Goal: Task Accomplishment & Management: Manage account settings

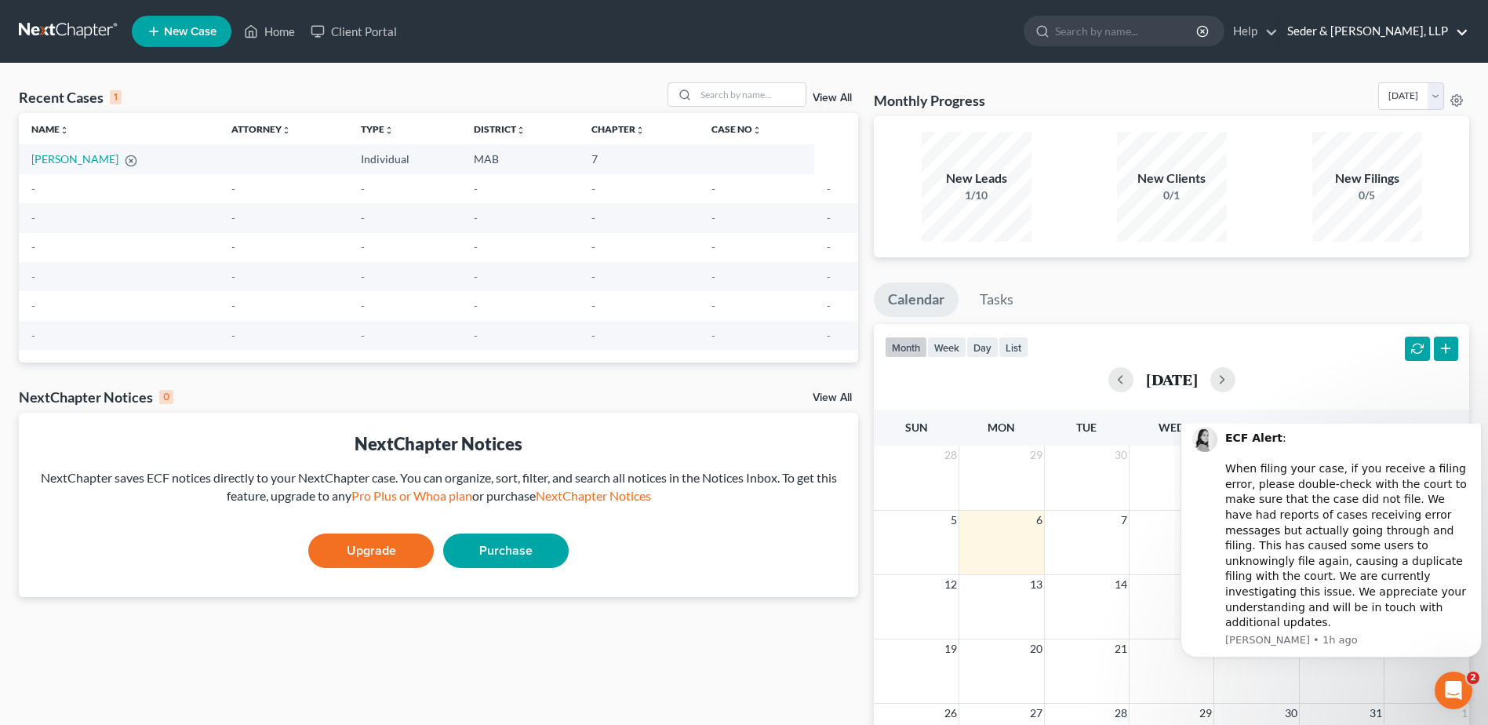
click at [1385, 36] on link "Seder & [PERSON_NAME], LLP" at bounding box center [1374, 31] width 189 height 28
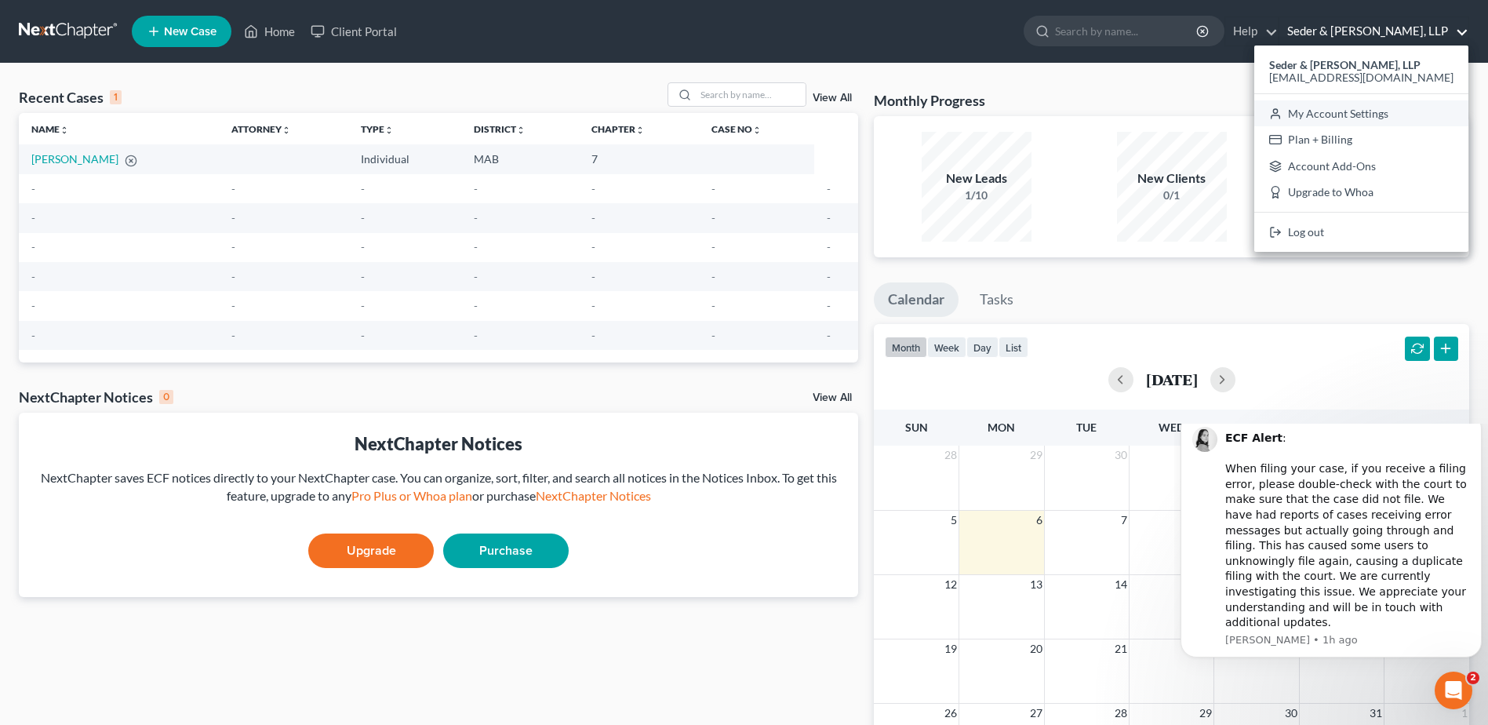
click at [1397, 115] on link "My Account Settings" at bounding box center [1362, 113] width 214 height 27
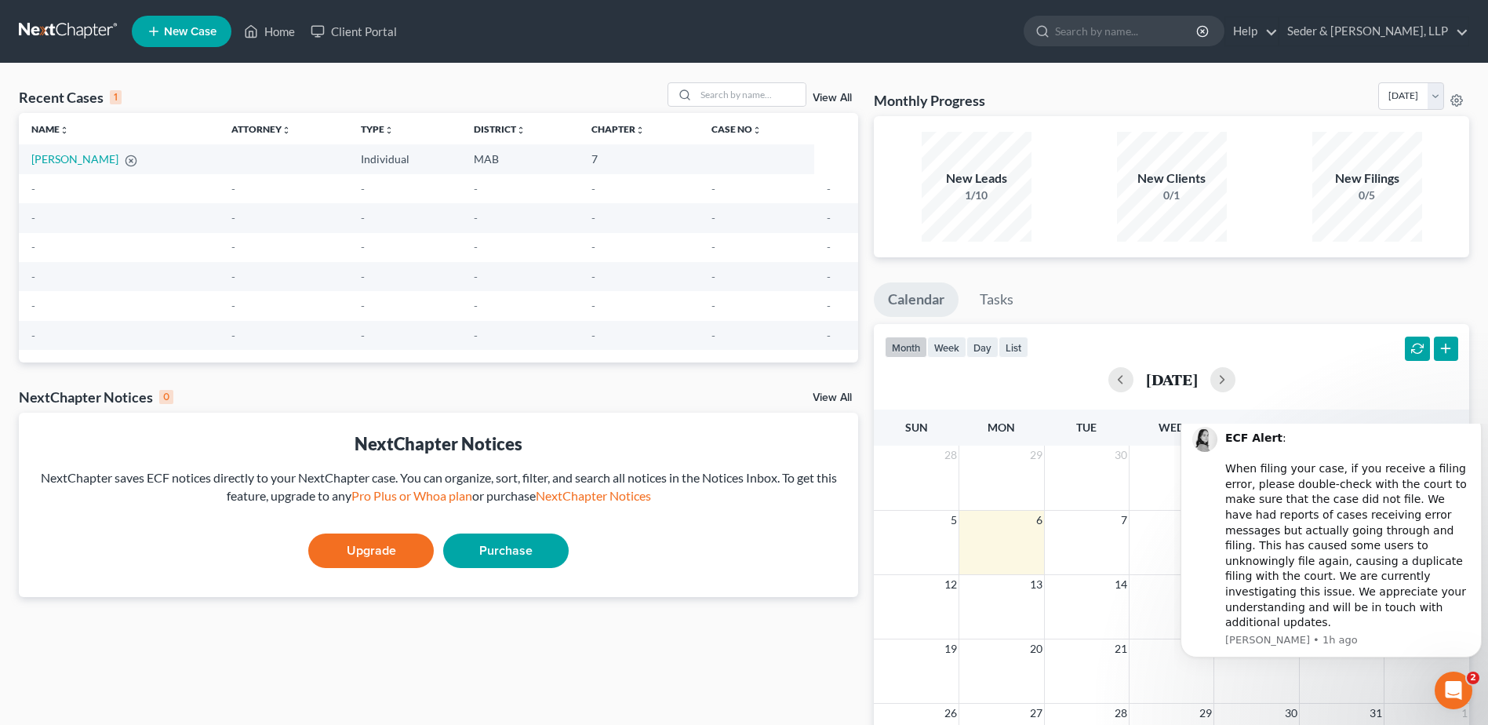
select select "39"
select select "24"
select select "22"
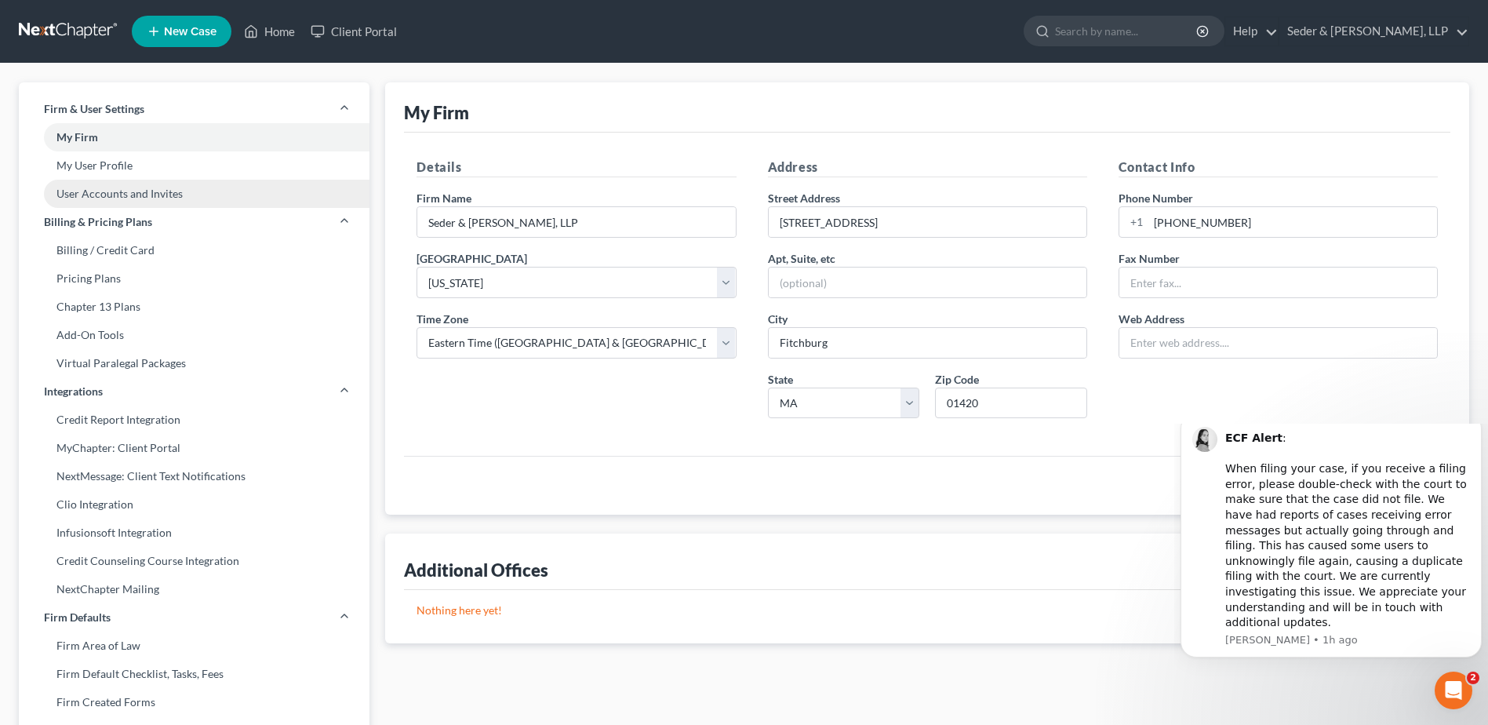
click at [126, 197] on link "User Accounts and Invites" at bounding box center [194, 194] width 351 height 28
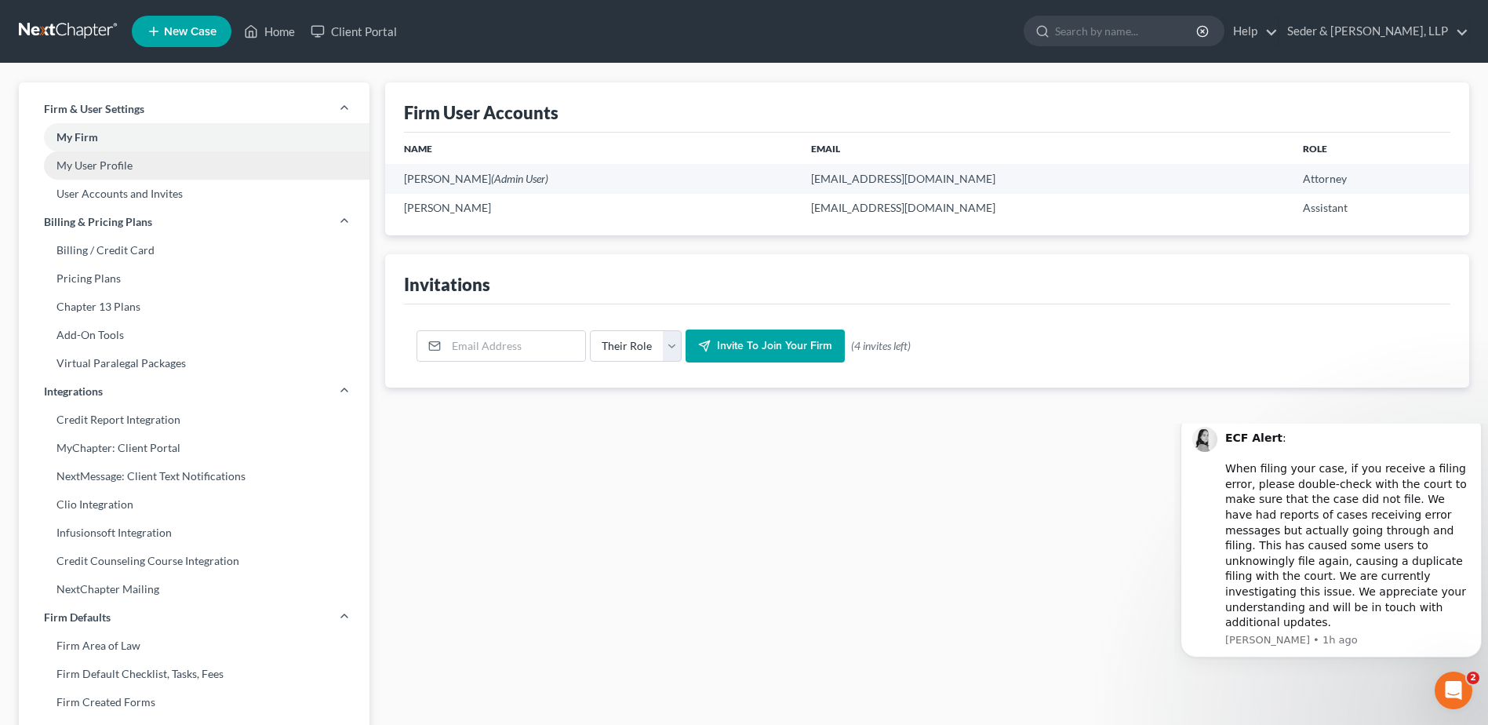
click at [115, 169] on link "My User Profile" at bounding box center [194, 165] width 351 height 28
select select "22"
select select "assistant"
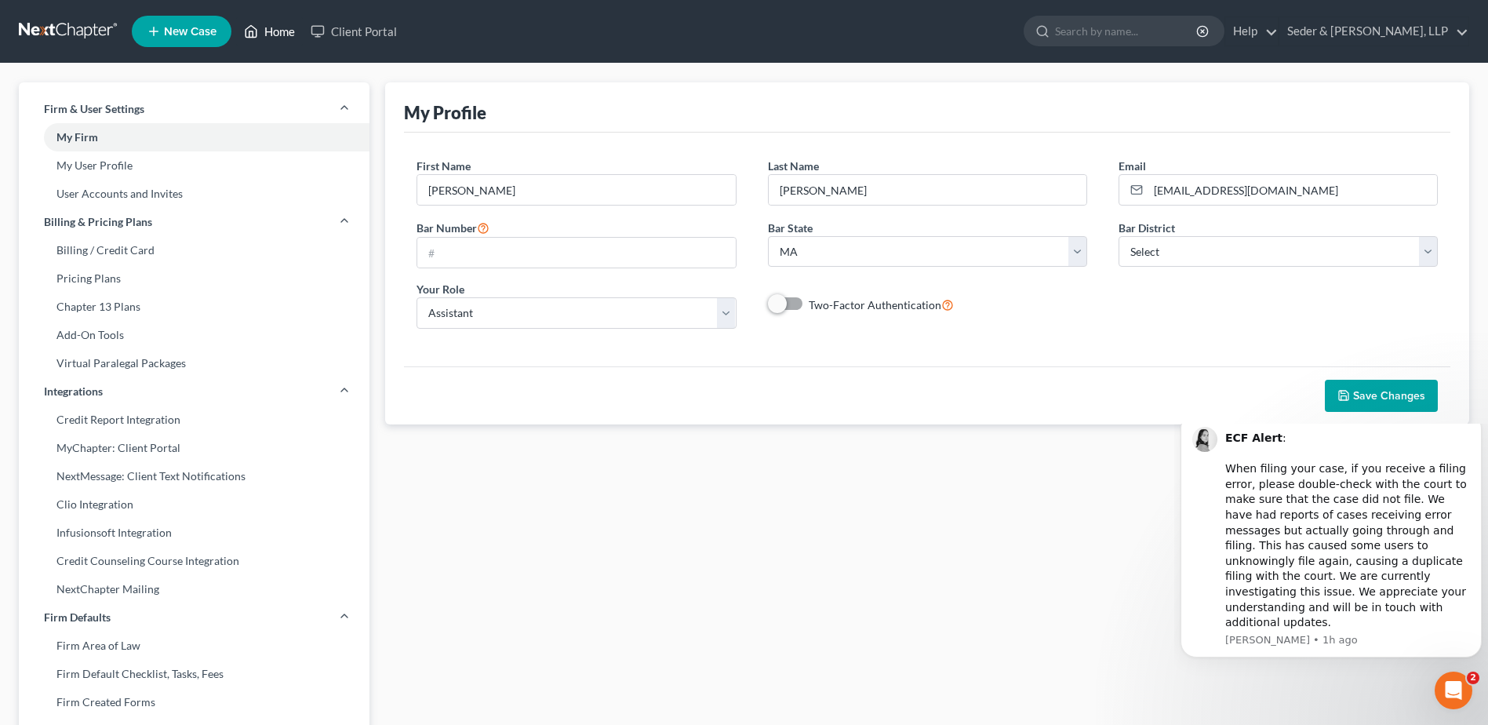
click at [261, 39] on link "Home" at bounding box center [269, 31] width 67 height 28
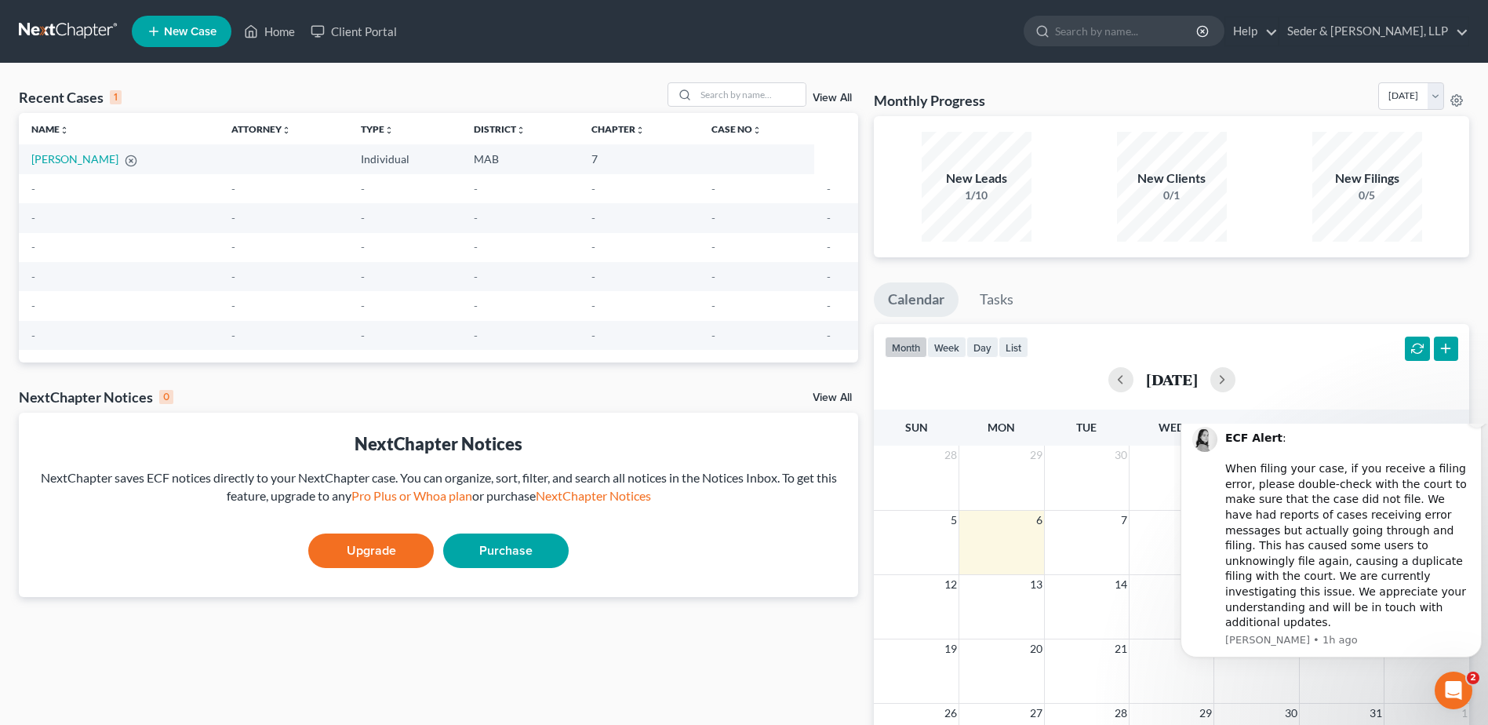
click at [1477, 428] on button "Dismiss notification" at bounding box center [1477, 417] width 20 height 20
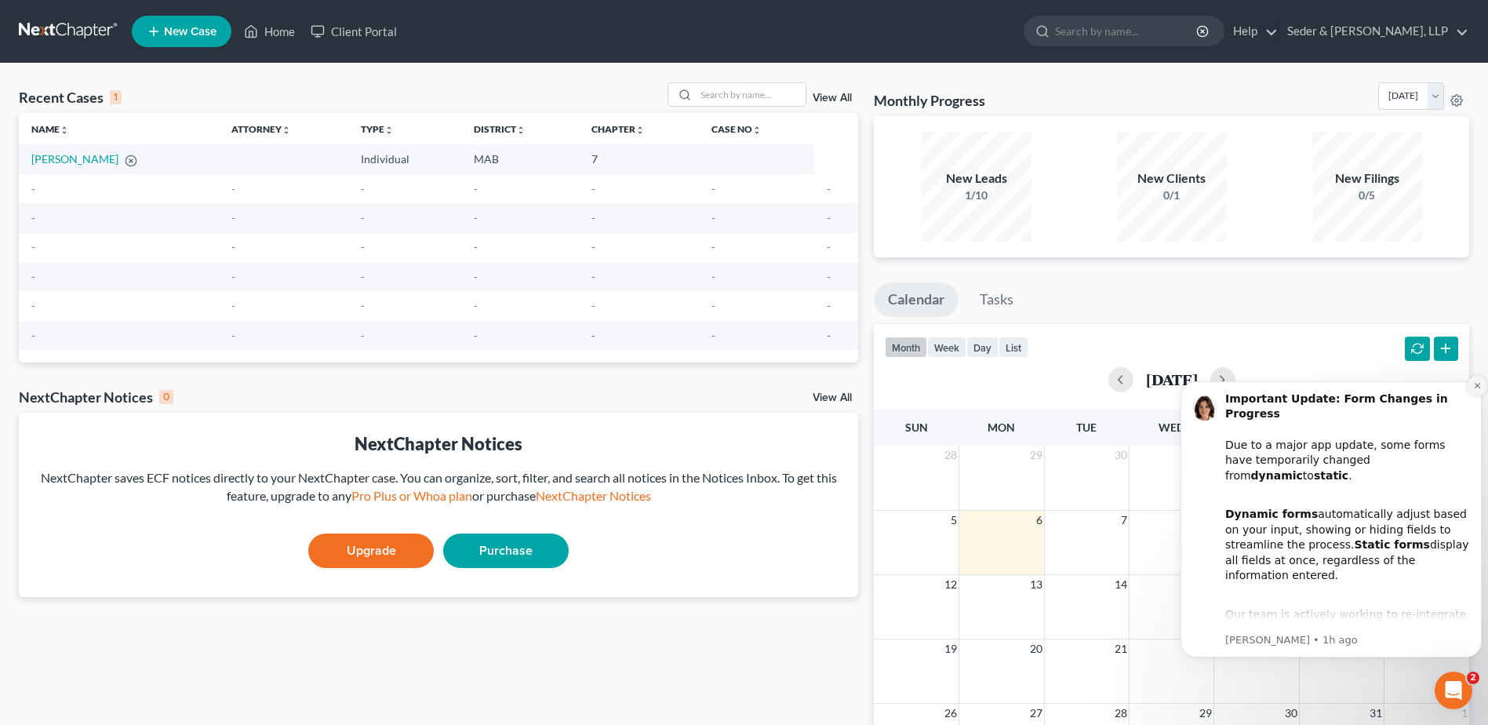
click at [1474, 389] on icon "Dismiss notification" at bounding box center [1478, 385] width 9 height 9
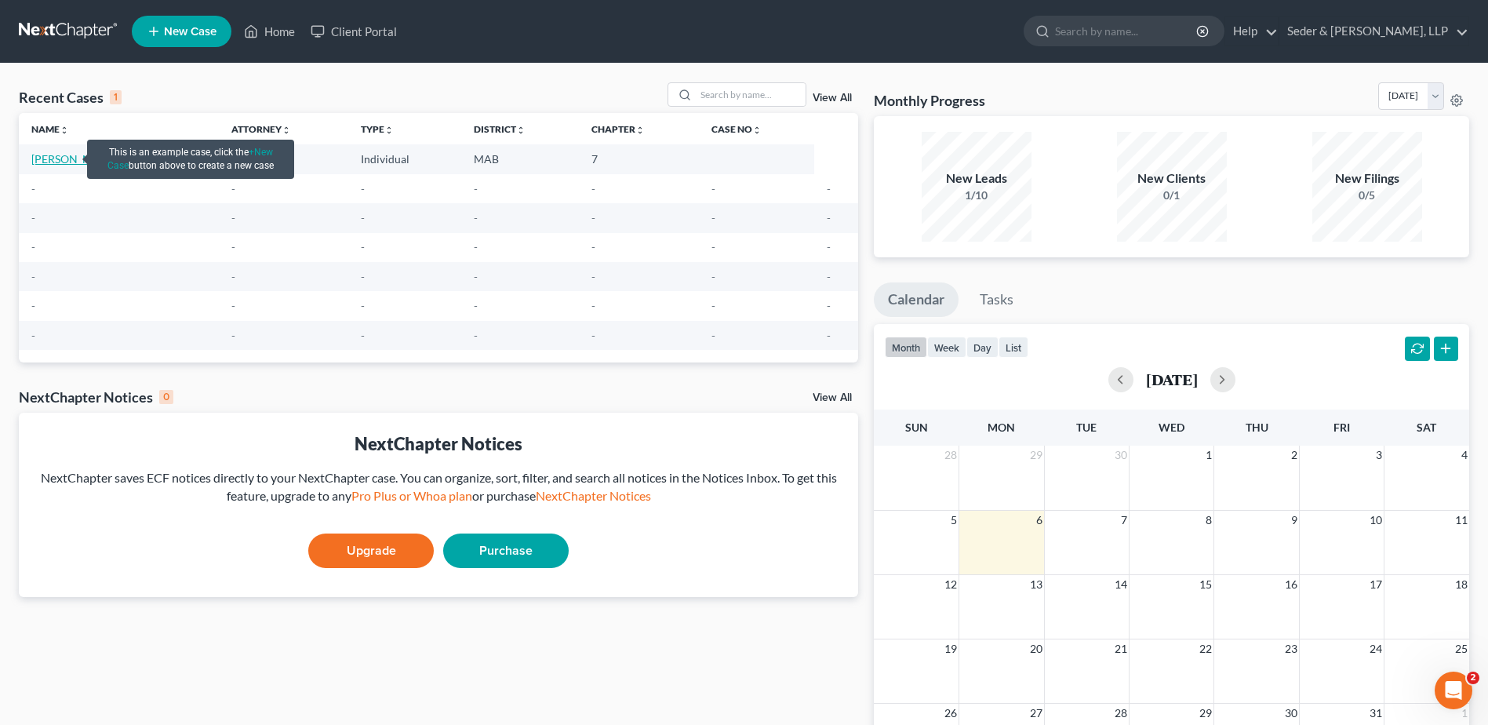
click at [56, 160] on link "[PERSON_NAME]" at bounding box center [74, 158] width 87 height 13
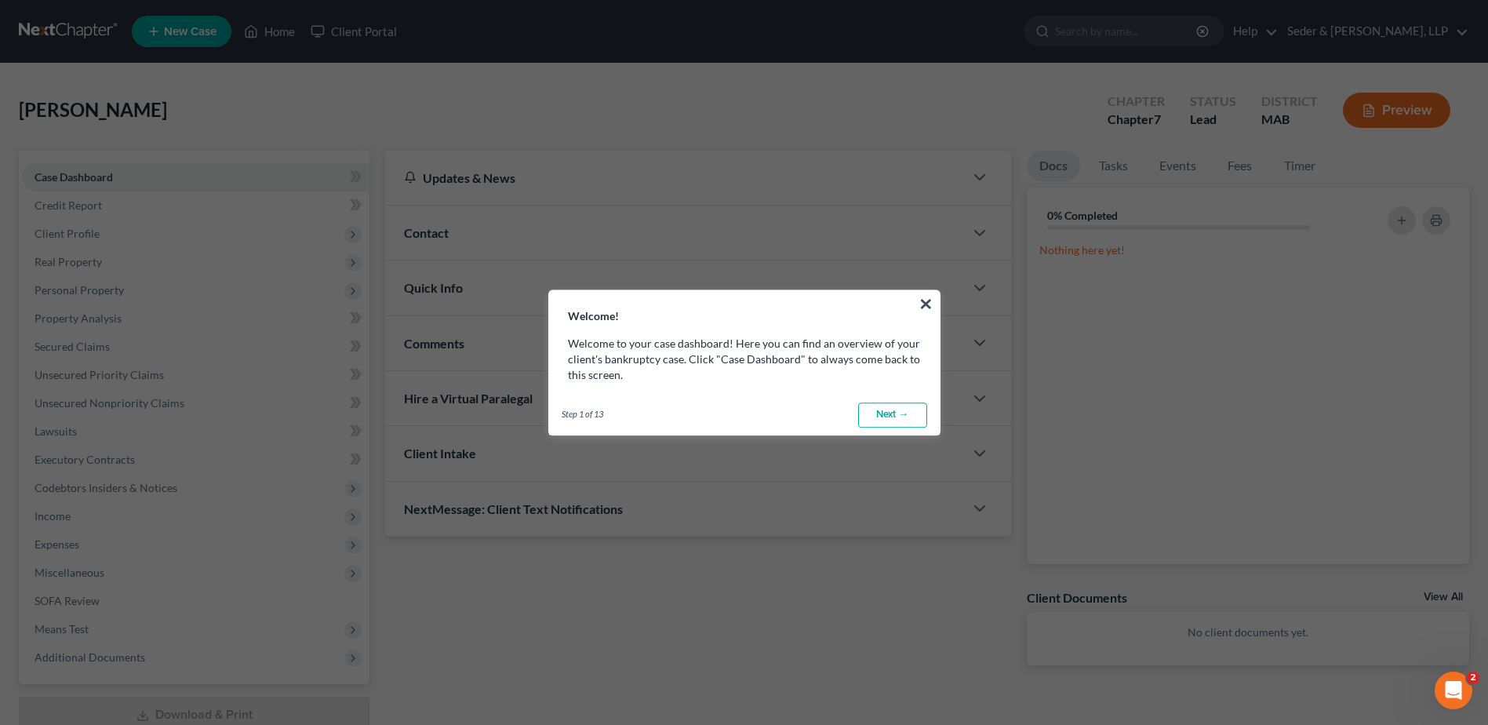
click at [888, 408] on link "Next →" at bounding box center [892, 415] width 69 height 25
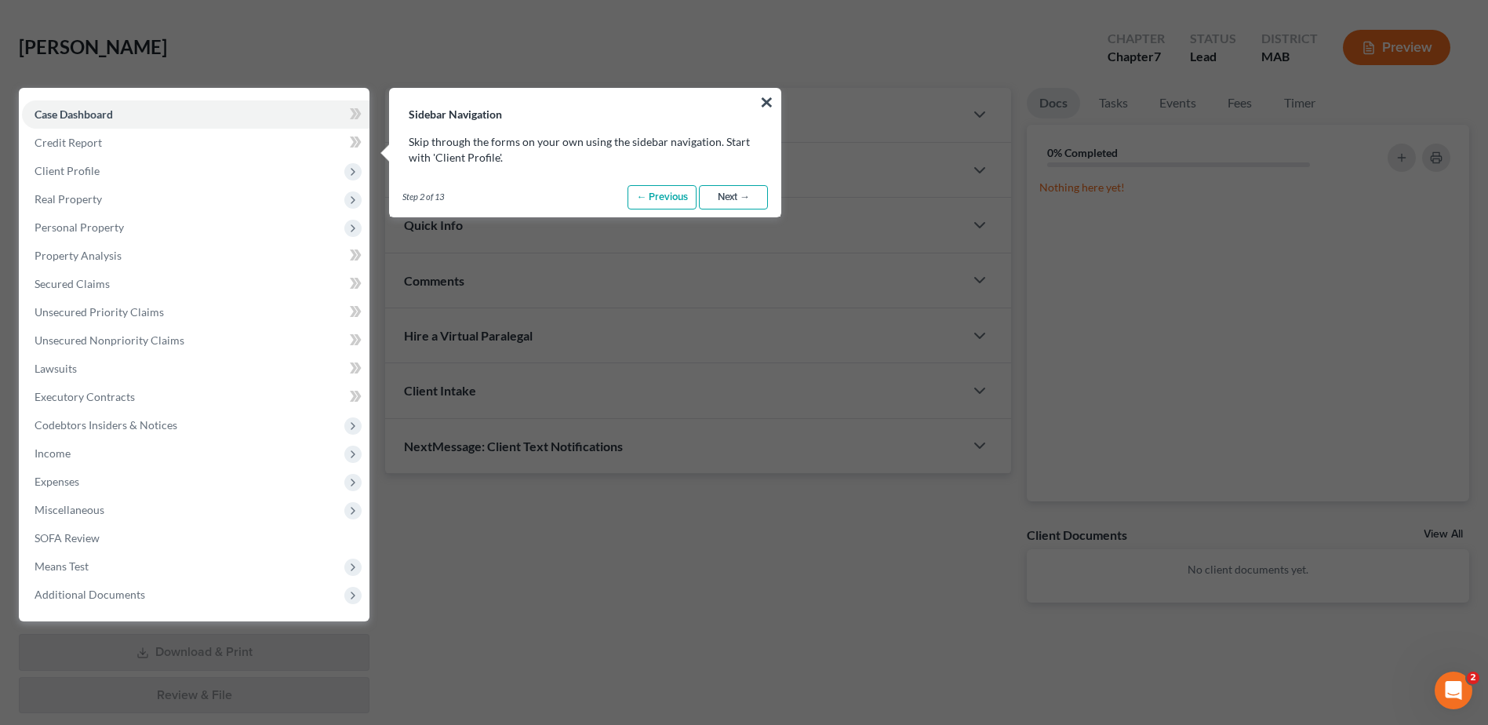
scroll to position [71, 0]
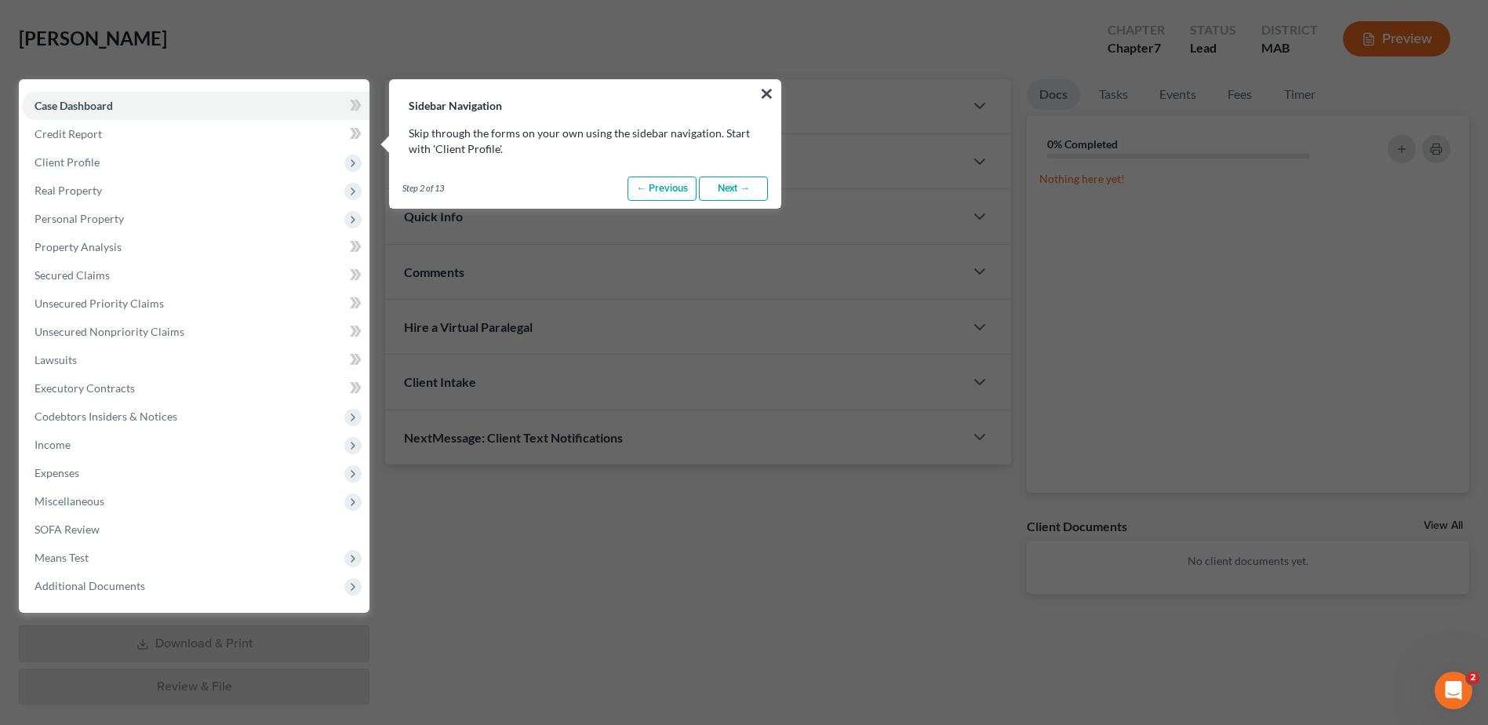
click at [726, 190] on link "Next →" at bounding box center [733, 189] width 69 height 25
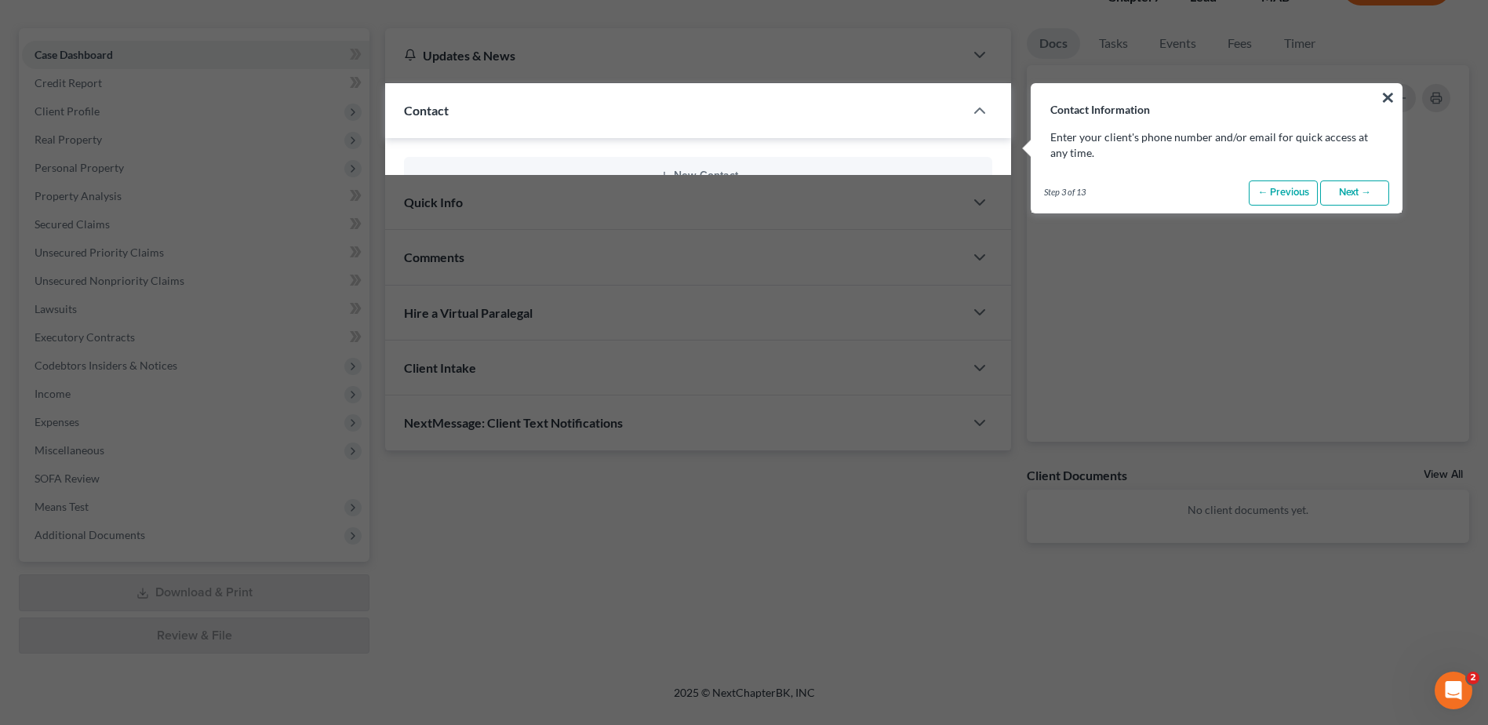
scroll to position [127, 0]
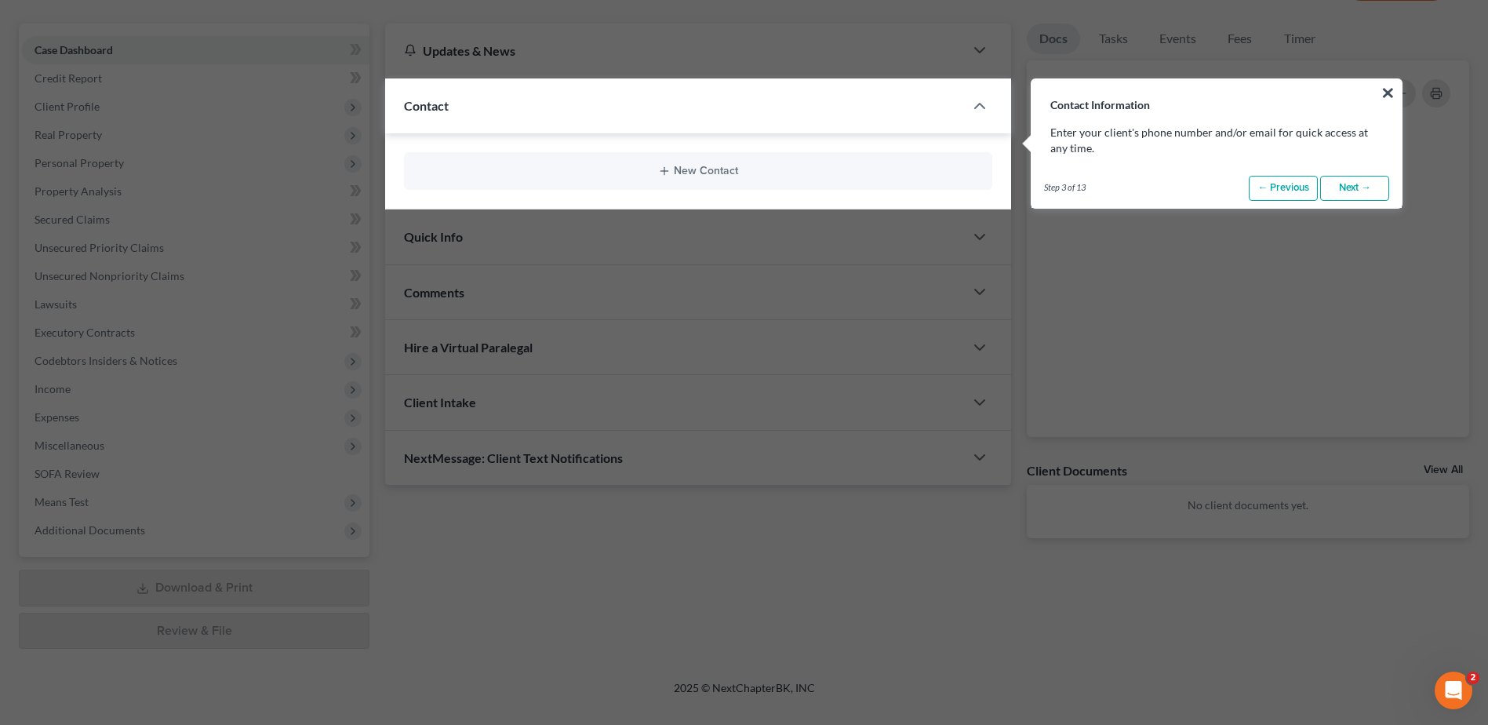
click at [1375, 187] on link "Next →" at bounding box center [1355, 188] width 69 height 25
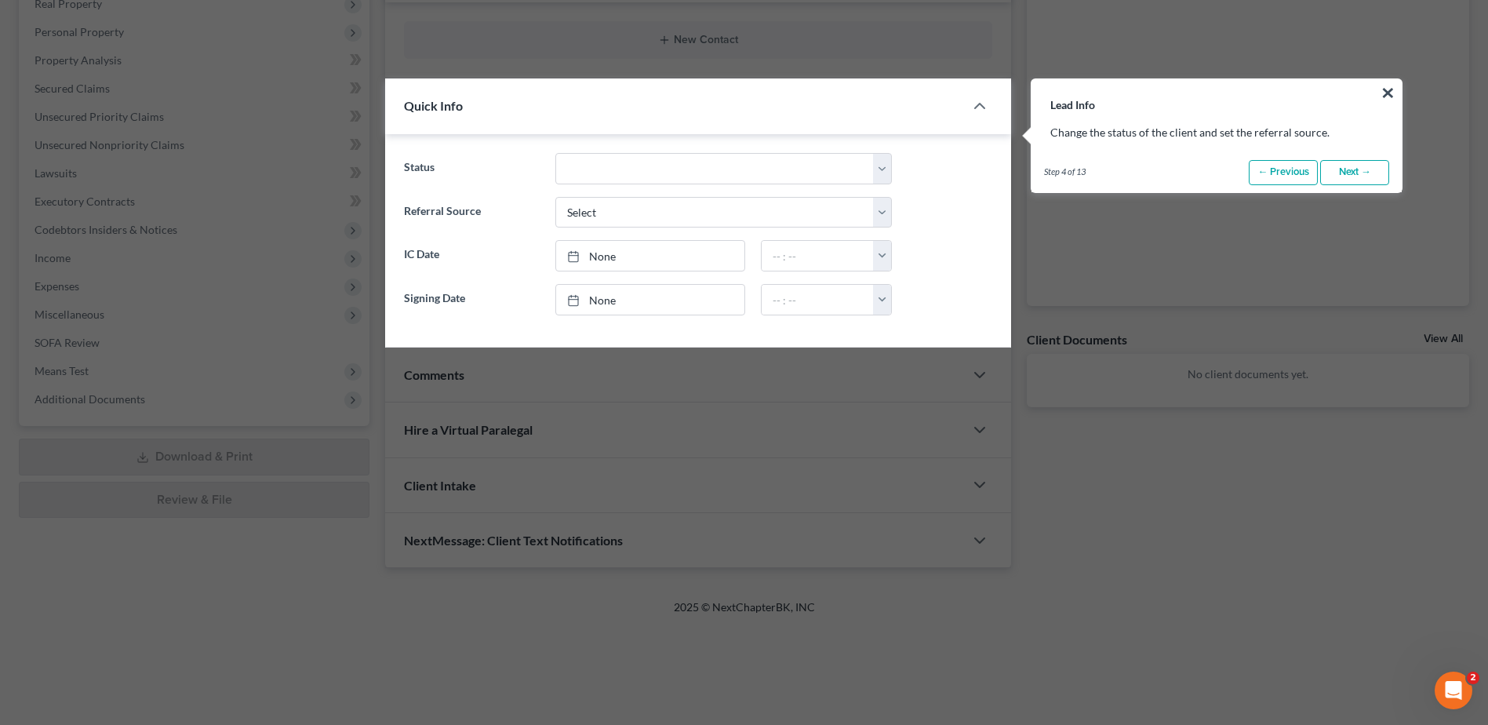
click at [1361, 176] on link "Next →" at bounding box center [1355, 172] width 69 height 25
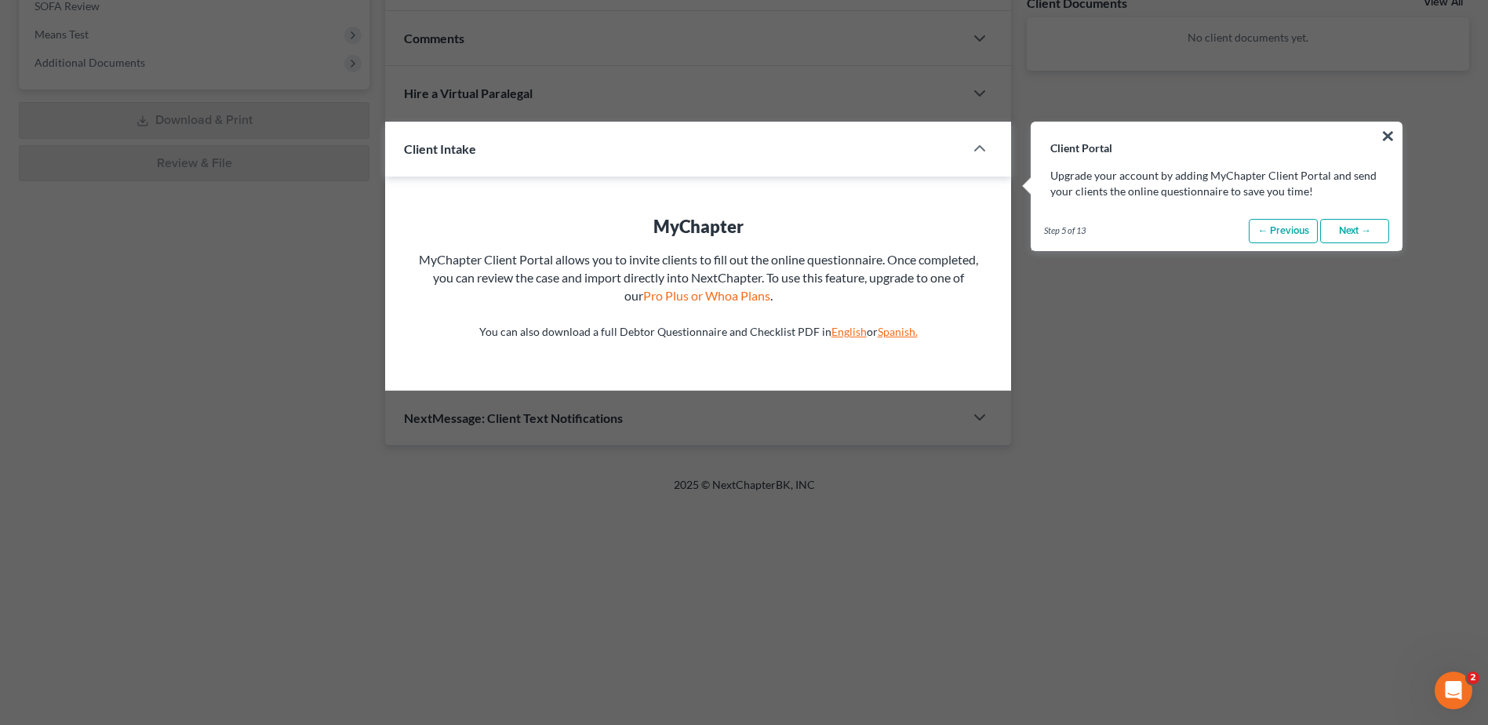
scroll to position [637, 0]
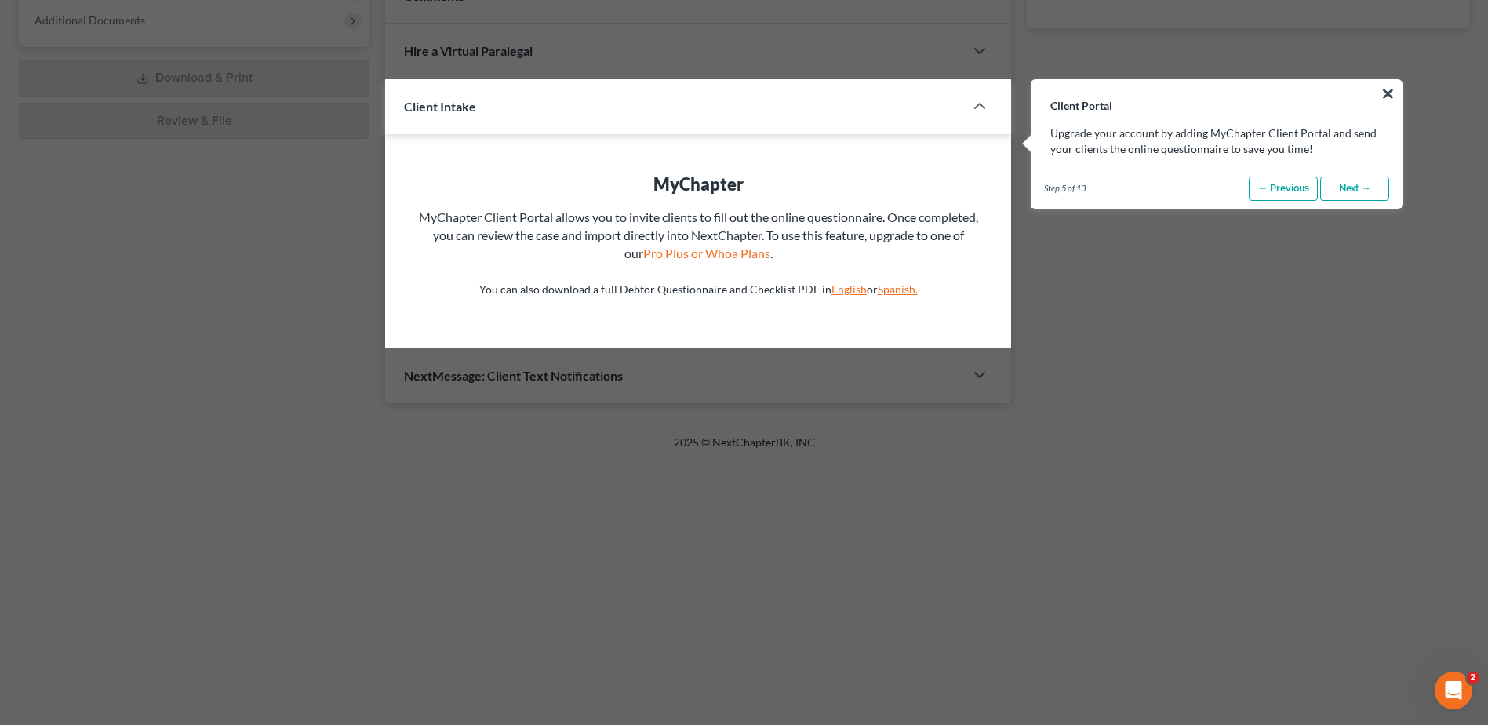
click at [1361, 196] on link "Next →" at bounding box center [1355, 189] width 69 height 25
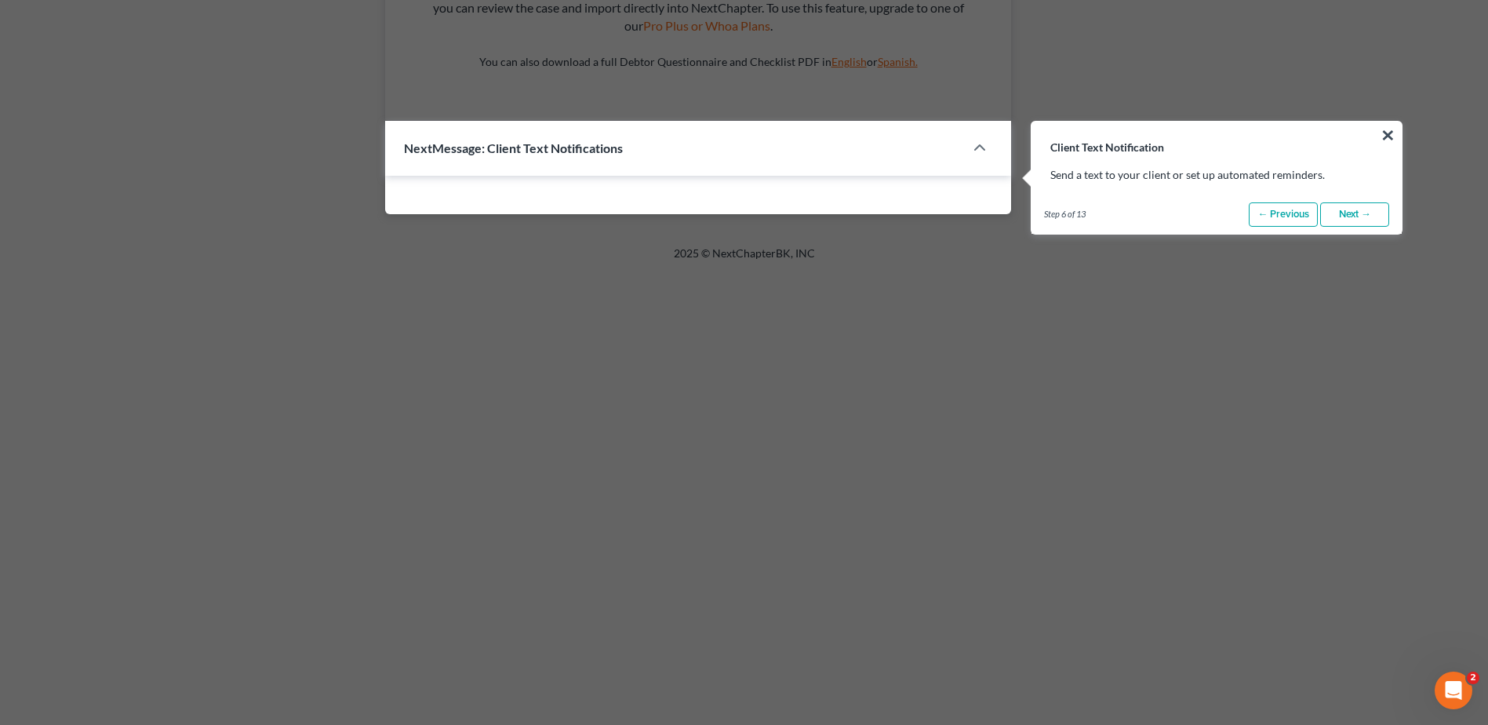
scroll to position [906, 0]
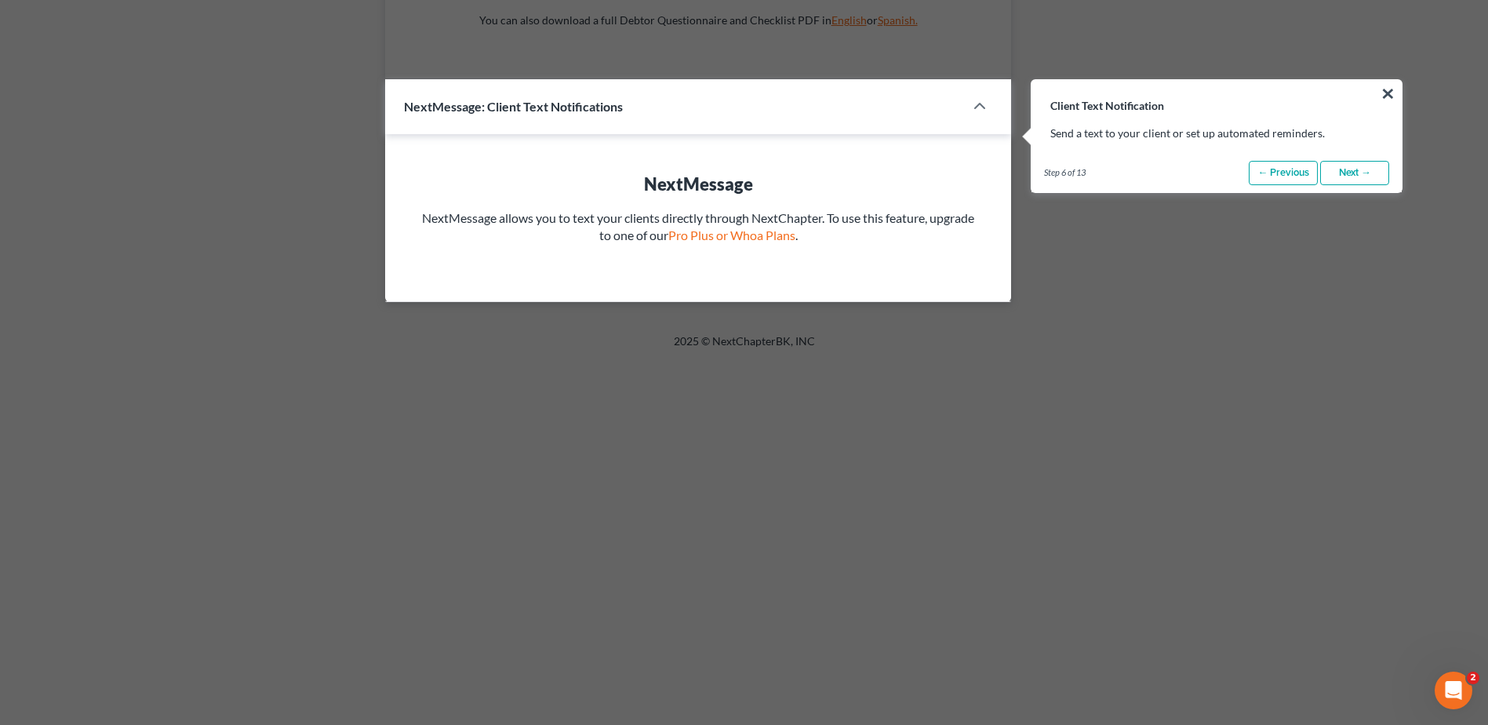
click at [1364, 178] on link "Next →" at bounding box center [1355, 173] width 69 height 25
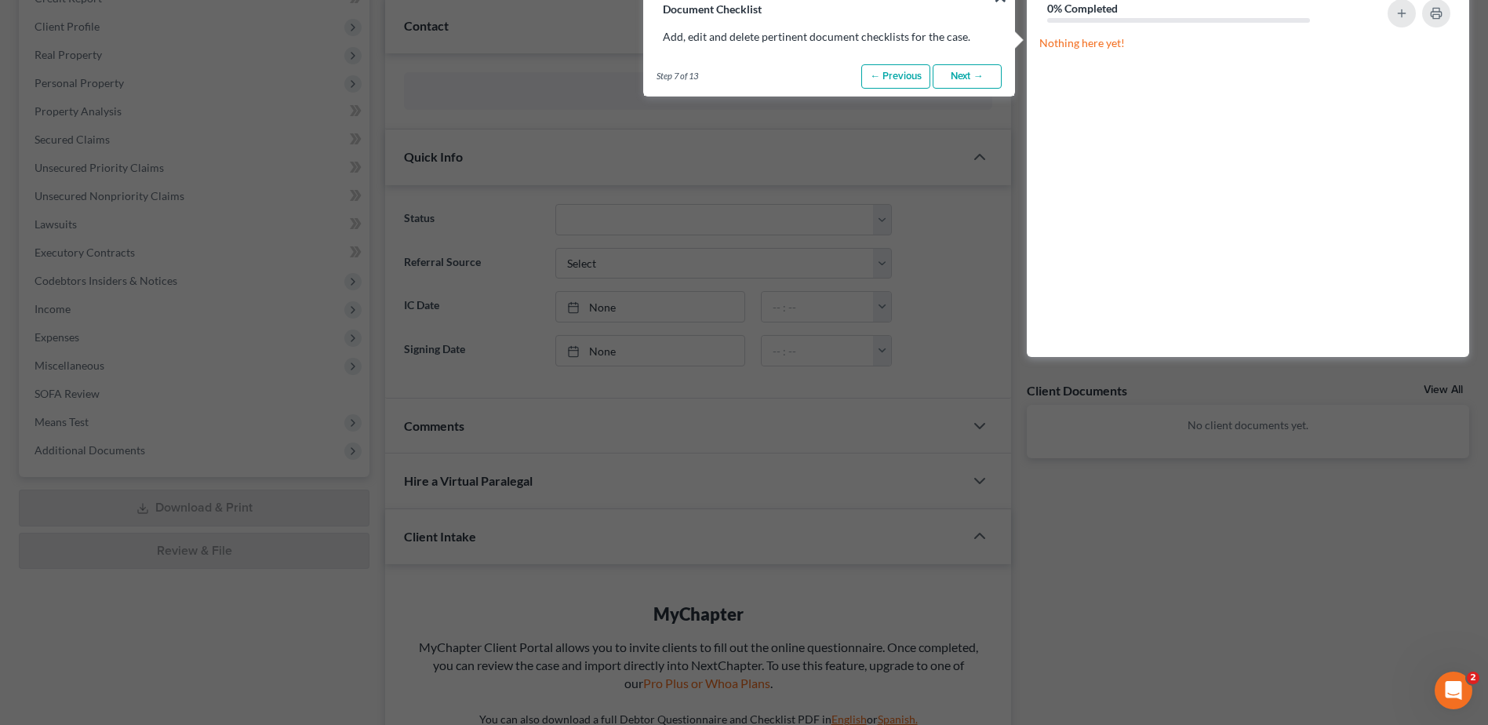
scroll to position [111, 0]
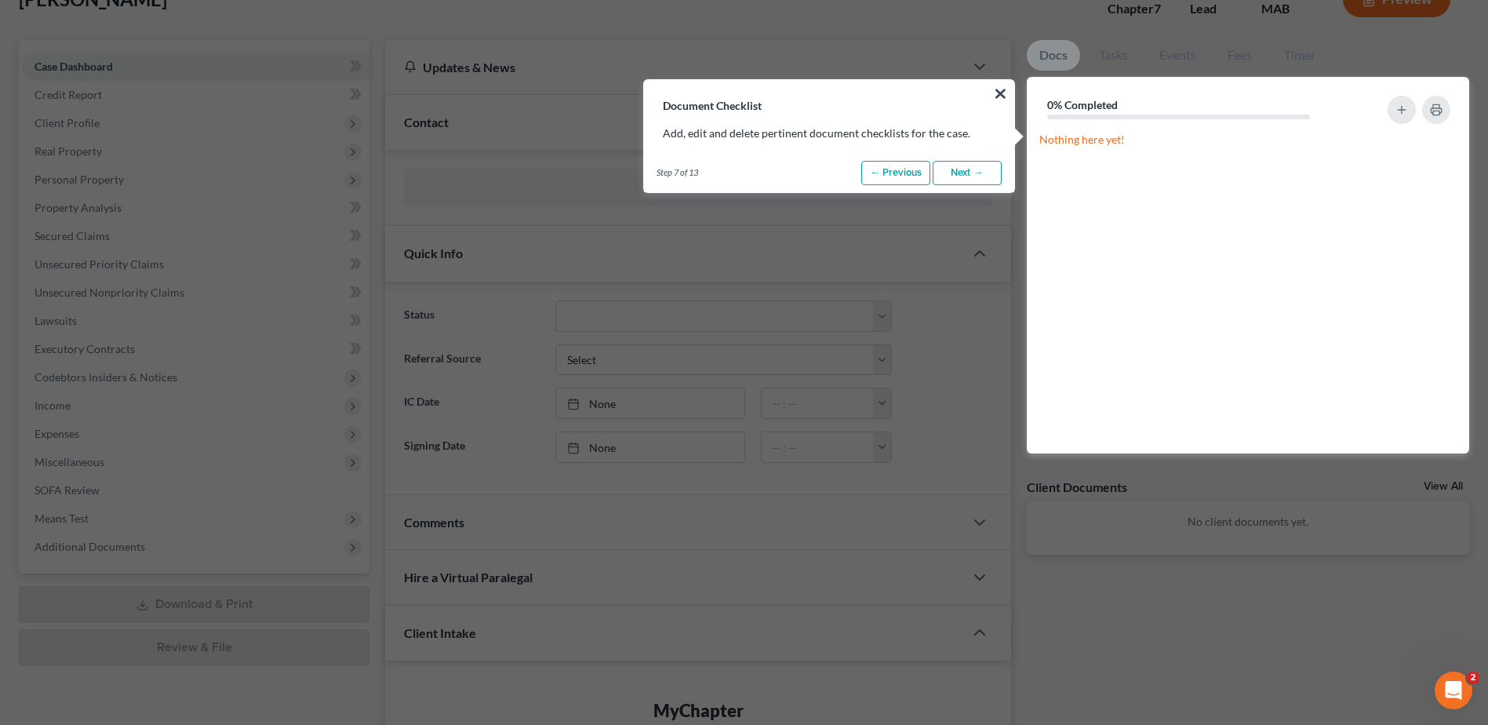
click at [981, 168] on link "Next →" at bounding box center [967, 173] width 69 height 25
click at [978, 173] on link "Next →" at bounding box center [967, 173] width 69 height 25
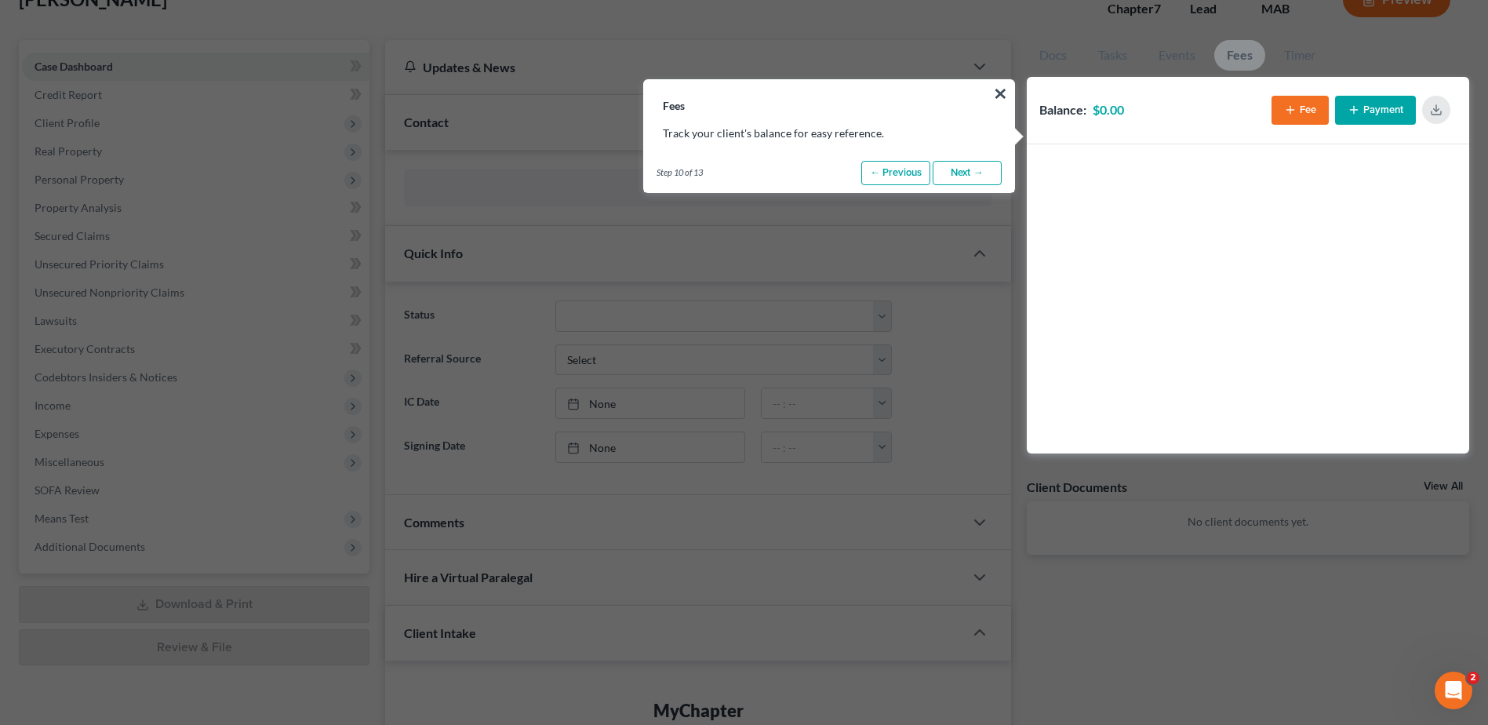
click at [978, 173] on link "Next →" at bounding box center [967, 173] width 69 height 25
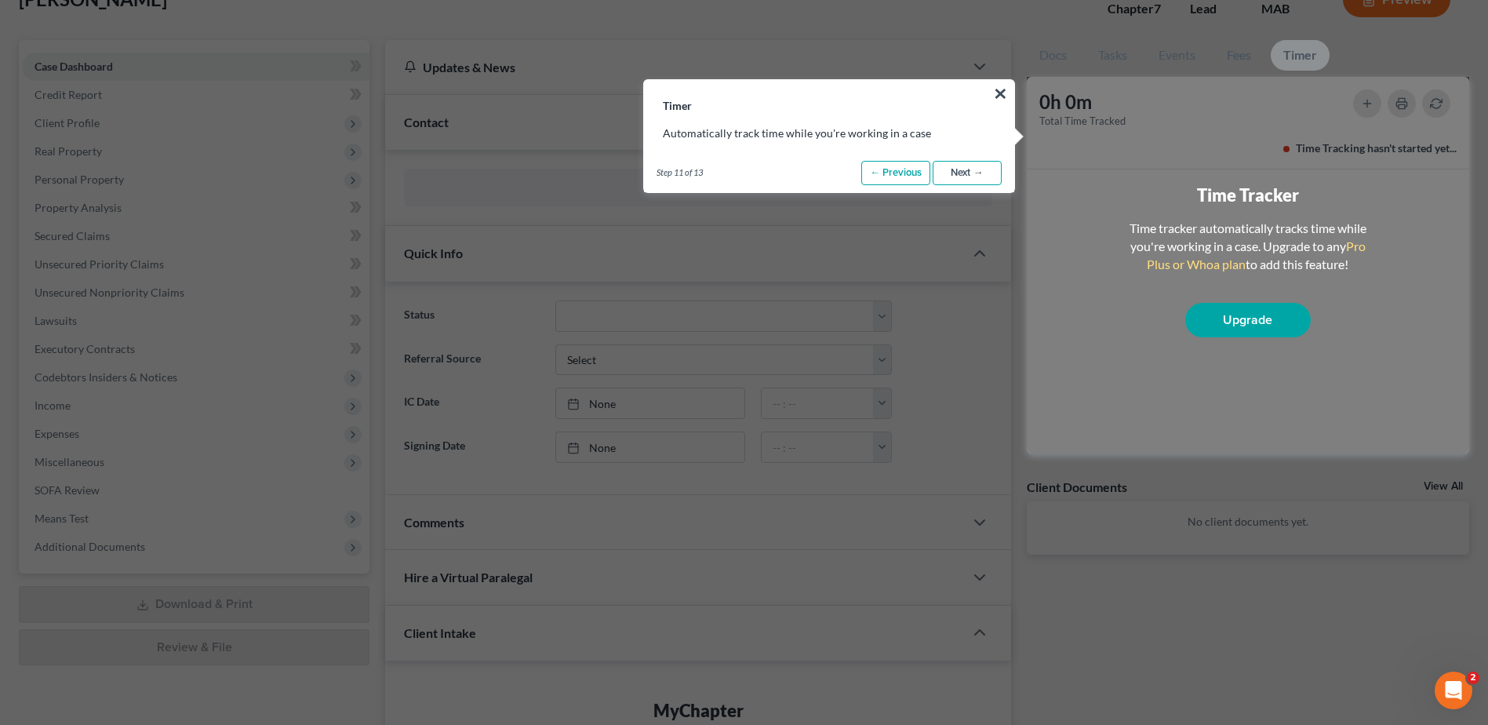
click at [978, 176] on link "Next →" at bounding box center [967, 173] width 69 height 25
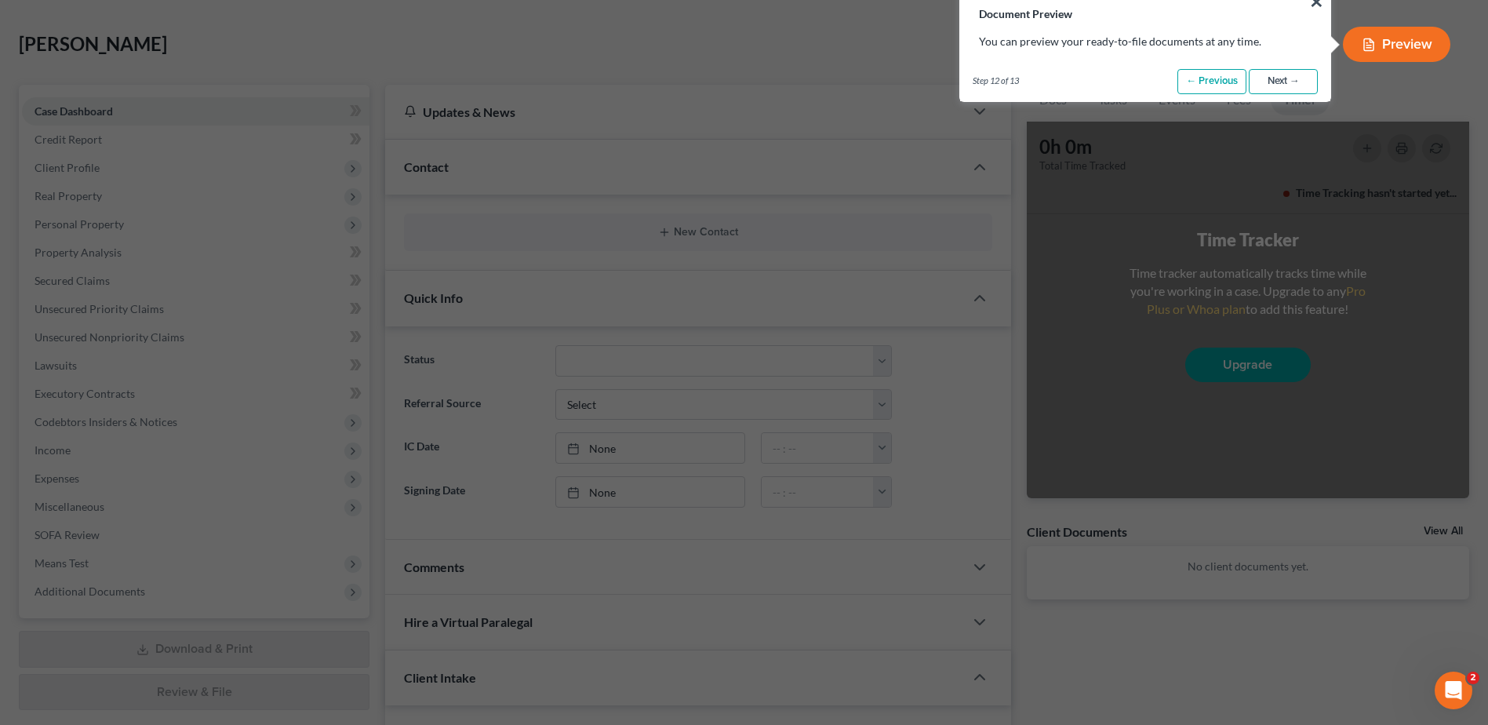
scroll to position [0, 0]
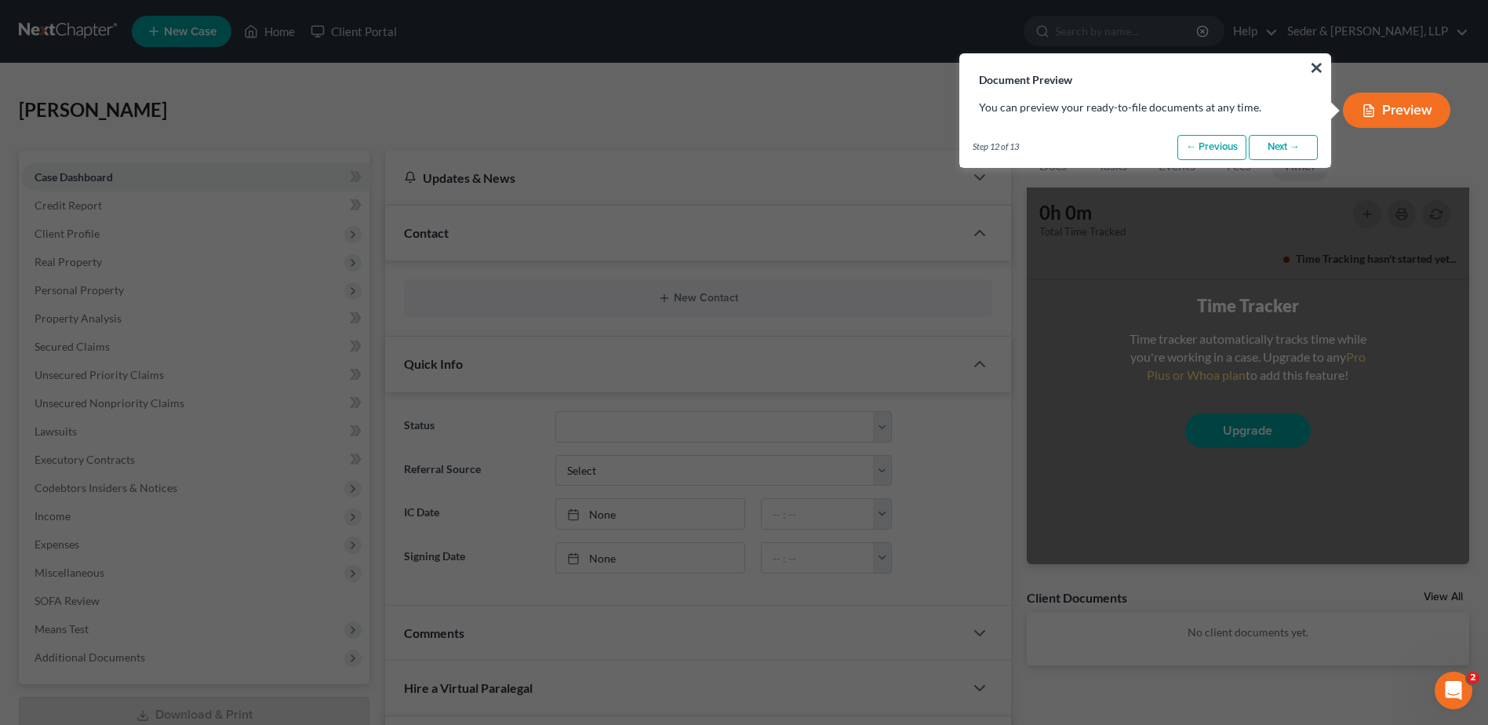
click at [1299, 148] on link "Next →" at bounding box center [1283, 147] width 69 height 25
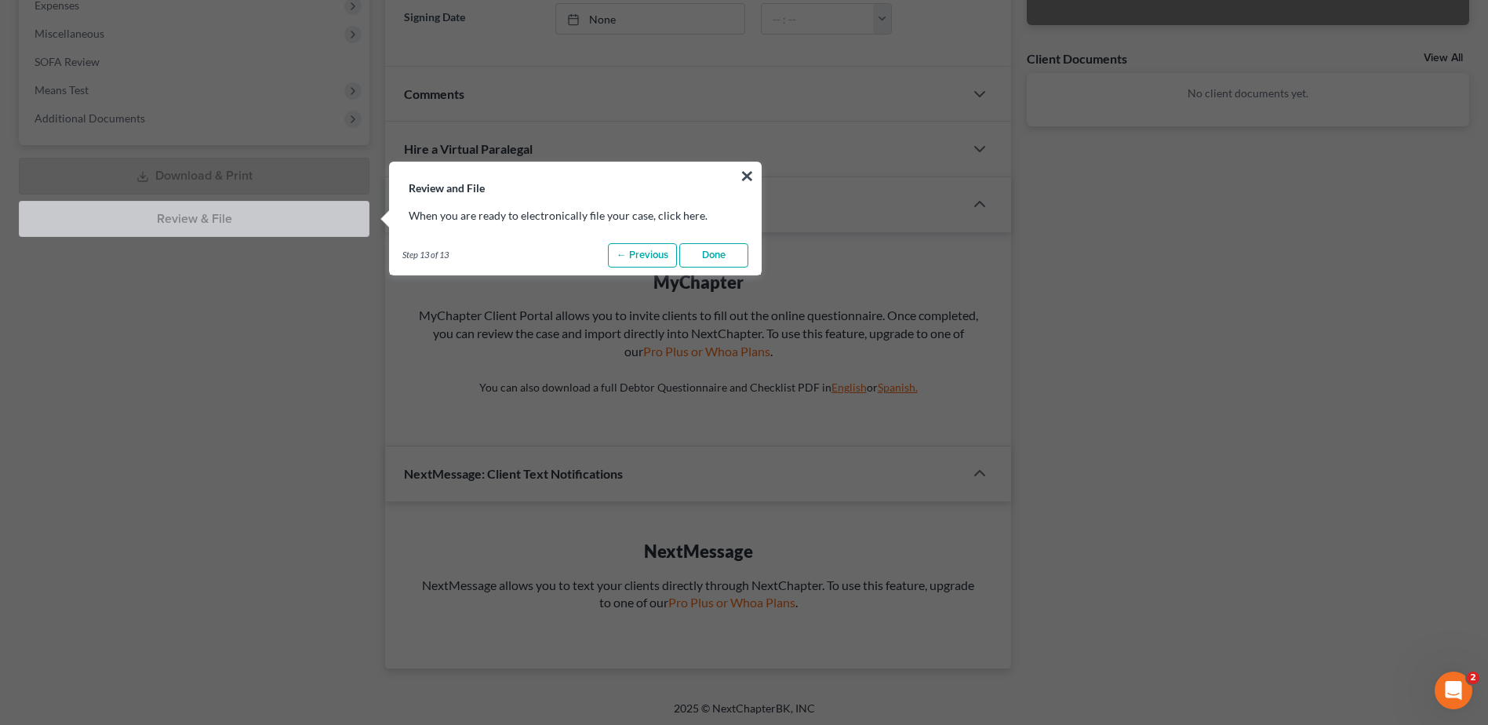
scroll to position [621, 0]
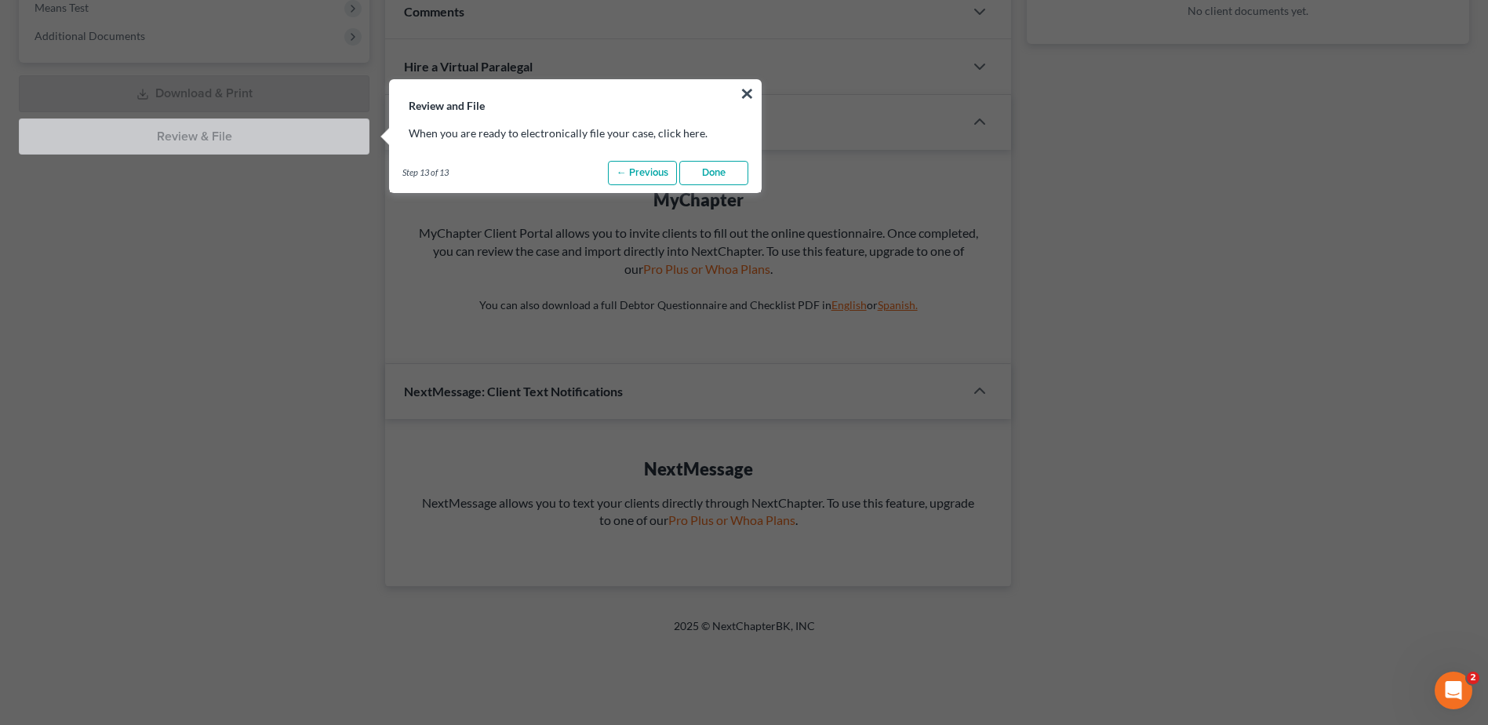
click at [729, 175] on link "Done" at bounding box center [713, 173] width 69 height 25
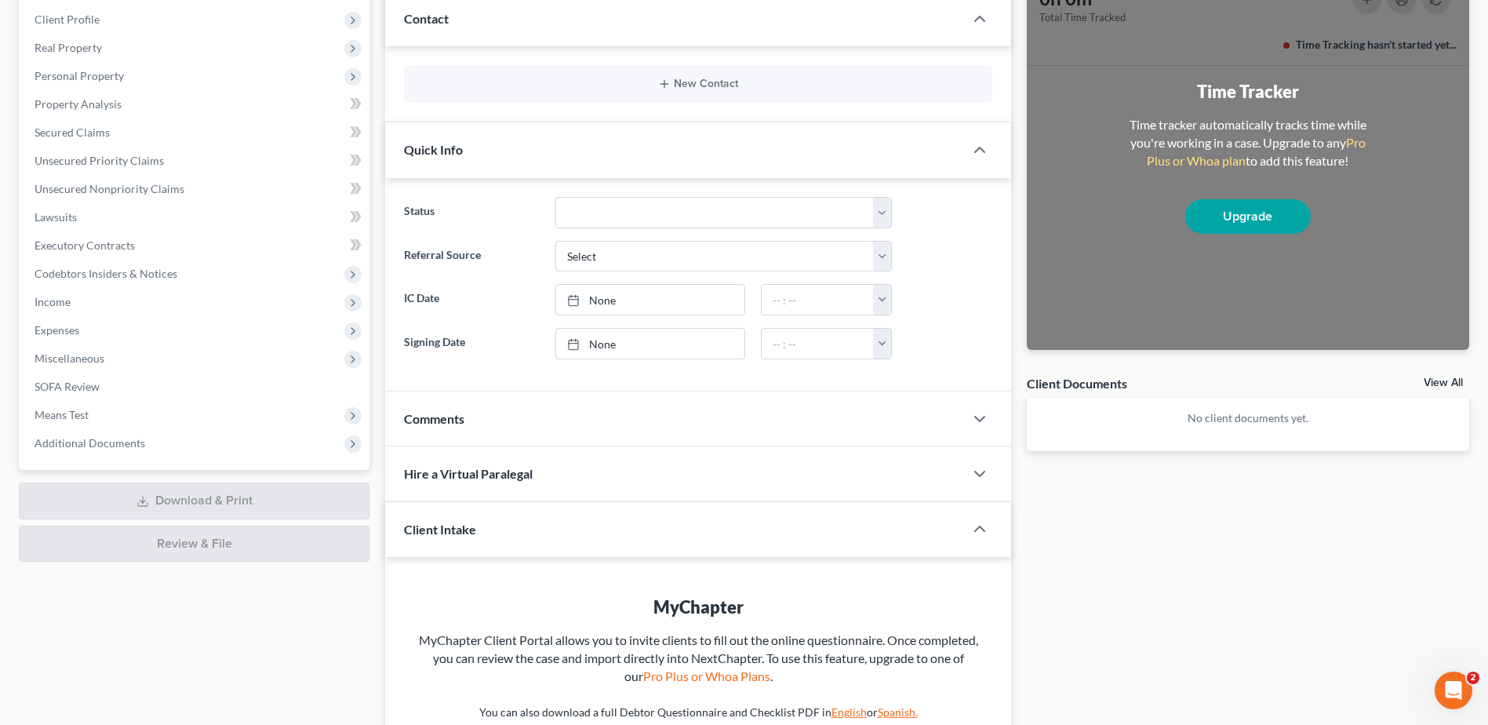
scroll to position [0, 0]
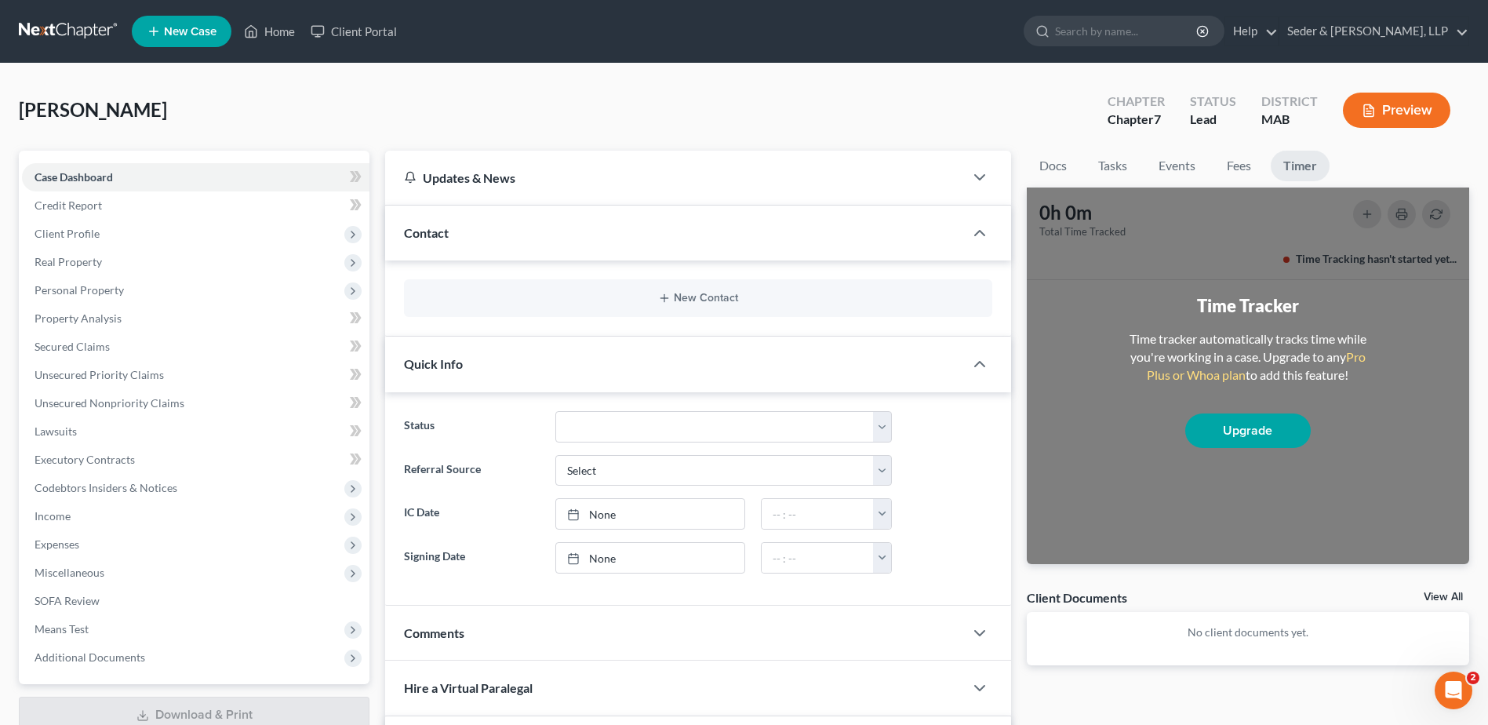
click at [932, 83] on div "[PERSON_NAME] Upgraded Chapter Chapter 7 Status Lead District MAB Preview" at bounding box center [744, 116] width 1451 height 68
click at [1386, 161] on ul "Docs Tasks Events Fees Timer" at bounding box center [1248, 169] width 443 height 37
click at [1036, 163] on link "Docs" at bounding box center [1053, 166] width 53 height 31
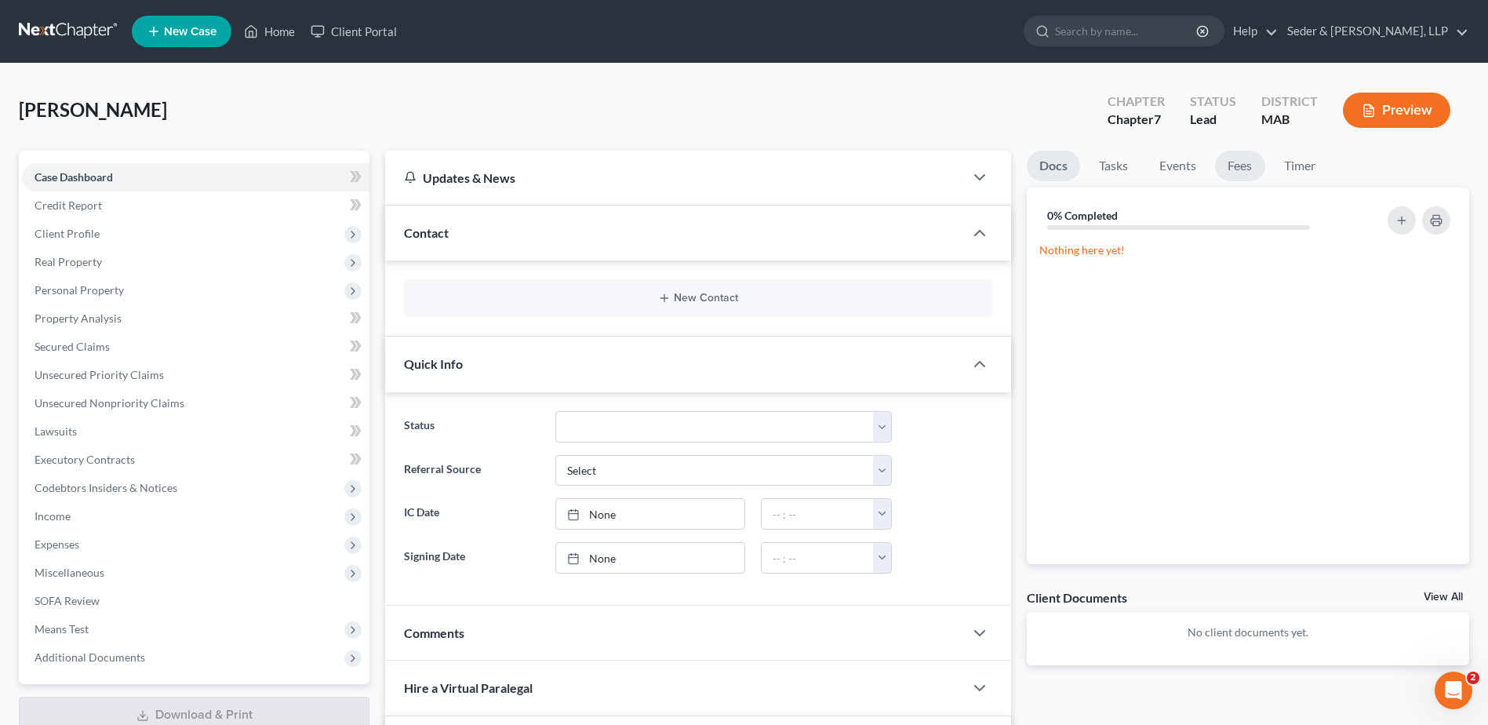
click at [1237, 166] on link "Fees" at bounding box center [1240, 166] width 50 height 31
click at [1373, 222] on button "Payment" at bounding box center [1375, 220] width 81 height 29
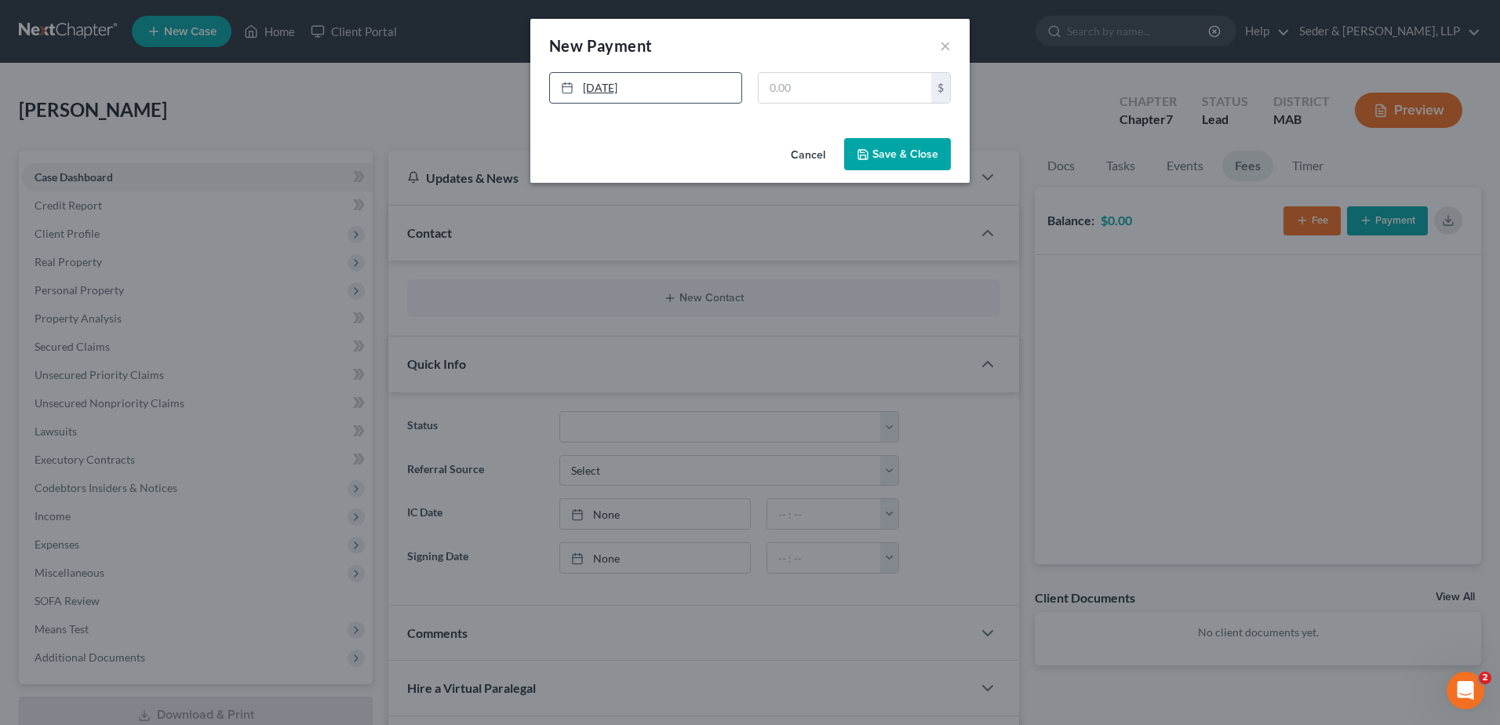
click at [651, 90] on link "[DATE]" at bounding box center [645, 88] width 191 height 30
click at [792, 98] on input "text" at bounding box center [845, 88] width 173 height 30
type input "15,000"
click at [926, 162] on button "Save & Close" at bounding box center [897, 154] width 107 height 33
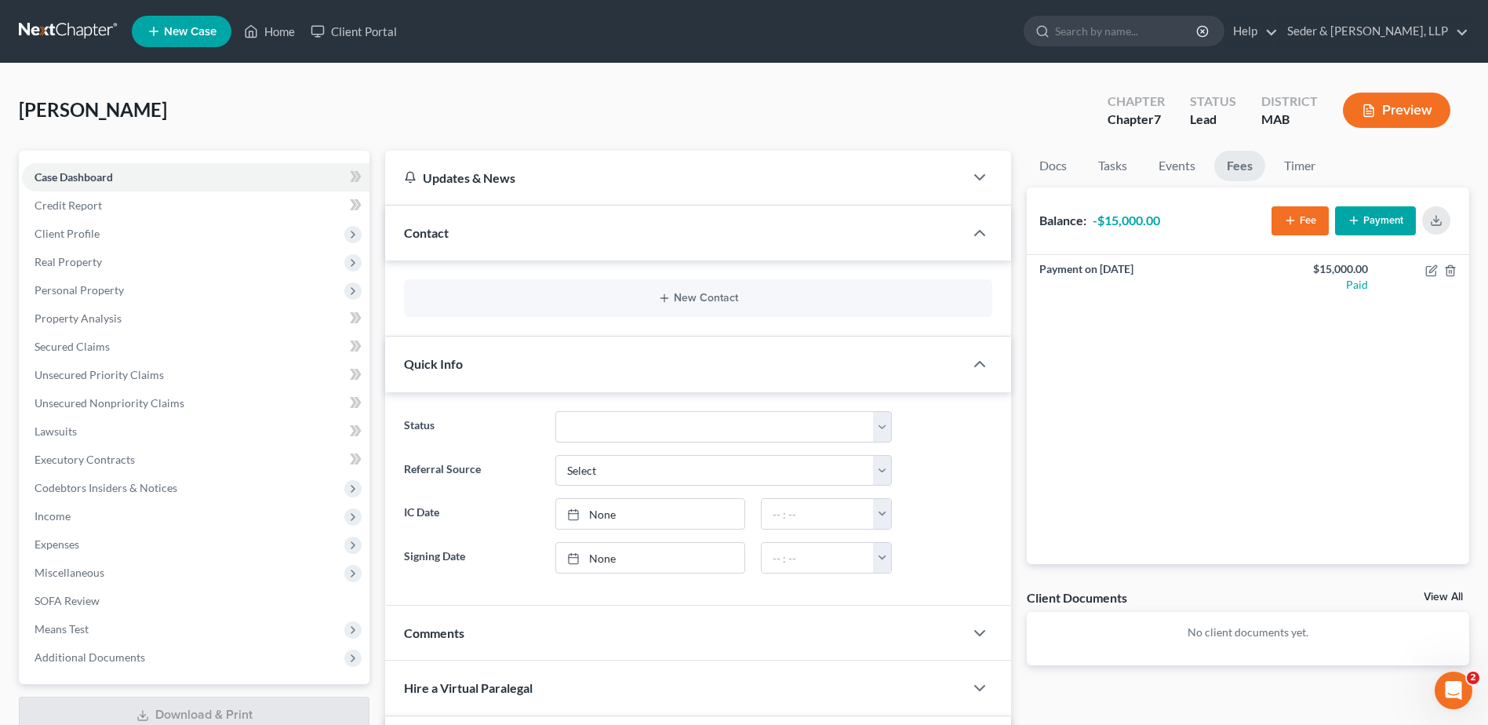
click at [1305, 227] on button "Fee" at bounding box center [1300, 220] width 57 height 29
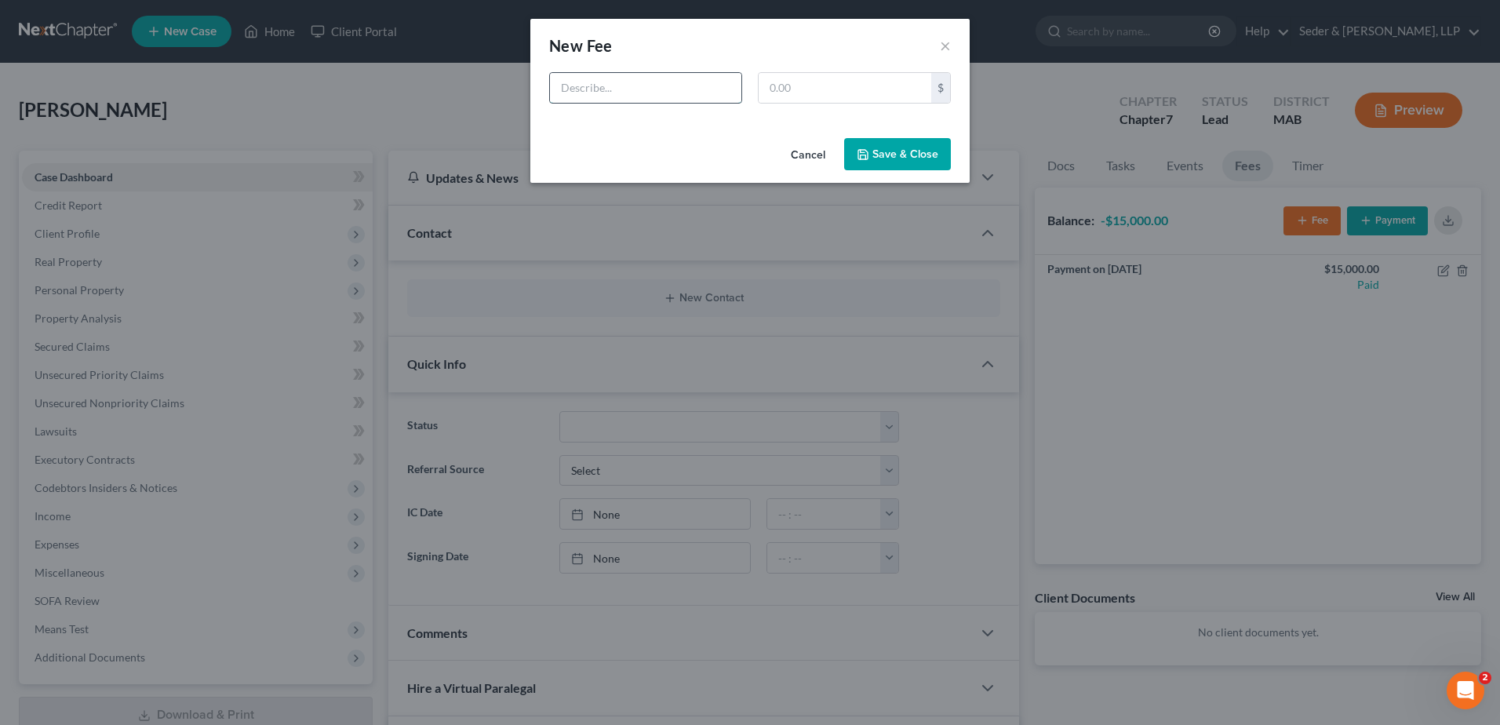
click at [654, 83] on input "text" at bounding box center [645, 88] width 191 height 30
type input "C"
type input "Chapter 11 Fee Agreement"
type input "15,000"
click at [879, 151] on button "Save & Close" at bounding box center [897, 154] width 107 height 33
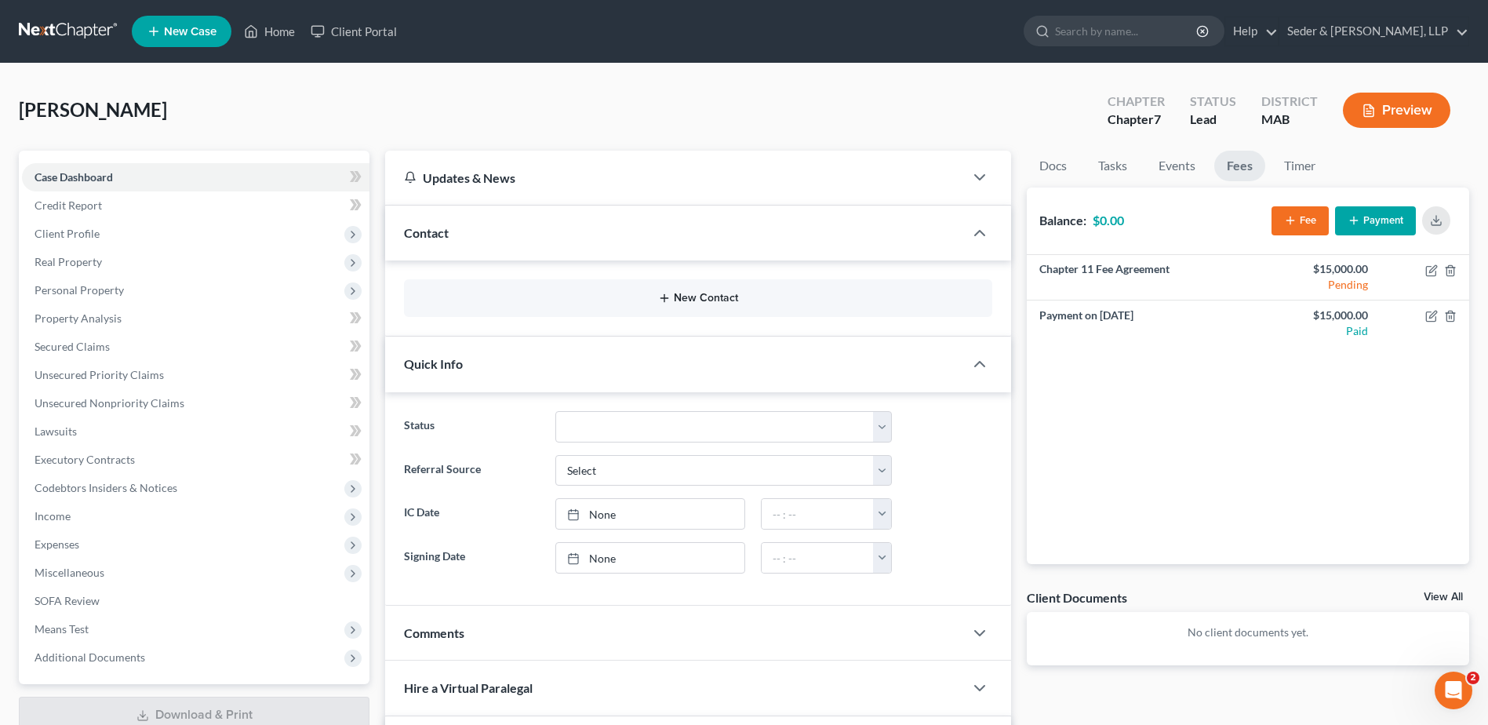
click at [703, 301] on button "New Contact" at bounding box center [698, 298] width 563 height 13
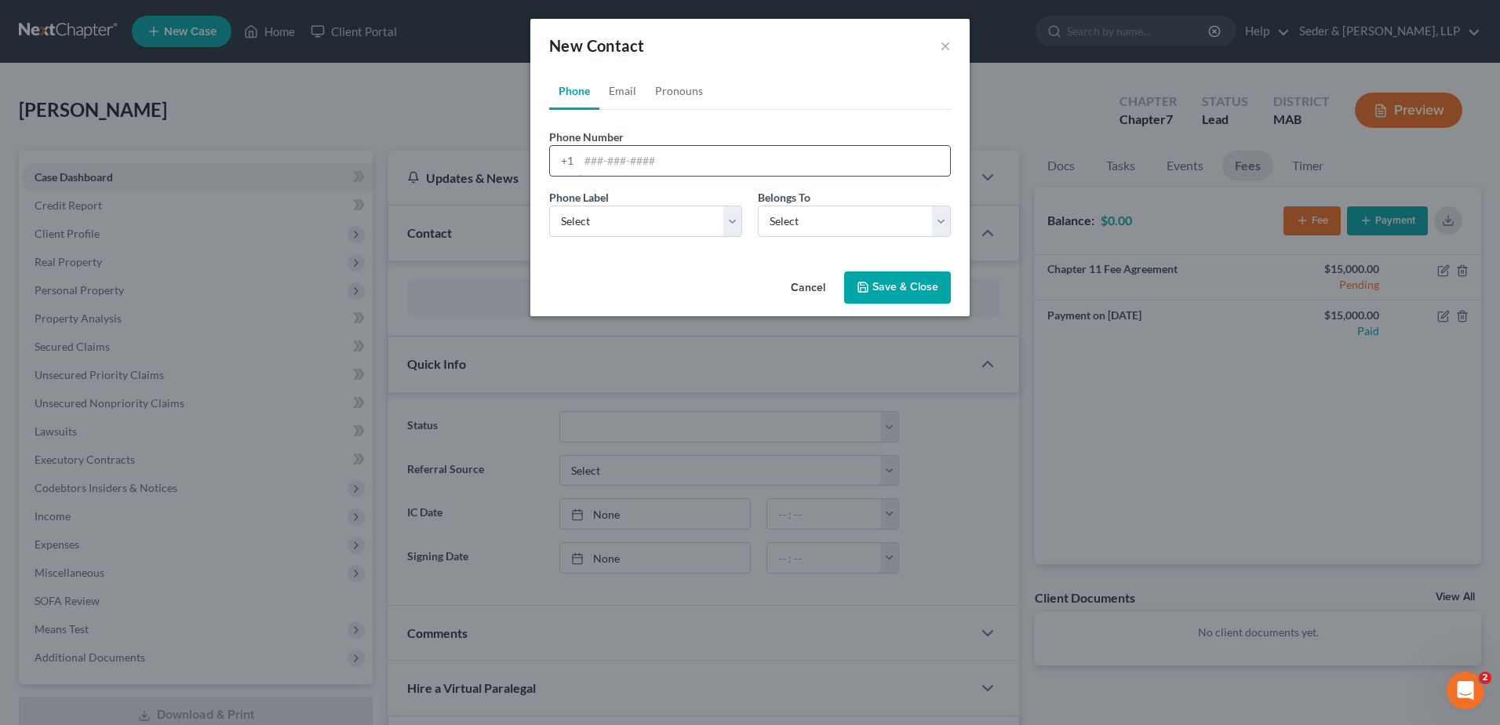
click at [727, 148] on input "tel" at bounding box center [764, 161] width 371 height 30
click at [687, 165] on input "tel" at bounding box center [764, 161] width 371 height 30
type input "[PHONE_NUMBER]"
click at [669, 216] on select "Select Mobile Home Work Other" at bounding box center [645, 221] width 193 height 31
select select "0"
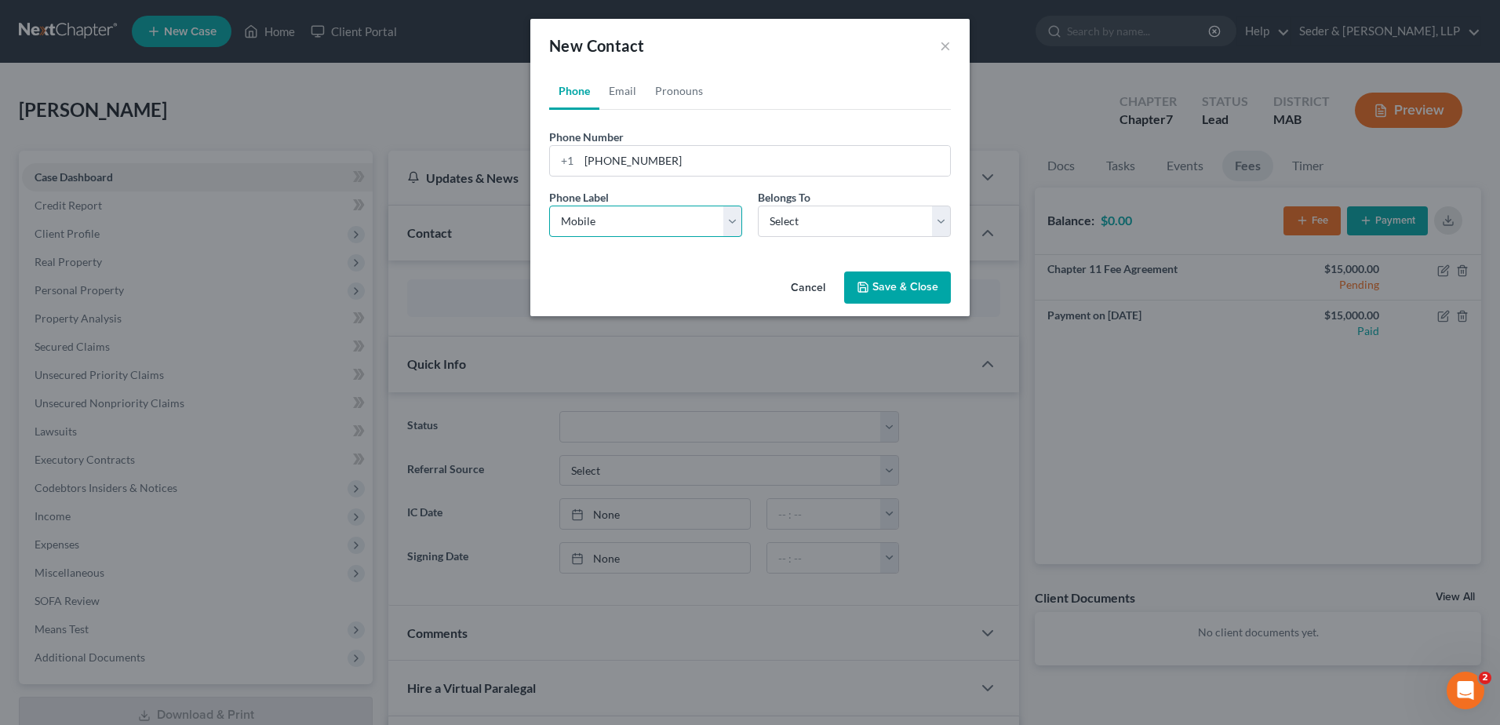
click at [549, 206] on select "Select Mobile Home Work Other" at bounding box center [645, 221] width 193 height 31
click at [811, 217] on select "Select Client Other" at bounding box center [854, 221] width 193 height 31
select select "0"
click at [758, 206] on select "Select Client Other" at bounding box center [854, 221] width 193 height 31
select select "0"
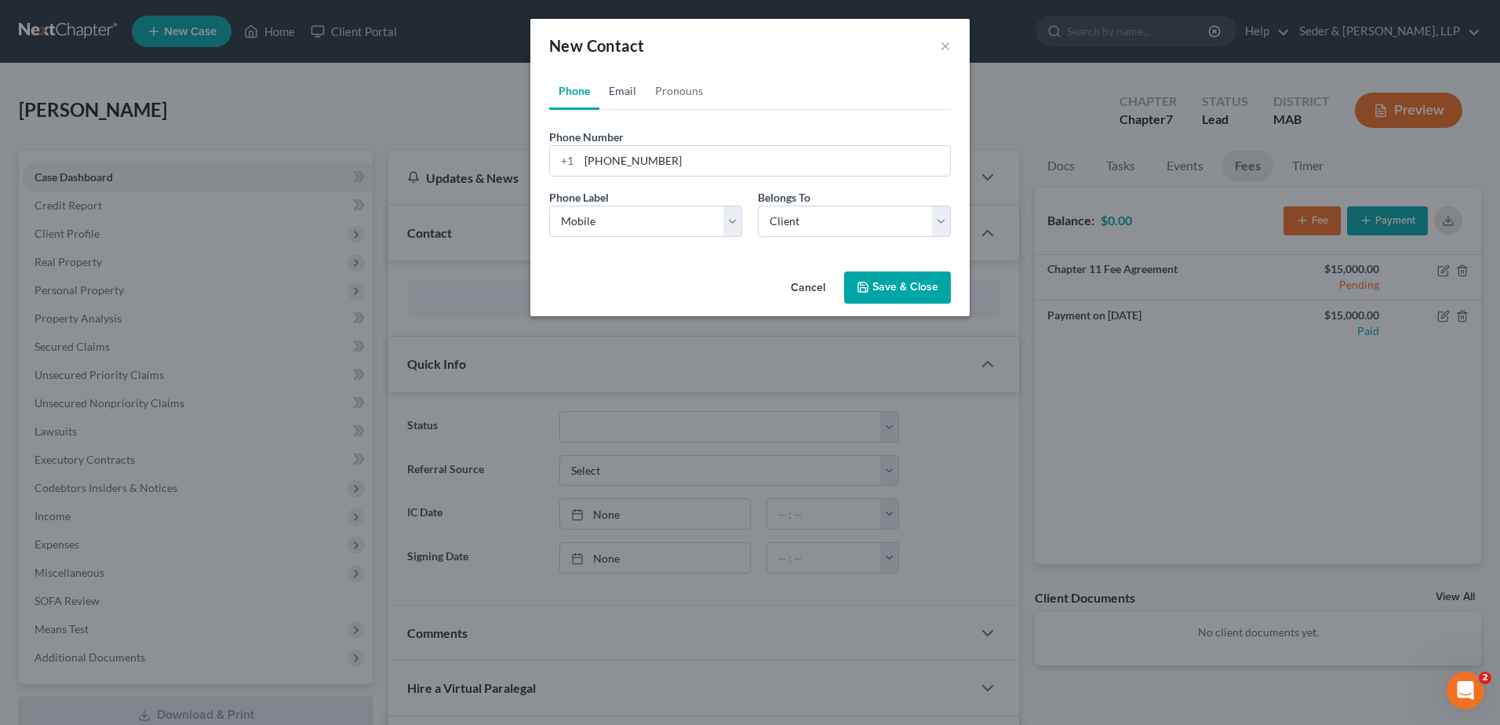
click at [620, 86] on link "Email" at bounding box center [622, 91] width 46 height 38
click at [622, 163] on input "email" at bounding box center [764, 161] width 371 height 30
type input "[PERSON_NAME][EMAIL_ADDRESS][PERSON_NAME][DOMAIN_NAME]"
click at [604, 211] on select "Select Home Work Other" at bounding box center [645, 221] width 193 height 31
select select "1"
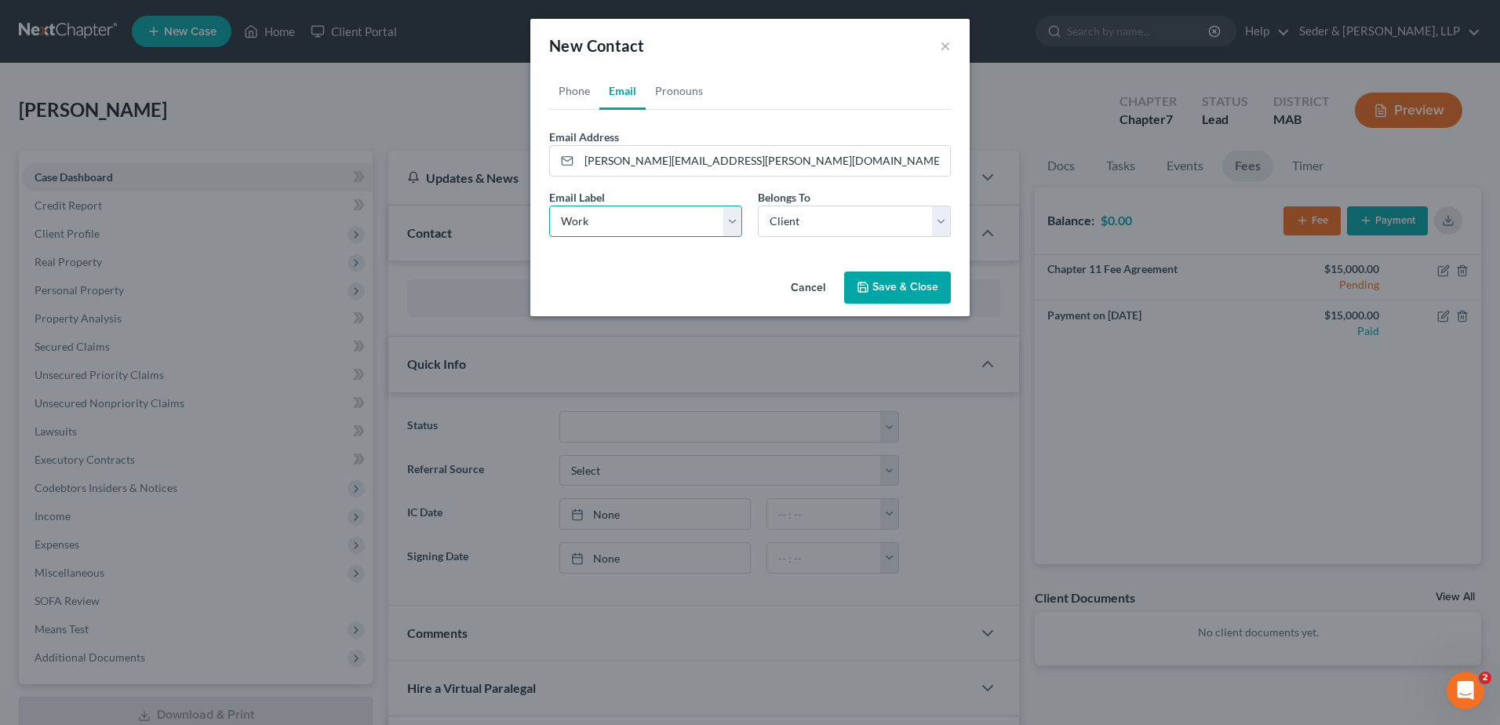
click at [549, 206] on select "Select Home Work Other" at bounding box center [645, 221] width 193 height 31
click at [920, 291] on button "Save & Close" at bounding box center [897, 287] width 107 height 33
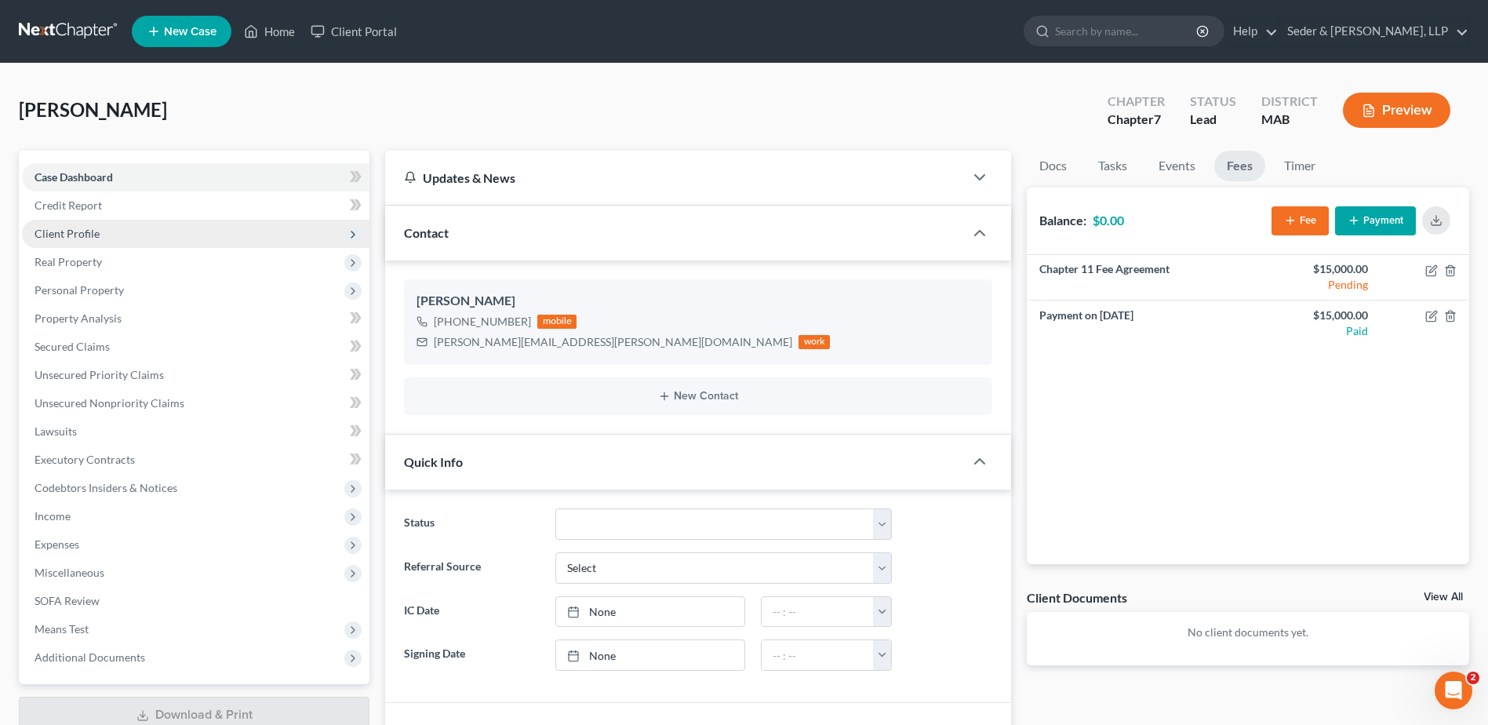
click at [84, 229] on span "Client Profile" at bounding box center [67, 233] width 65 height 13
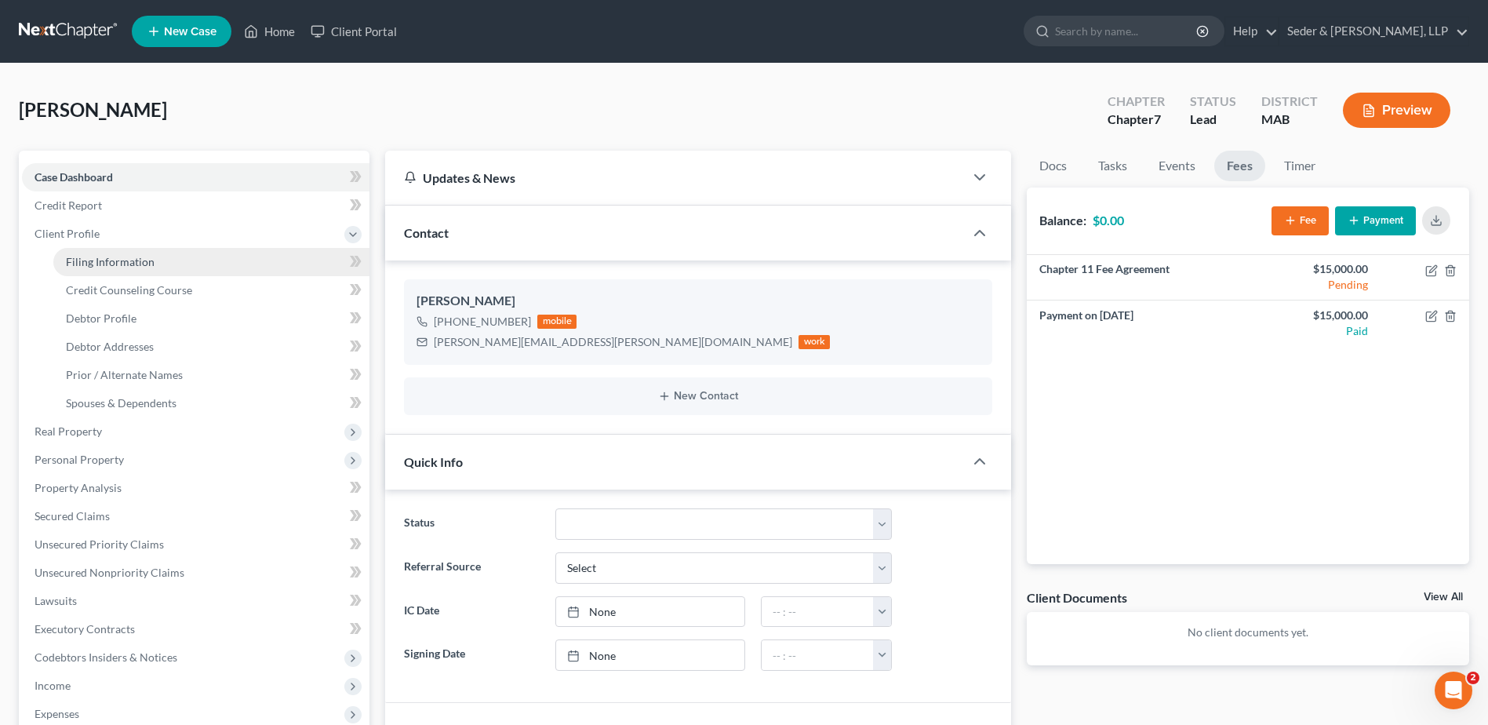
click at [118, 268] on span "Filing Information" at bounding box center [110, 261] width 89 height 13
select select "1"
select select "0"
select select "39"
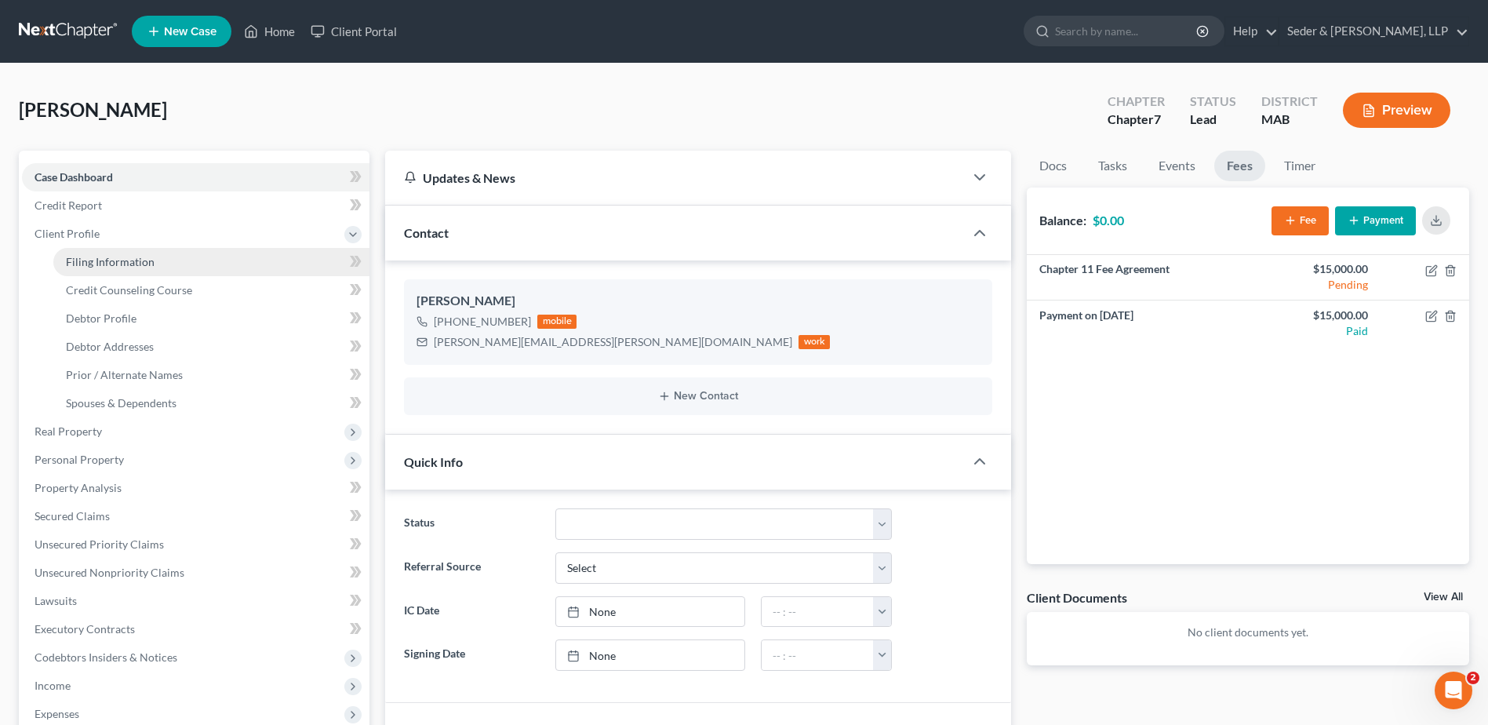
select select "22"
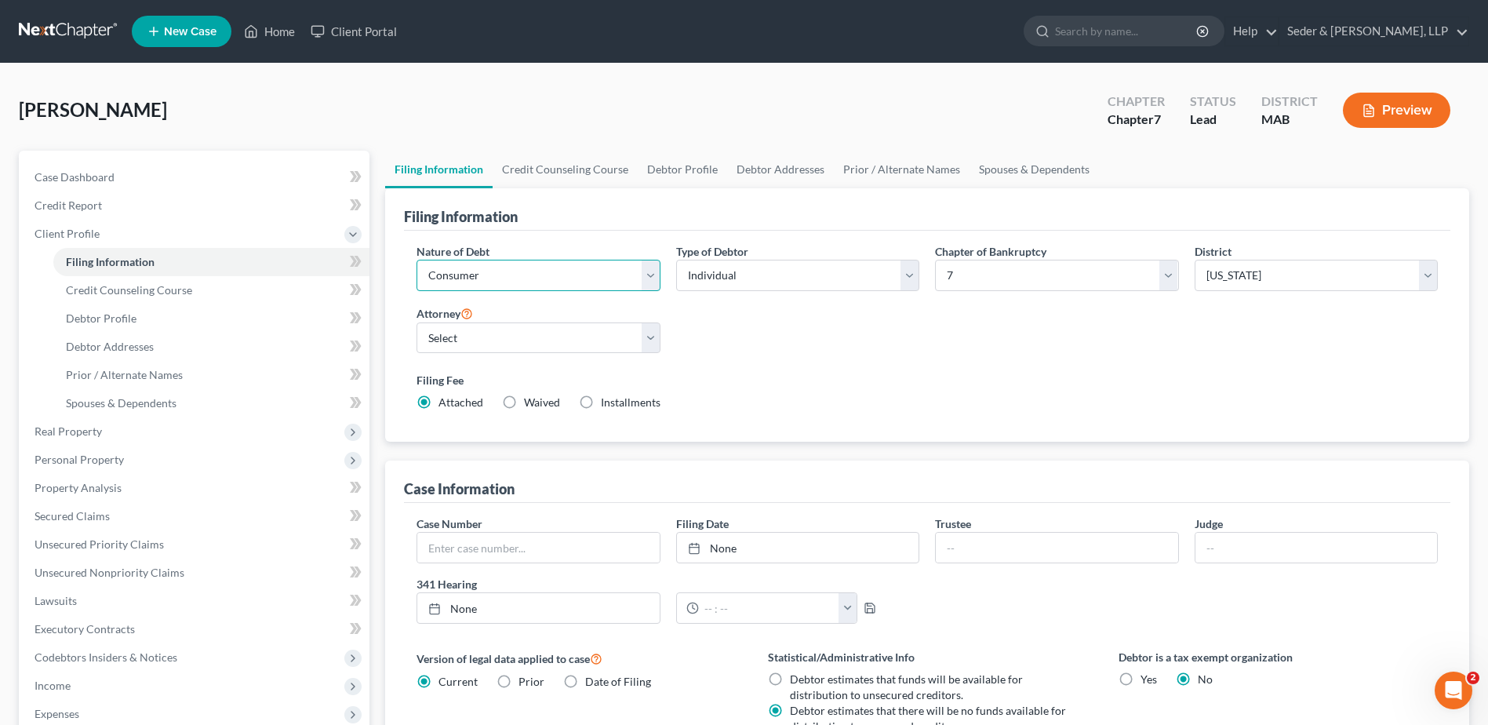
click at [534, 277] on select "Select Business Consumer Other" at bounding box center [538, 275] width 243 height 31
select select "0"
click at [417, 260] on select "Select Business Consumer Other" at bounding box center [538, 275] width 243 height 31
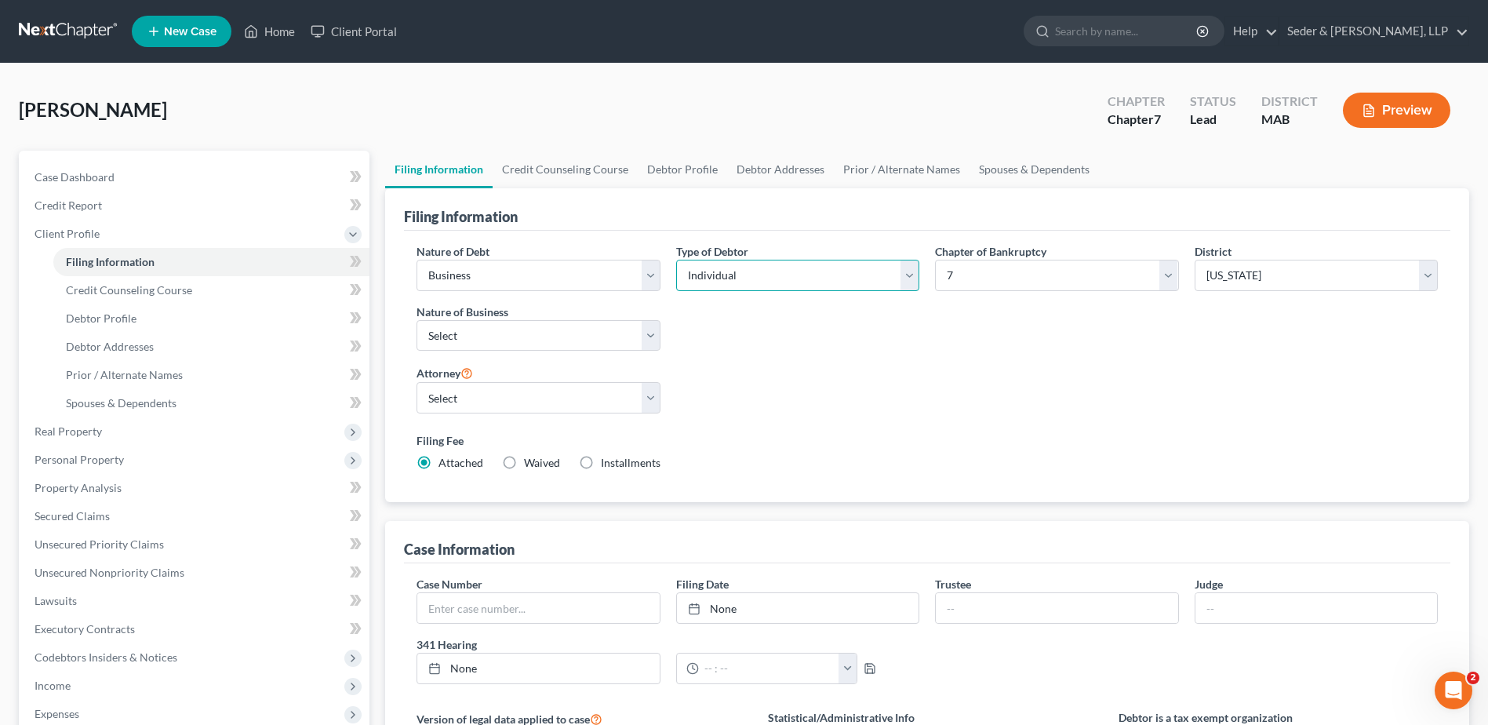
click at [770, 279] on select "Select Individual Joint" at bounding box center [797, 275] width 243 height 31
click at [763, 277] on select "Select Individual Joint" at bounding box center [797, 275] width 243 height 31
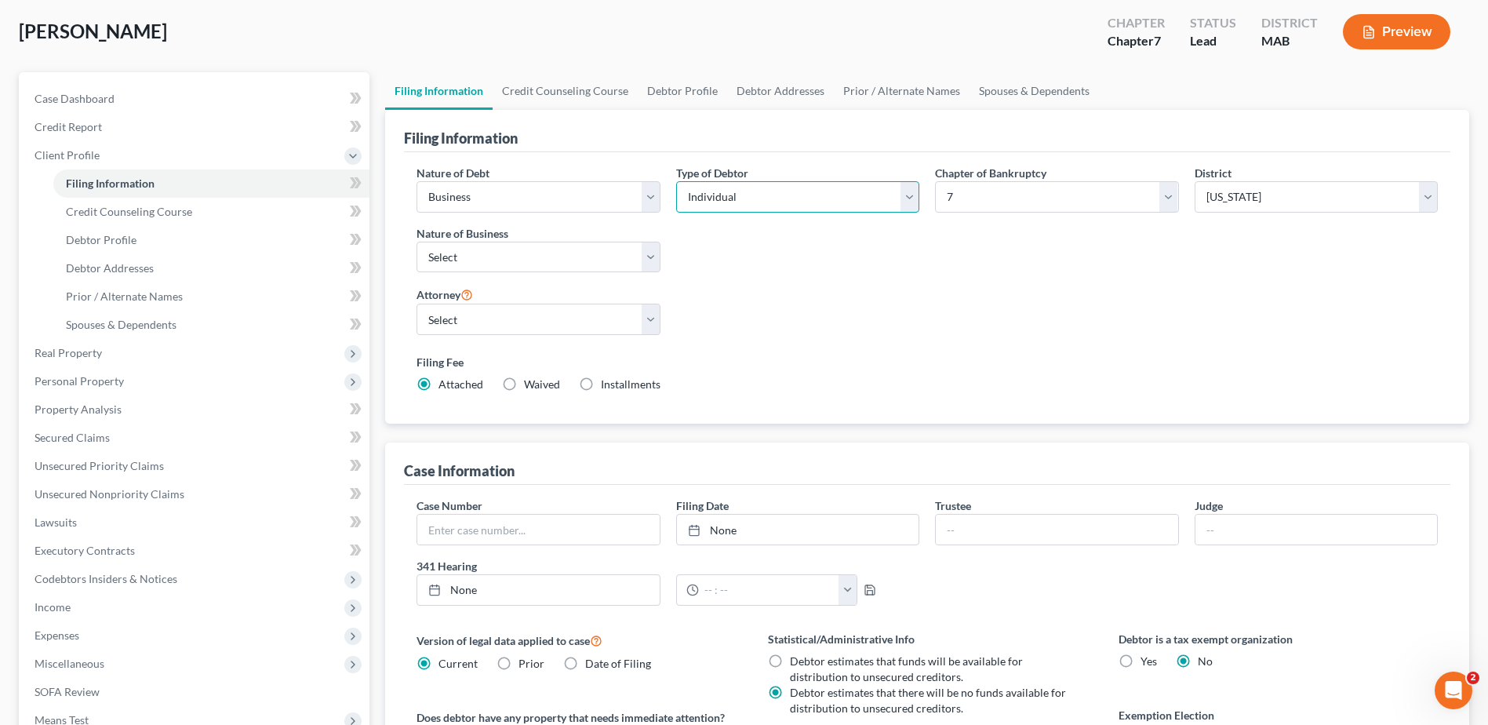
click at [907, 197] on select "Select Individual Joint" at bounding box center [797, 196] width 243 height 31
click at [1168, 200] on select "Select 7 11 12 13" at bounding box center [1056, 196] width 243 height 31
select select "1"
click at [935, 181] on select "Select 7 11 12 13" at bounding box center [1056, 196] width 243 height 31
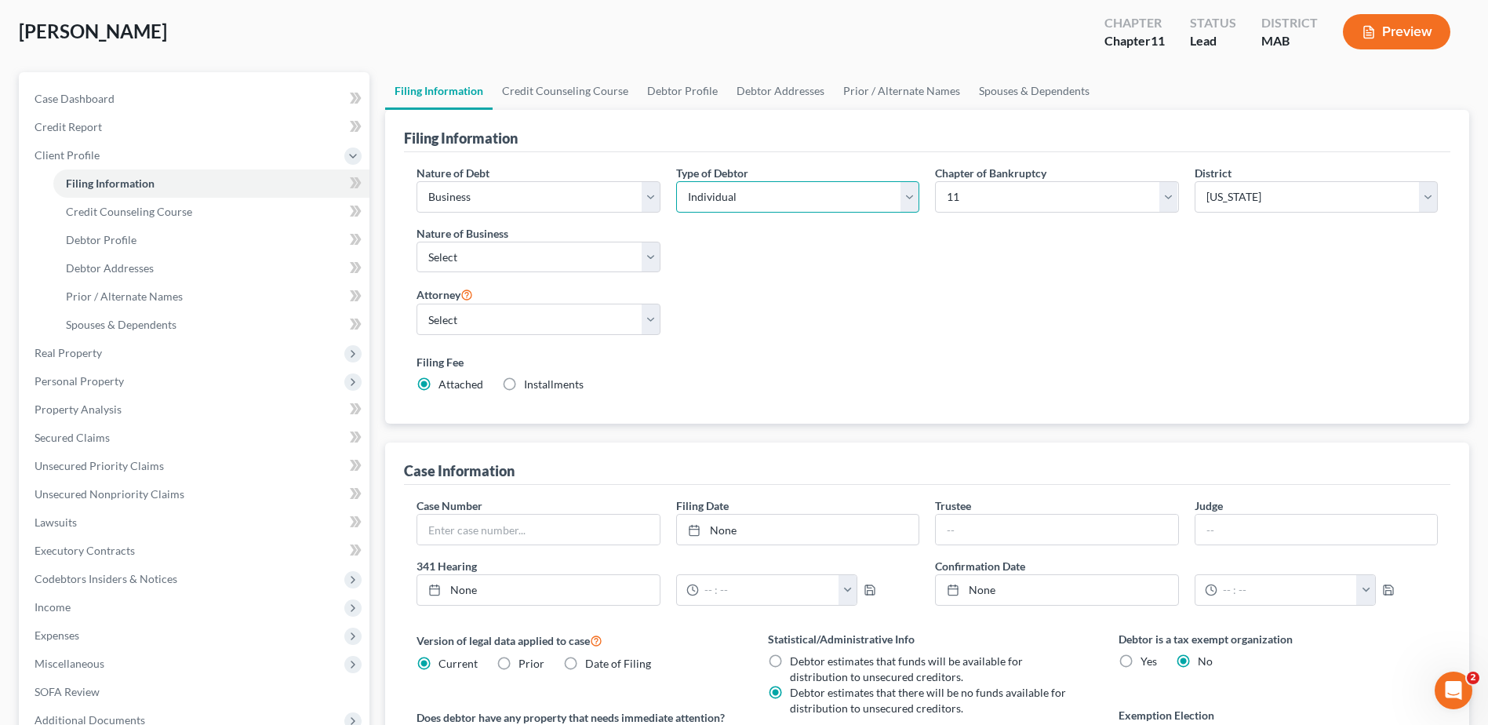
click at [905, 204] on select "Select Individual Joint" at bounding box center [797, 196] width 243 height 31
click at [903, 204] on select "Select Individual Joint" at bounding box center [797, 196] width 243 height 31
click at [763, 199] on select "Select Individual Joint" at bounding box center [797, 196] width 243 height 31
click at [763, 198] on select "Select Individual Joint" at bounding box center [797, 196] width 243 height 31
click at [104, 101] on span "Case Dashboard" at bounding box center [75, 98] width 80 height 13
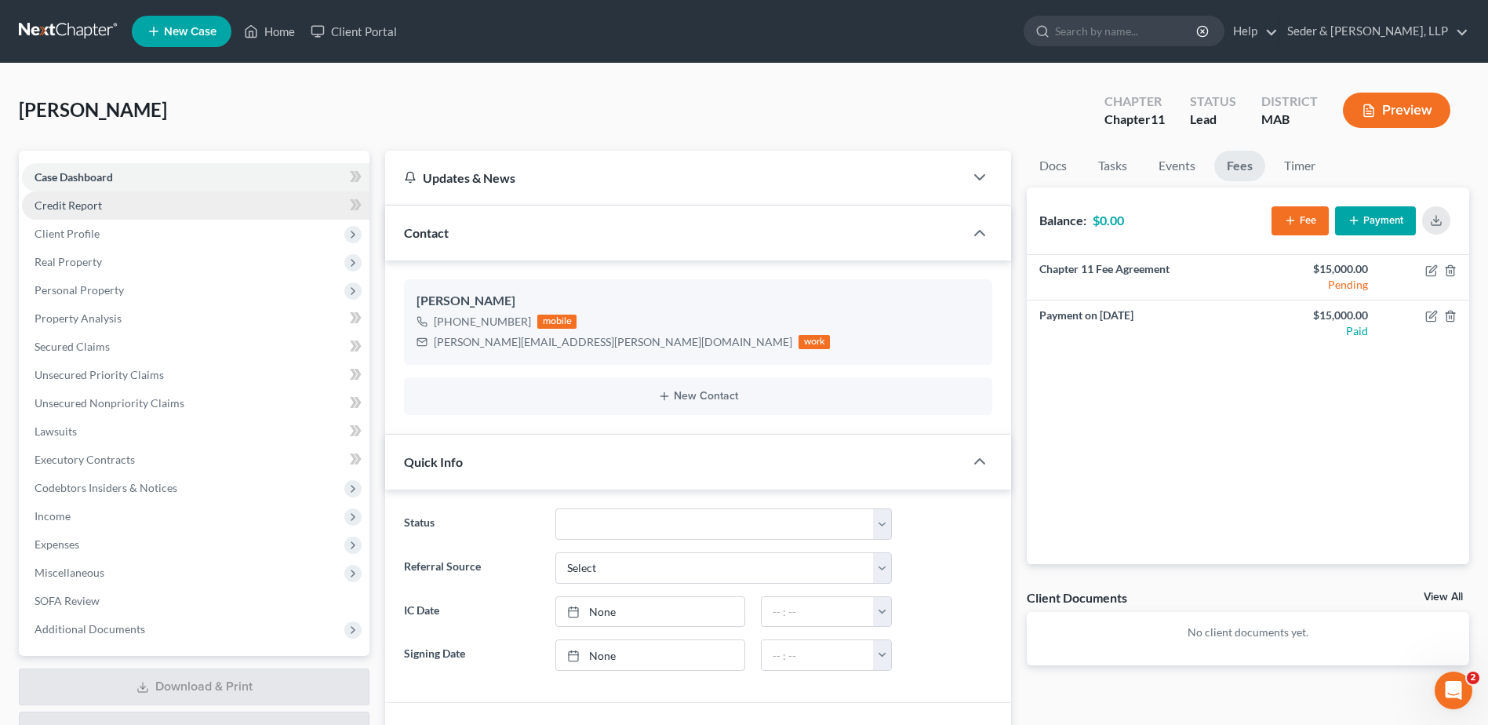
click at [89, 207] on span "Credit Report" at bounding box center [68, 205] width 67 height 13
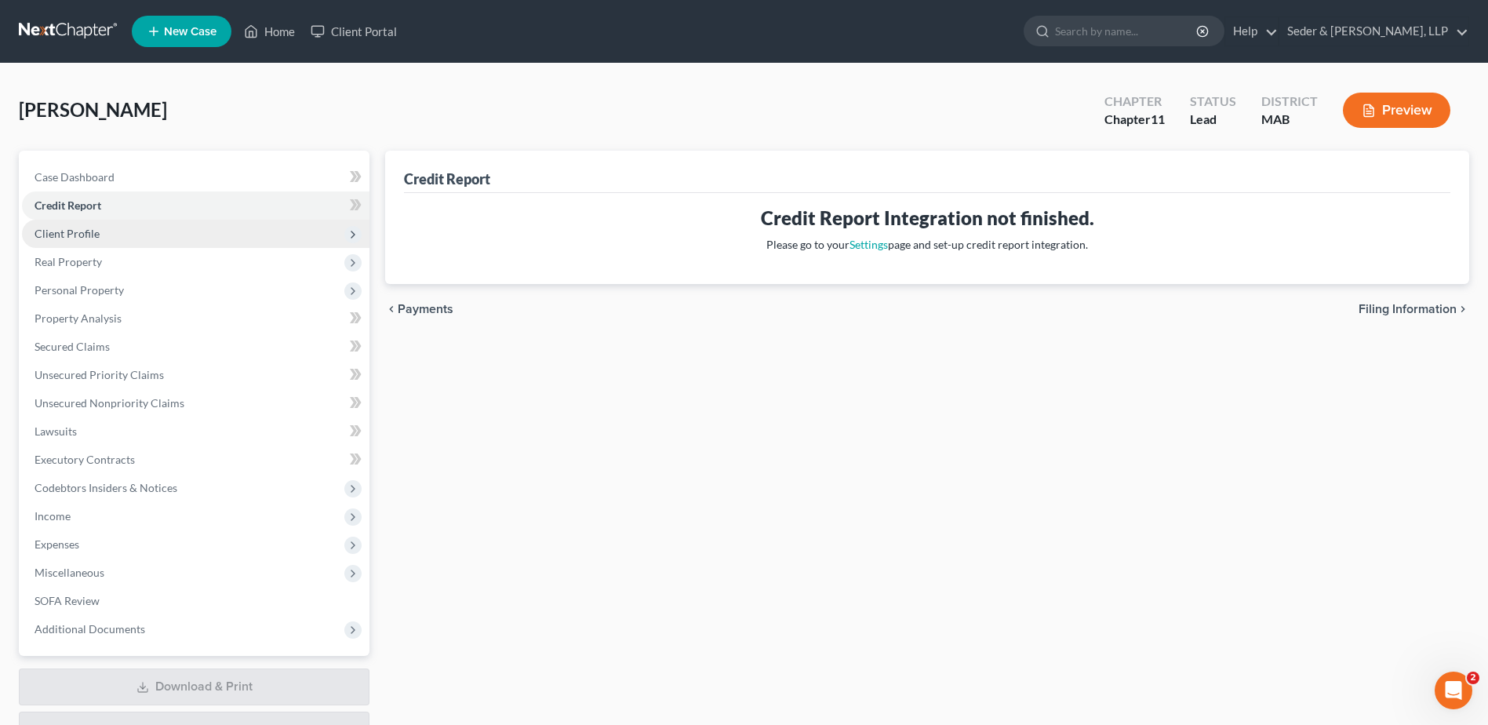
click at [101, 233] on span "Client Profile" at bounding box center [196, 234] width 348 height 28
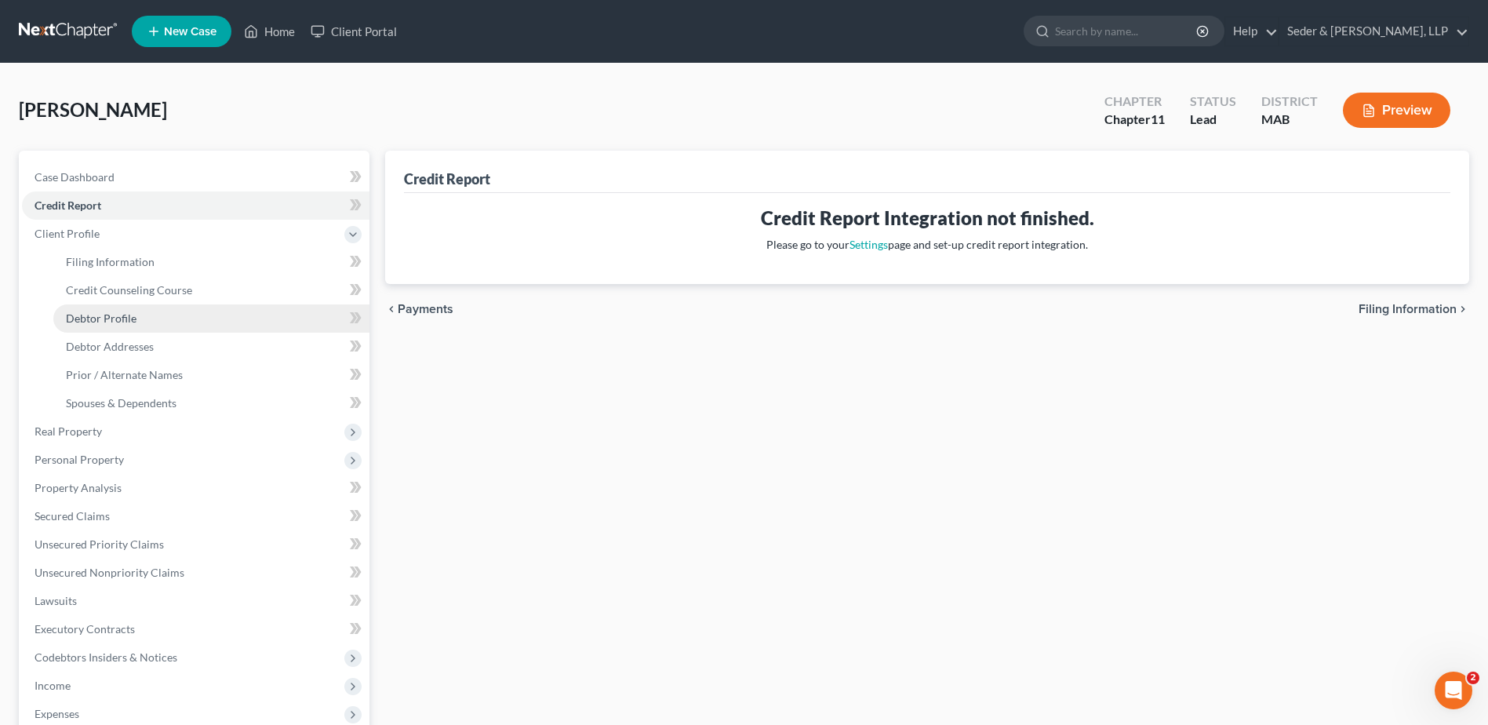
click at [91, 319] on span "Debtor Profile" at bounding box center [101, 317] width 71 height 13
select select "0"
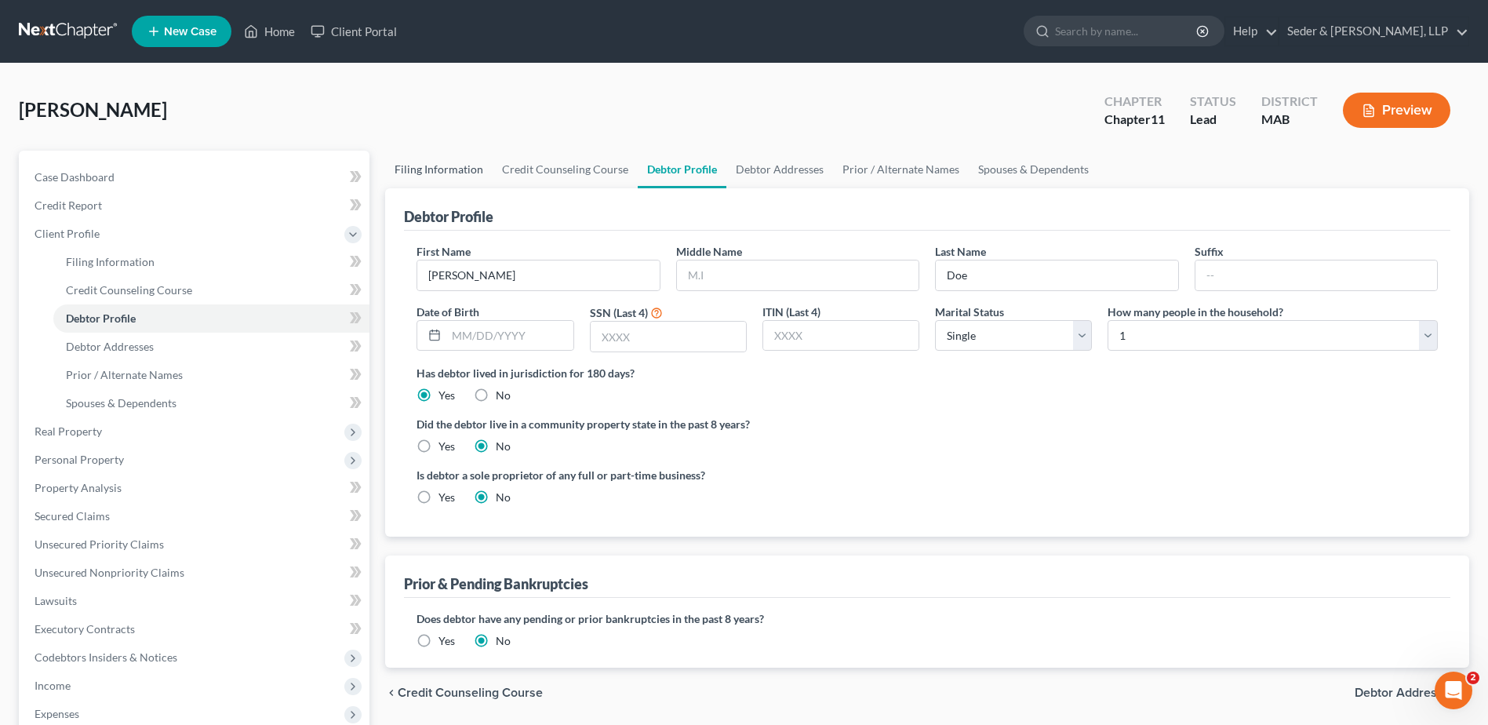
click at [431, 168] on link "Filing Information" at bounding box center [438, 170] width 107 height 38
select select "0"
select select "1"
select select "39"
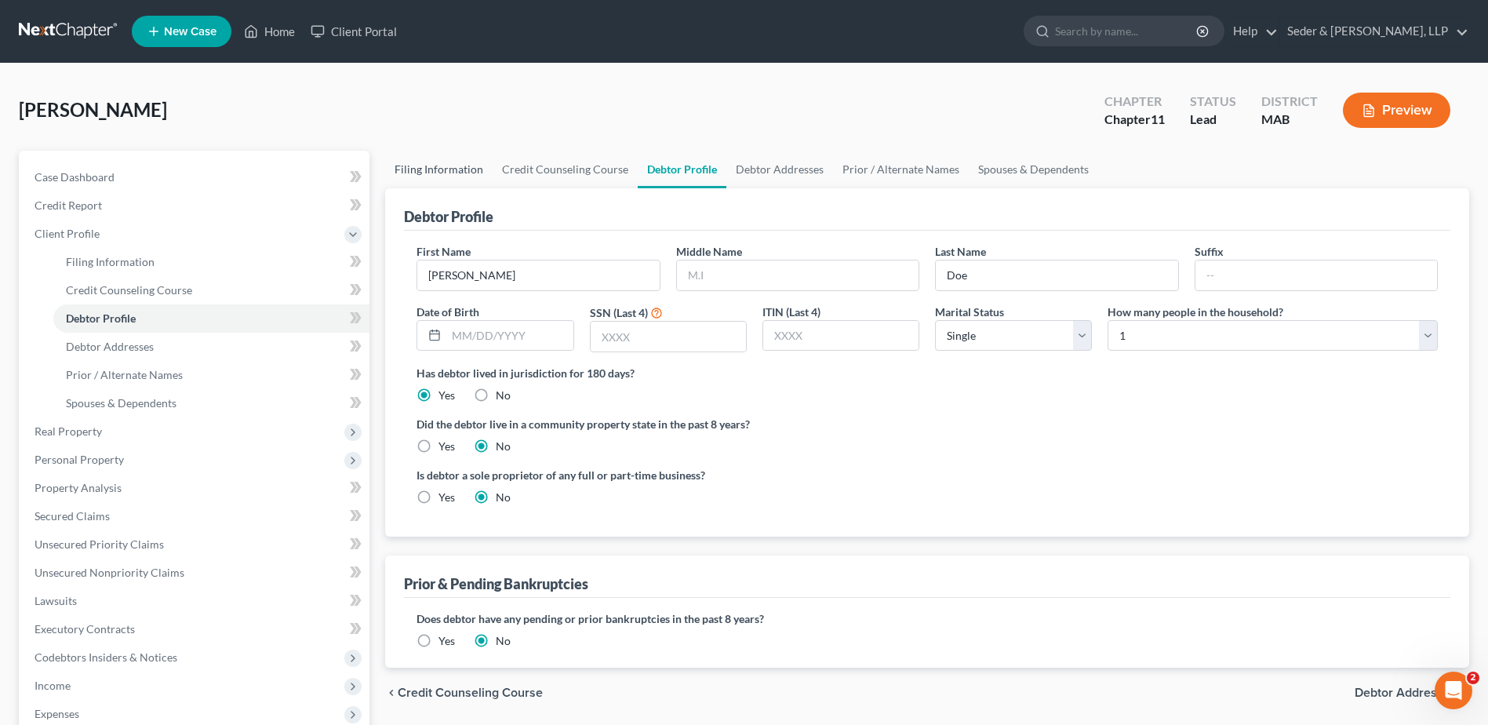
select select "22"
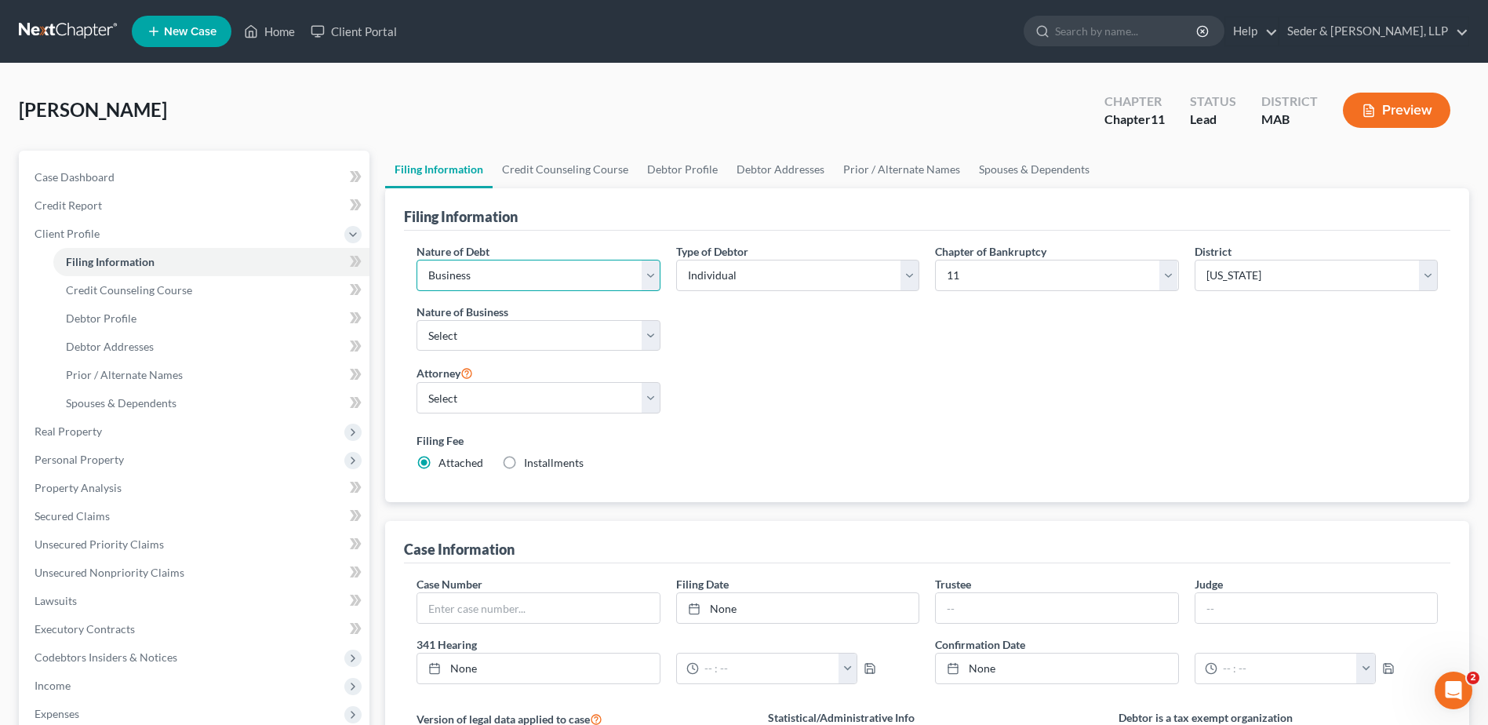
click at [573, 277] on select "Select Business Consumer Other" at bounding box center [538, 275] width 243 height 31
select select "2"
click at [417, 260] on select "Select Business Consumer Other" at bounding box center [538, 275] width 243 height 31
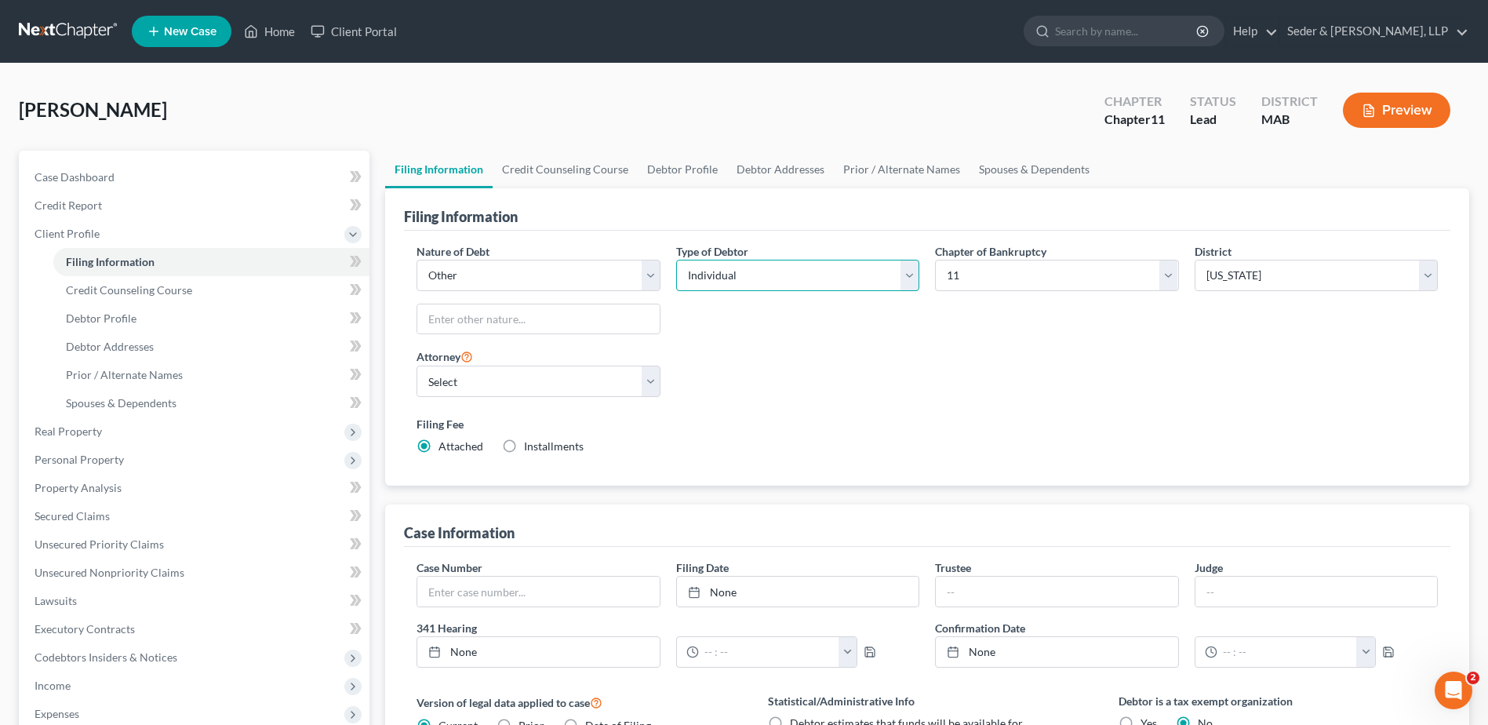
click at [748, 282] on select "Select Individual Joint" at bounding box center [797, 275] width 243 height 31
click at [753, 273] on select "Select Individual Joint" at bounding box center [797, 275] width 243 height 31
click at [276, 38] on link "Home" at bounding box center [269, 31] width 67 height 28
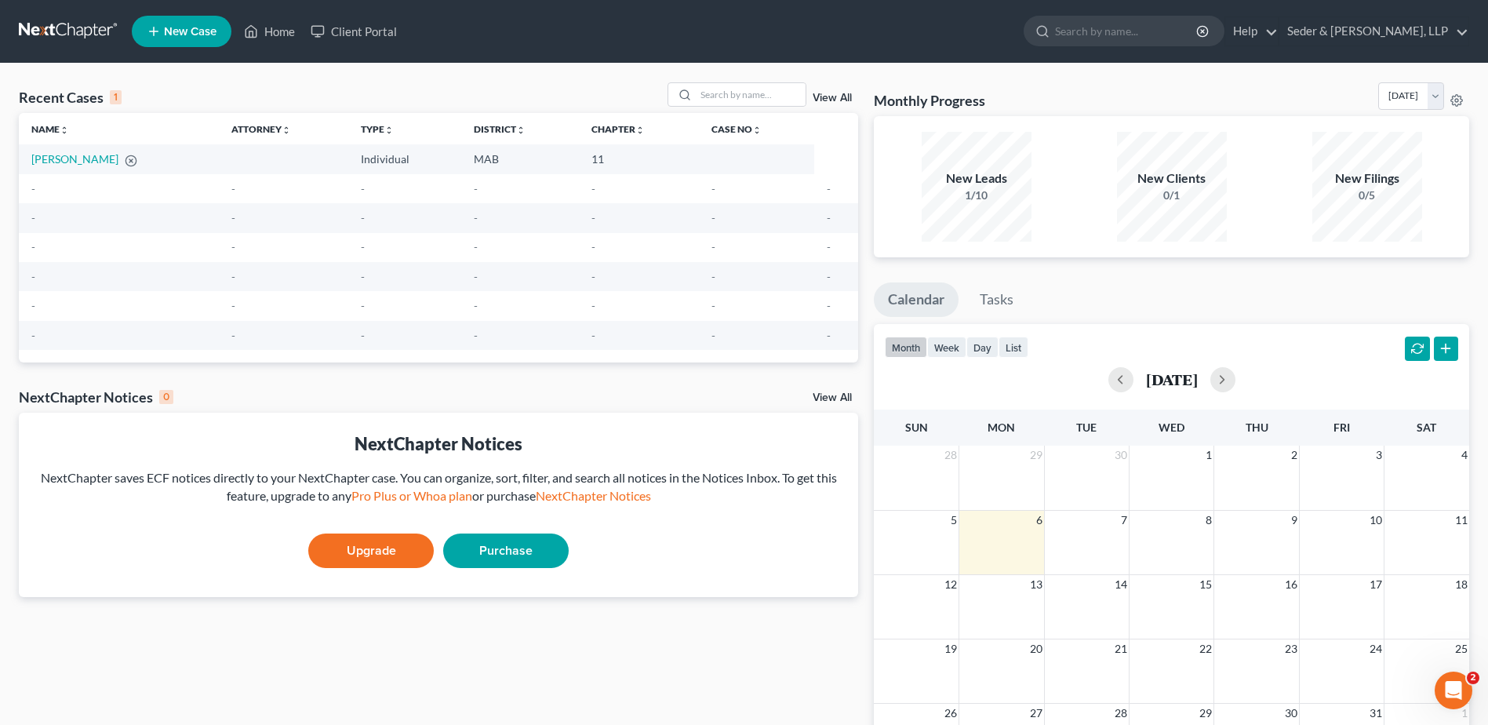
click at [173, 36] on span "New Case" at bounding box center [190, 32] width 53 height 12
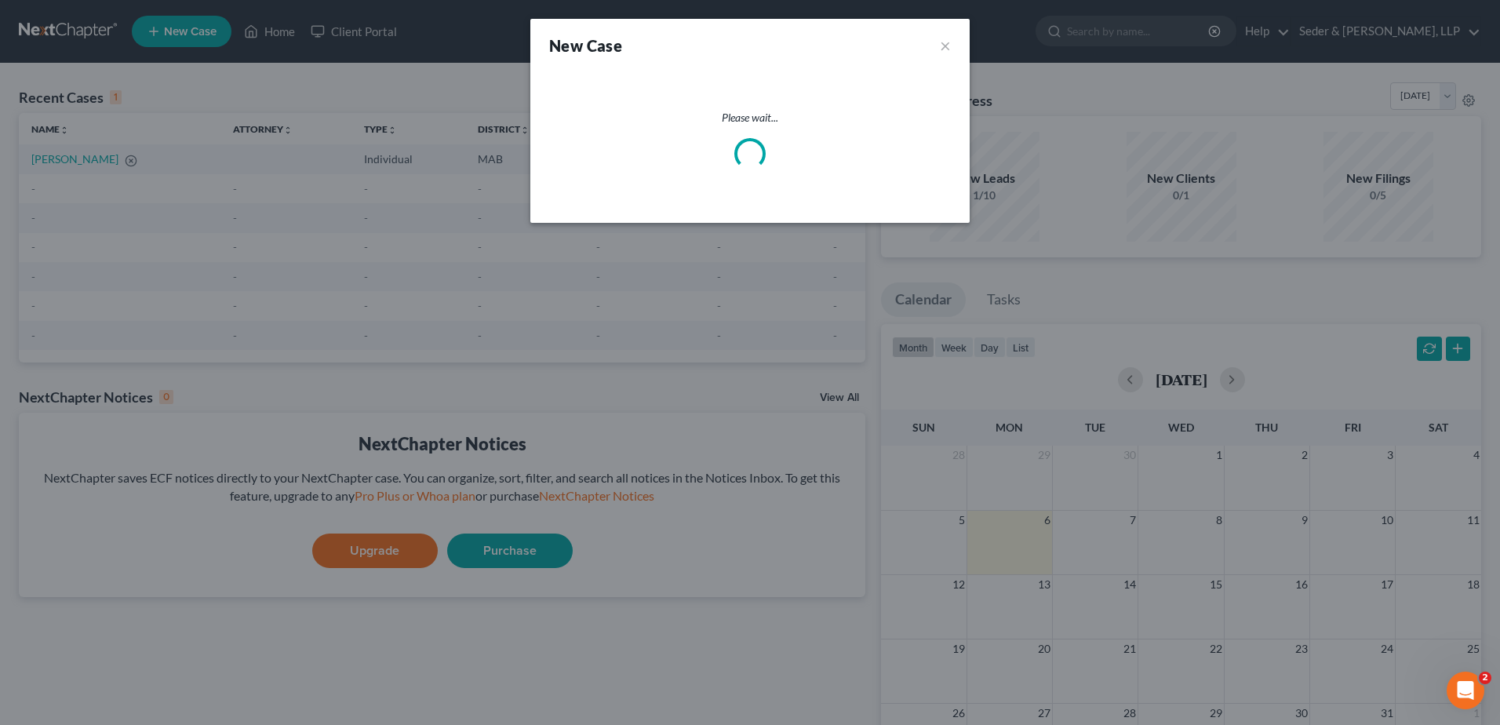
select select "39"
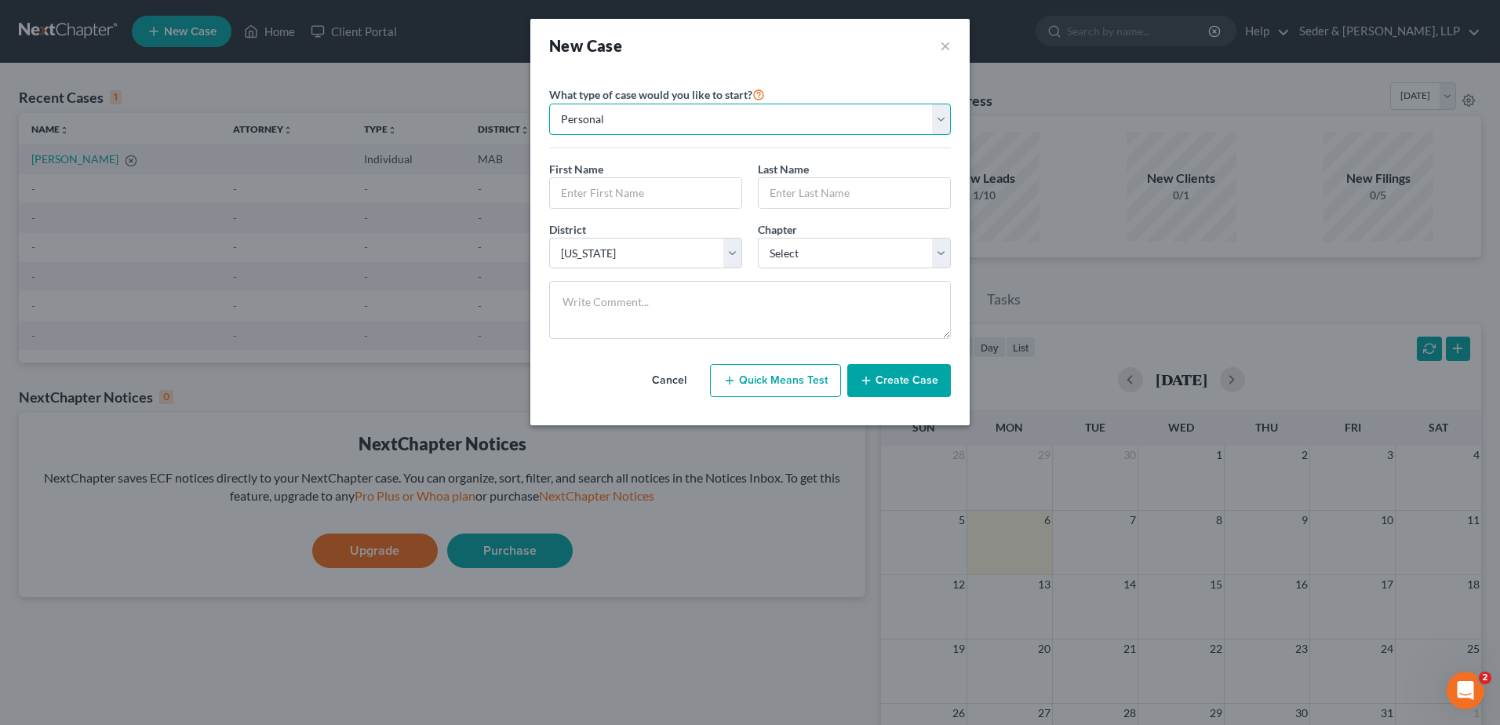
click at [734, 122] on select "Personal Business" at bounding box center [750, 119] width 402 height 31
select select "1"
click at [549, 104] on select "Personal Business" at bounding box center [750, 119] width 402 height 31
click at [652, 192] on input "text" at bounding box center [750, 193] width 400 height 30
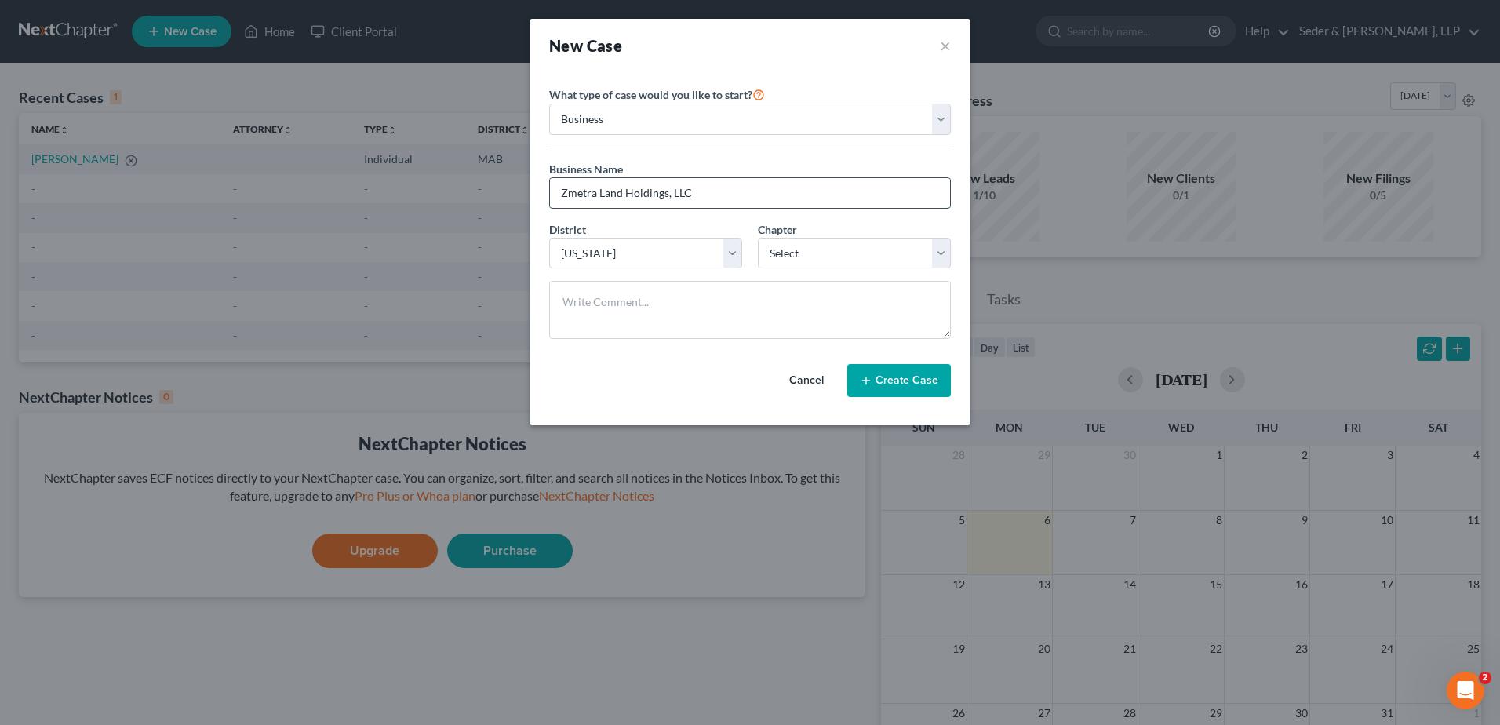
type input "Zmetra Land Holdings, LLC"
select select "1"
click at [651, 307] on textarea at bounding box center [750, 310] width 402 height 58
click at [906, 381] on button "Create Case" at bounding box center [899, 380] width 104 height 33
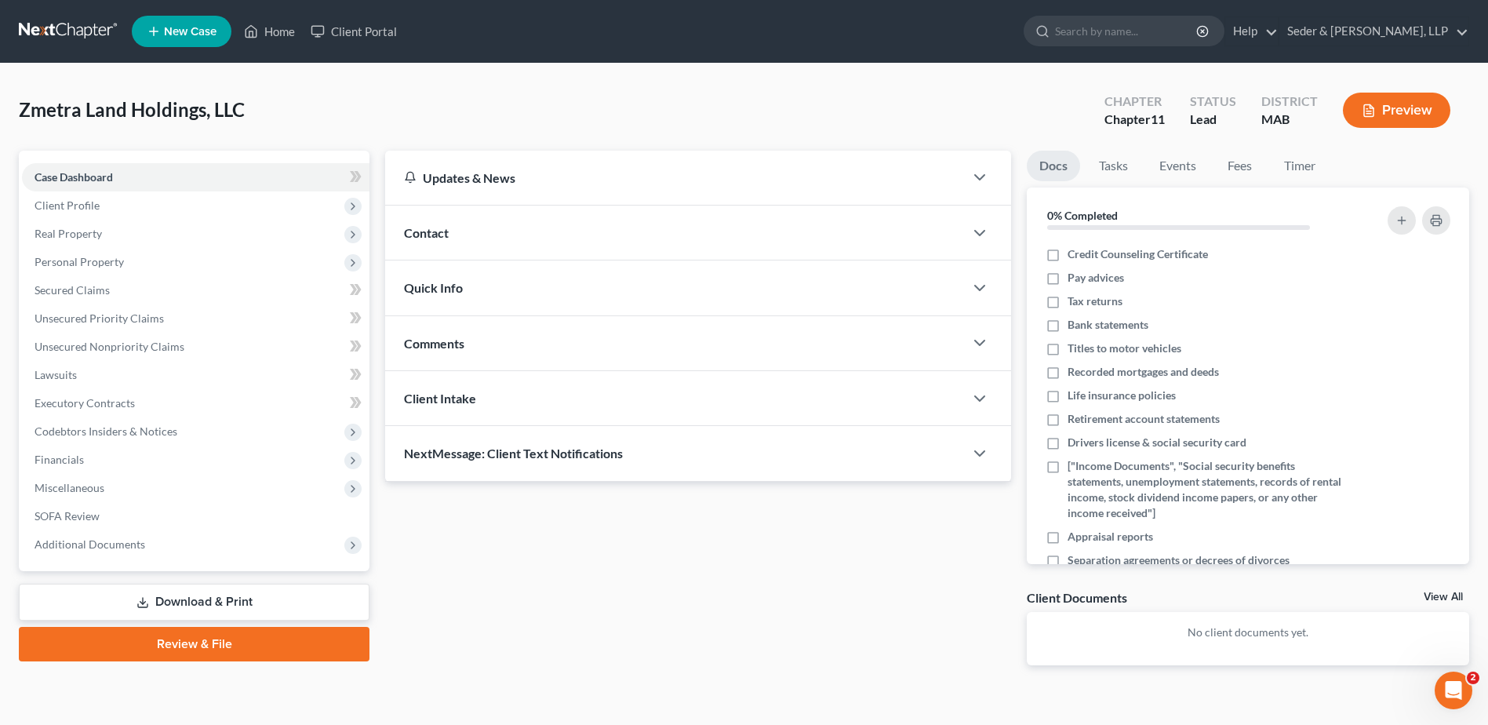
click at [479, 233] on div "Contact" at bounding box center [674, 233] width 579 height 54
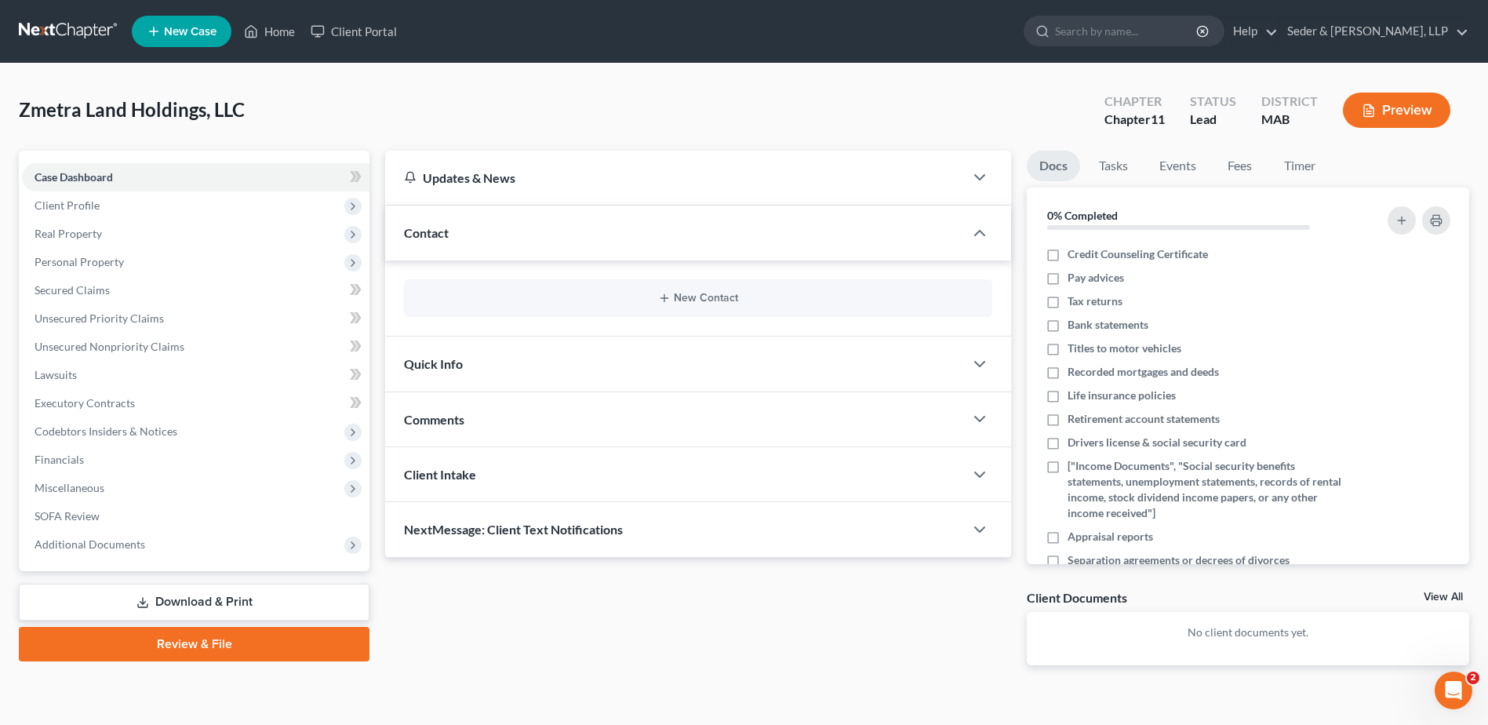
click at [552, 285] on div "New Contact" at bounding box center [698, 298] width 588 height 38
click at [668, 300] on icon "button" at bounding box center [664, 298] width 13 height 13
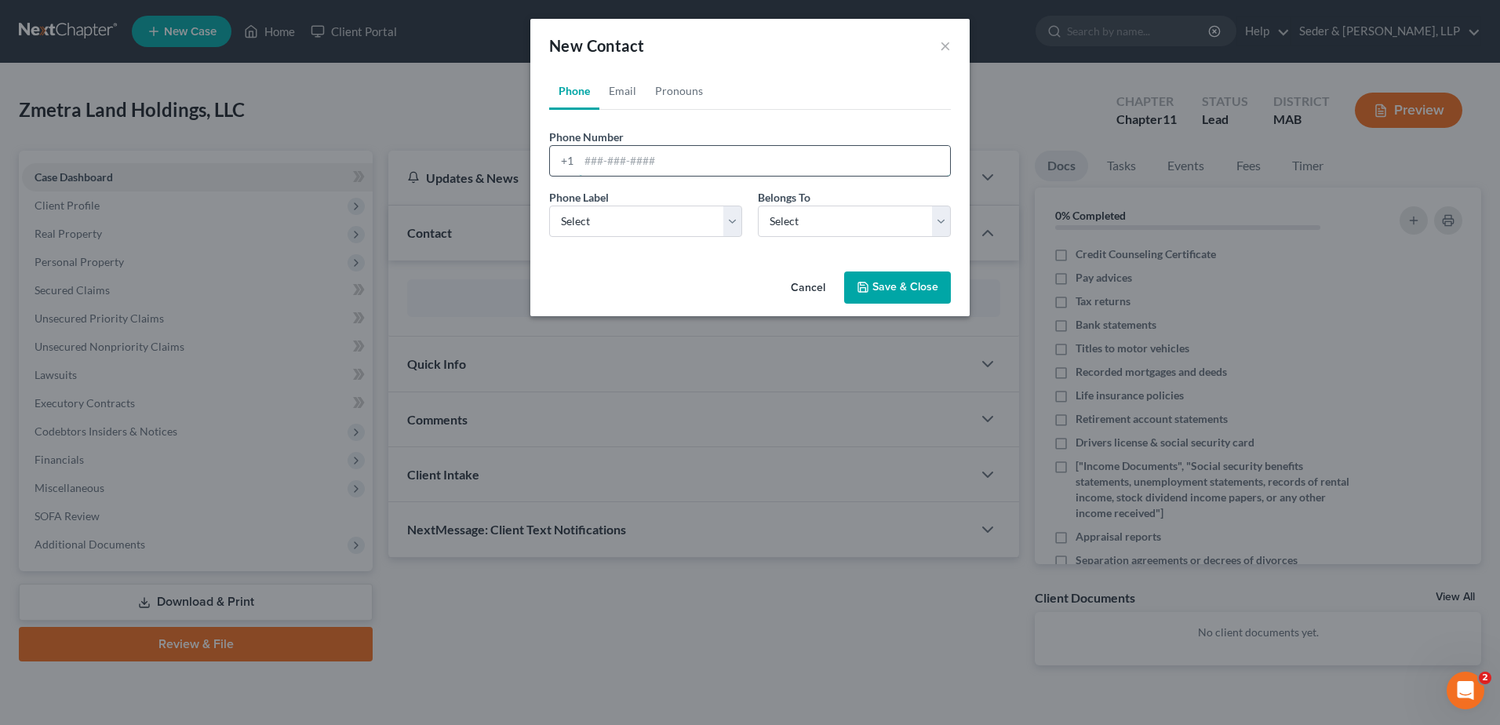
click at [626, 167] on input "tel" at bounding box center [764, 161] width 371 height 30
type input "[PHONE_NUMBER]"
click at [609, 228] on select "Select Mobile Home Work Other" at bounding box center [645, 221] width 193 height 31
select select "0"
click at [549, 206] on select "Select Mobile Home Work Other" at bounding box center [645, 221] width 193 height 31
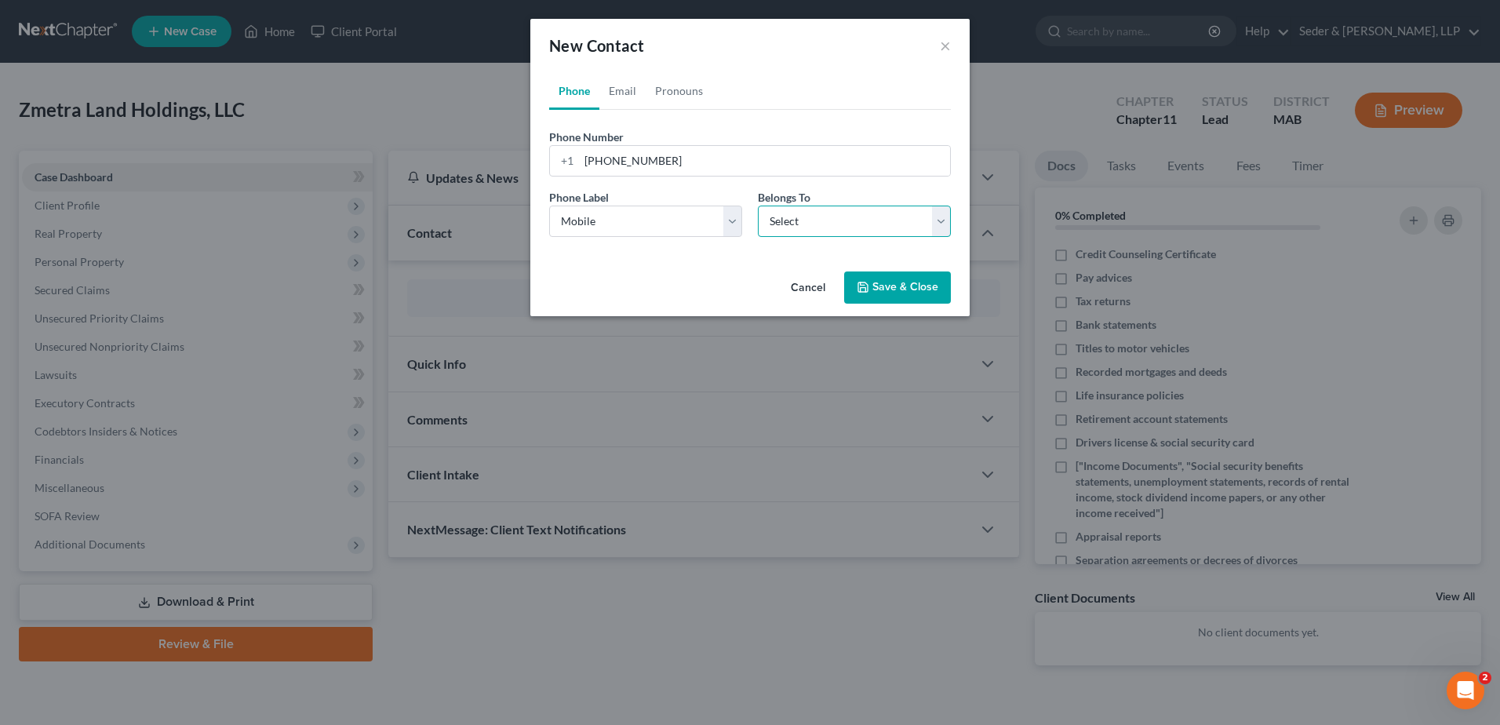
click at [842, 217] on select "Select Client Other" at bounding box center [854, 221] width 193 height 31
select select "0"
click at [758, 206] on select "Select Client Other" at bounding box center [854, 221] width 193 height 31
click at [625, 89] on link "Email" at bounding box center [622, 91] width 46 height 38
click at [613, 154] on input "email" at bounding box center [764, 161] width 371 height 30
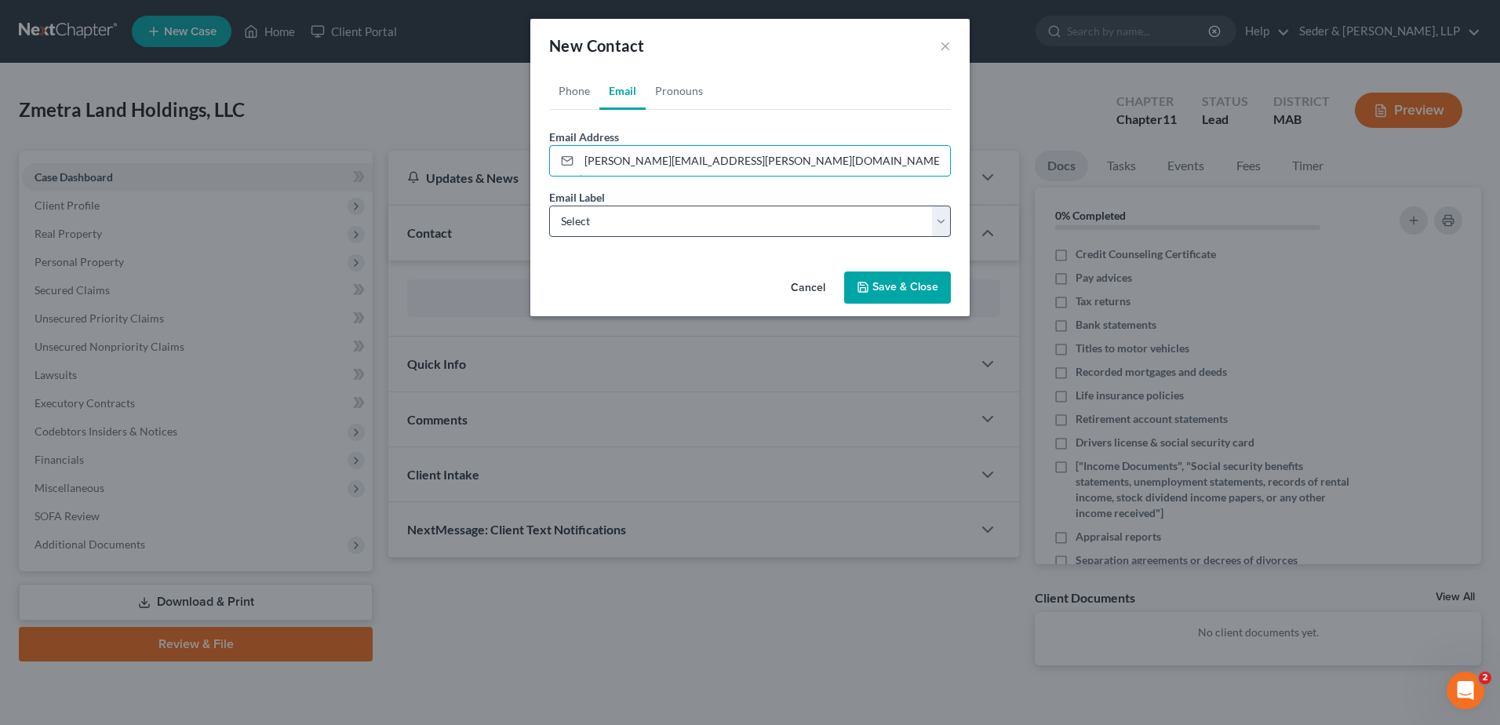
type input "[PERSON_NAME][EMAIL_ADDRESS][PERSON_NAME][DOMAIN_NAME]"
click at [634, 218] on select "Select Home Work Other" at bounding box center [750, 221] width 402 height 31
select select "1"
click at [549, 206] on select "Select Home Work Other" at bounding box center [750, 221] width 402 height 31
click at [887, 282] on button "Save & Close" at bounding box center [897, 287] width 107 height 33
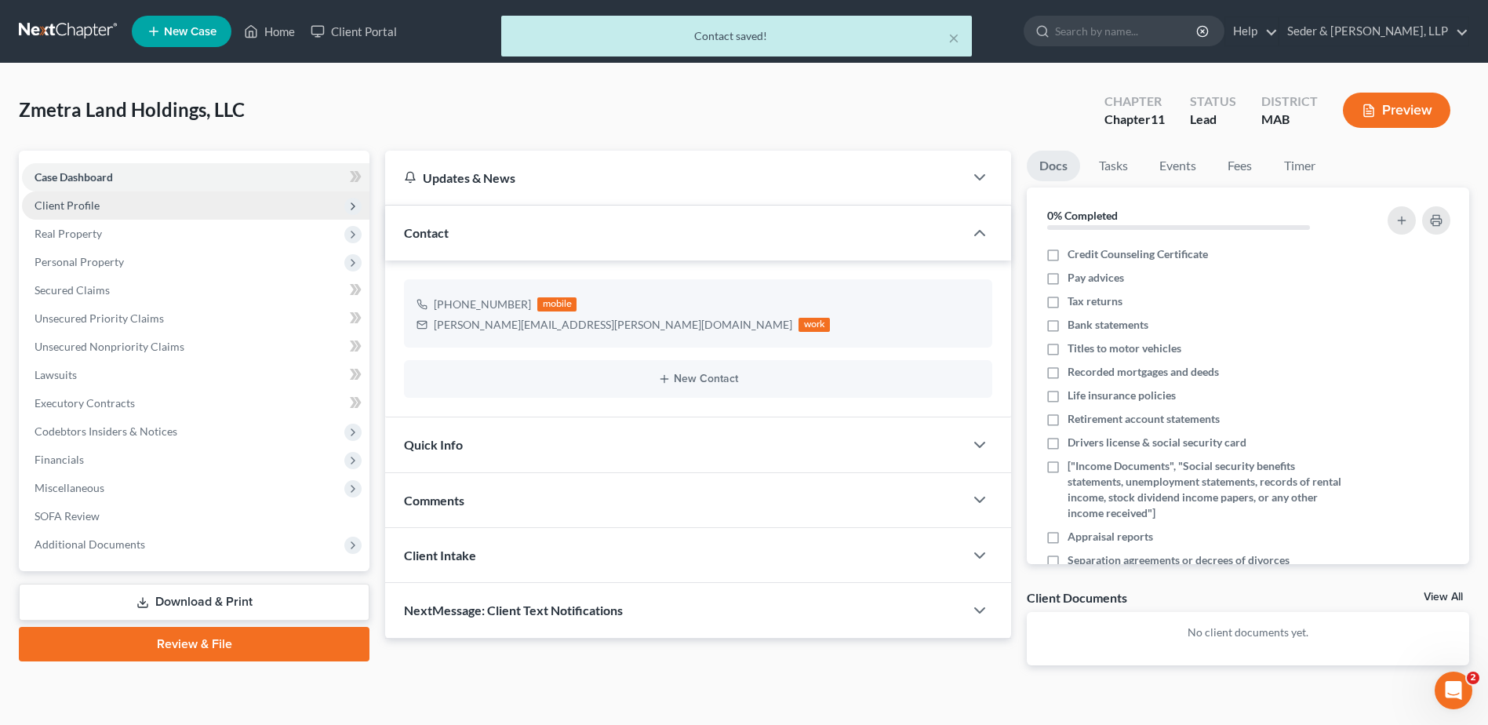
click at [61, 208] on span "Client Profile" at bounding box center [67, 205] width 65 height 13
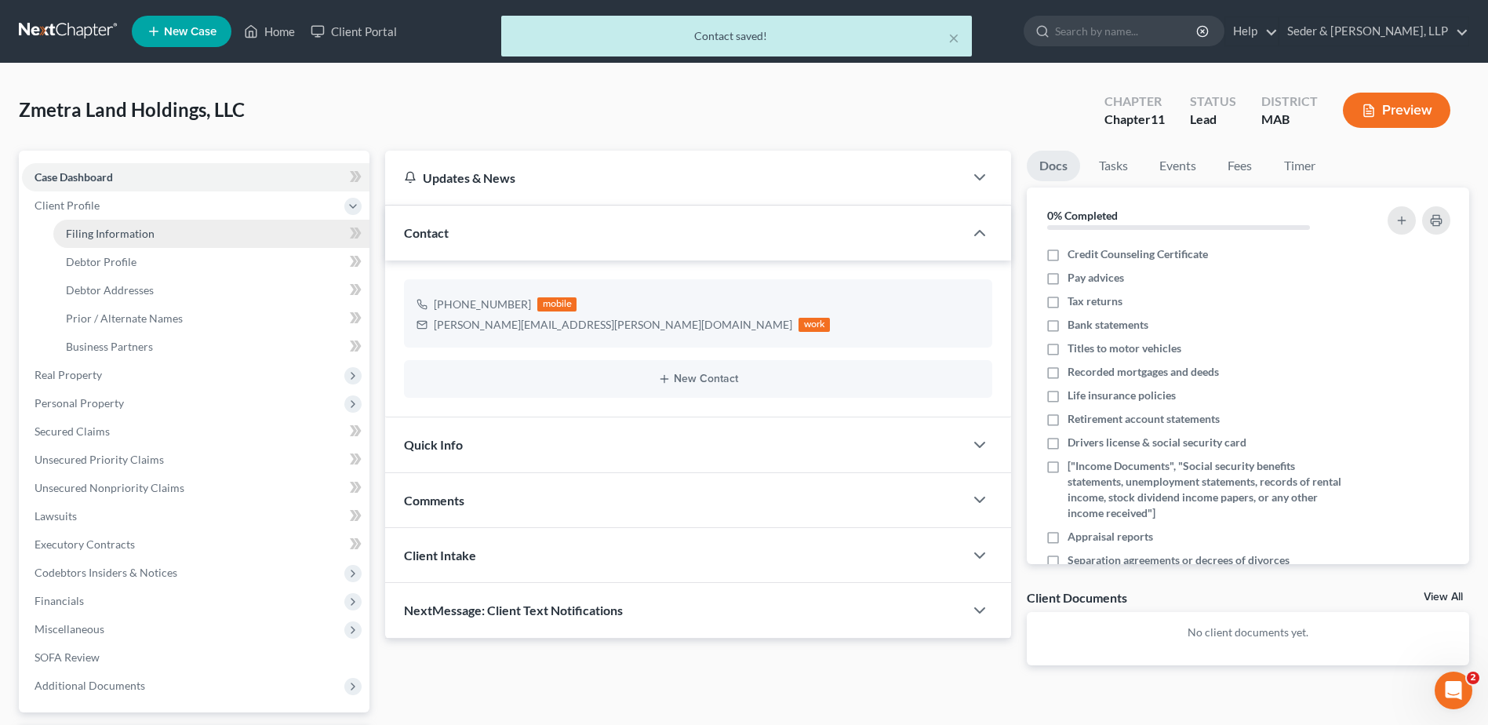
click at [121, 233] on span "Filing Information" at bounding box center [110, 233] width 89 height 13
select select "1"
select select "39"
select select "0"
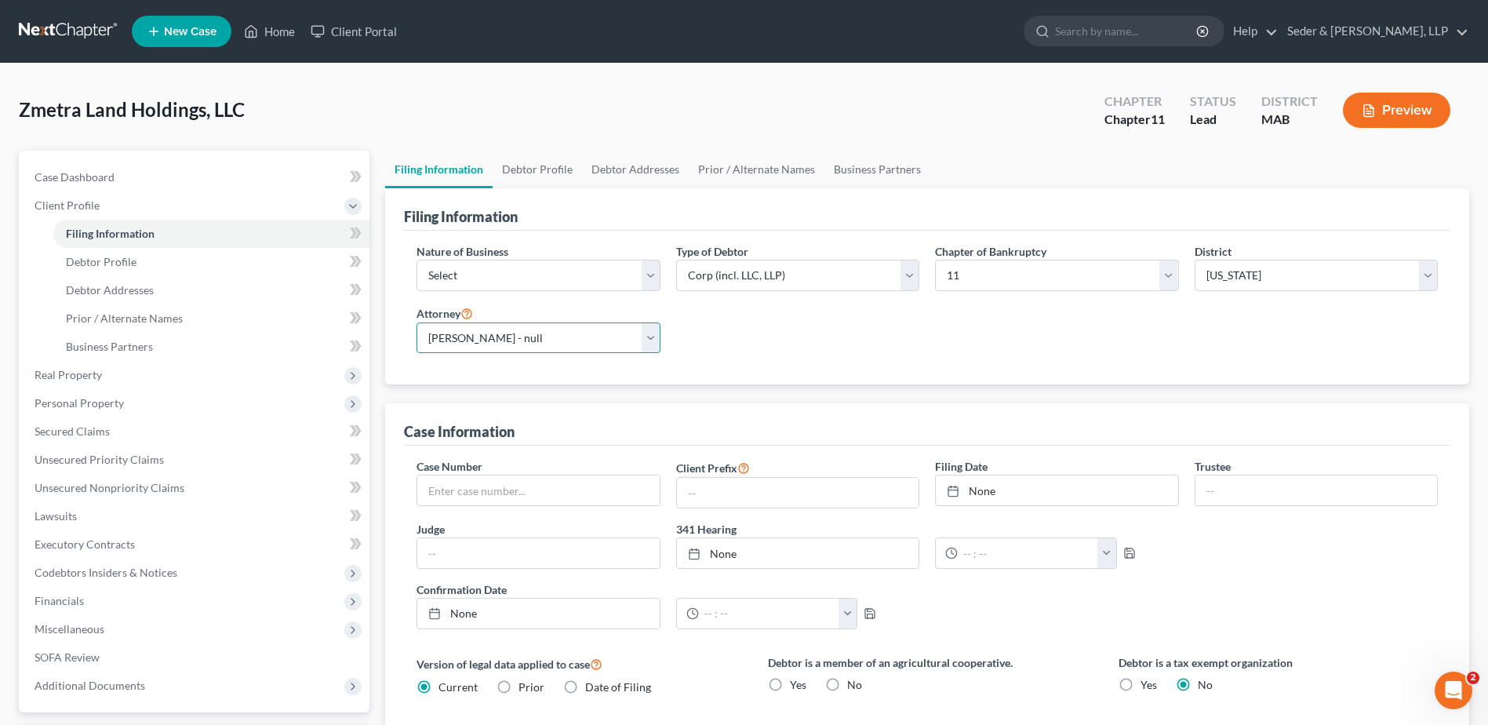
click at [654, 343] on select "Select [PERSON_NAME] - null" at bounding box center [538, 337] width 243 height 31
click at [417, 322] on select "Select [PERSON_NAME] - null" at bounding box center [538, 337] width 243 height 31
click at [548, 343] on select "Select [PERSON_NAME] - null" at bounding box center [538, 337] width 243 height 31
click at [1375, 35] on link "Seder & [PERSON_NAME], LLP" at bounding box center [1374, 31] width 189 height 28
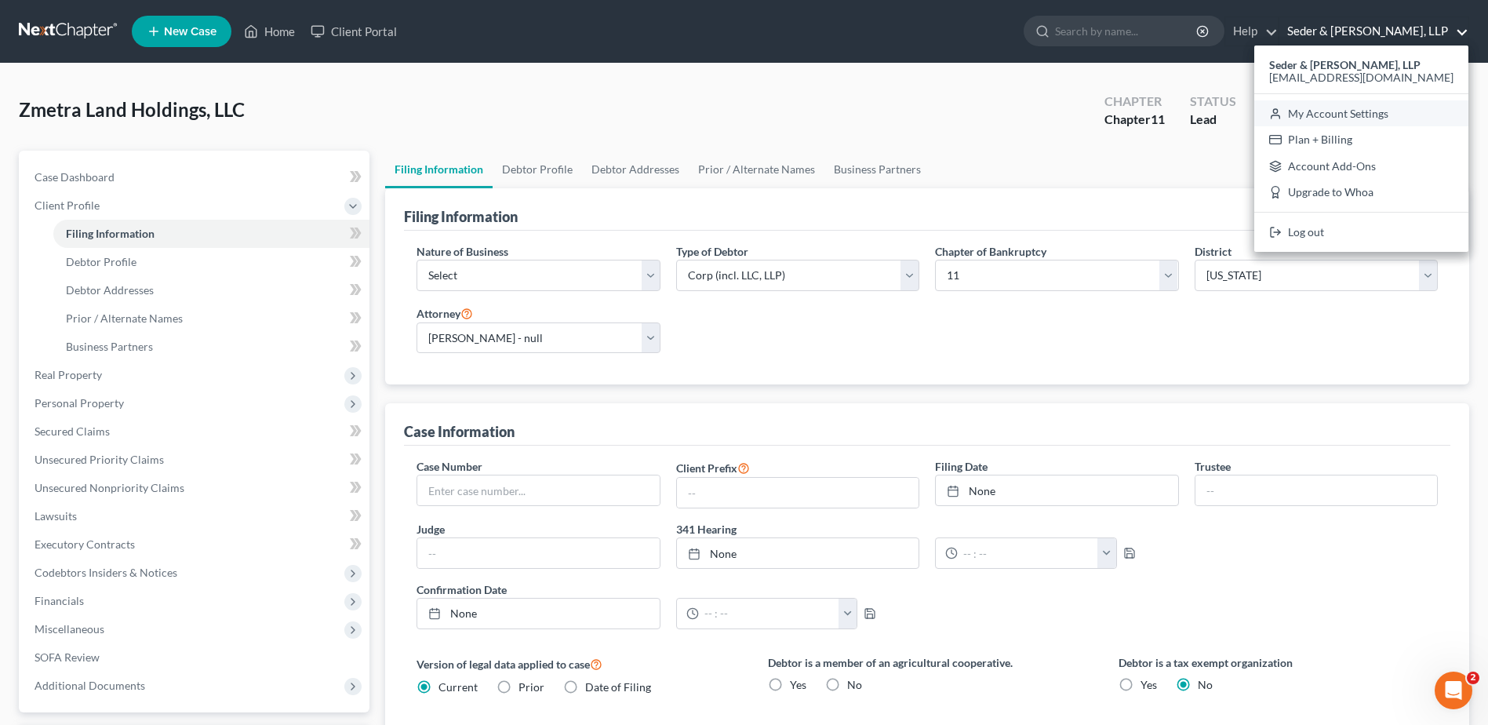
click at [1393, 117] on link "My Account Settings" at bounding box center [1362, 113] width 214 height 27
select select "39"
select select "24"
select select "22"
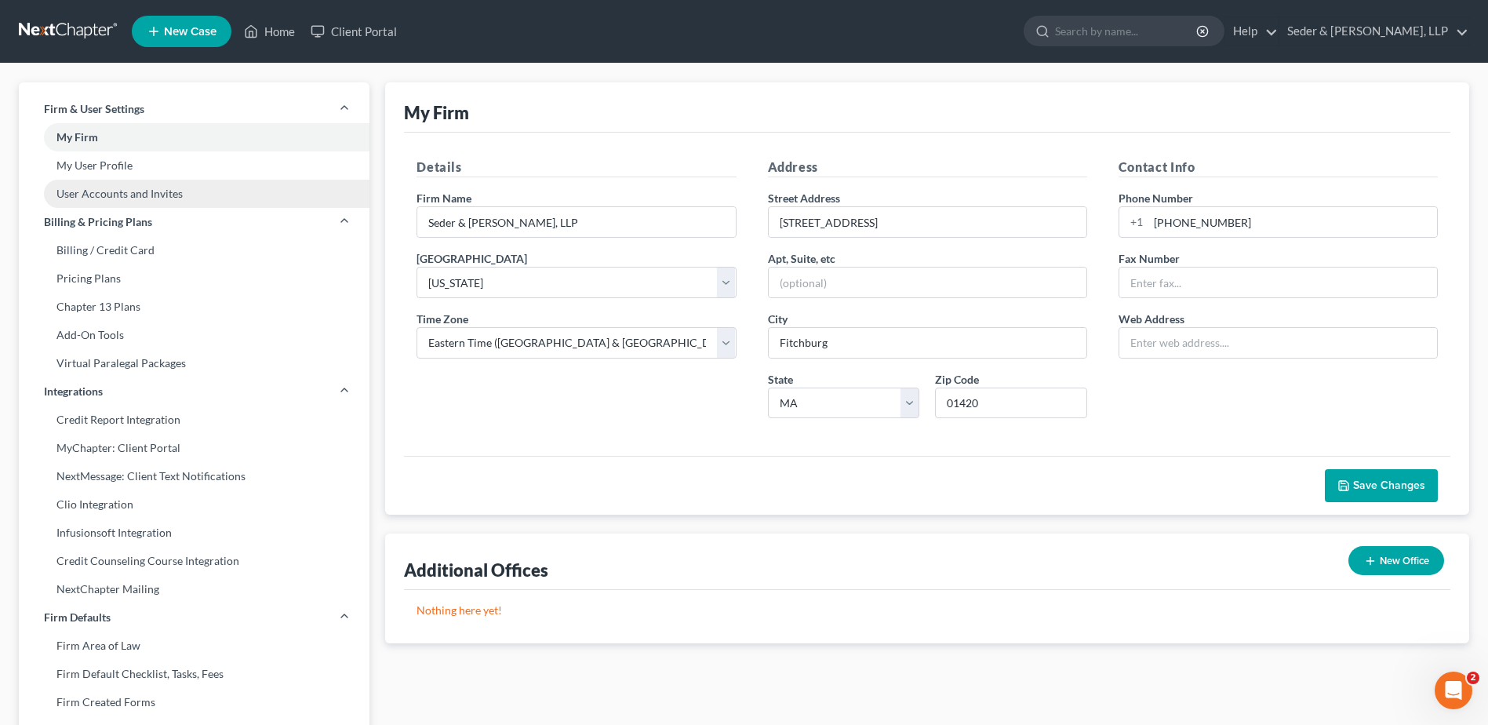
click at [115, 206] on link "User Accounts and Invites" at bounding box center [194, 194] width 351 height 28
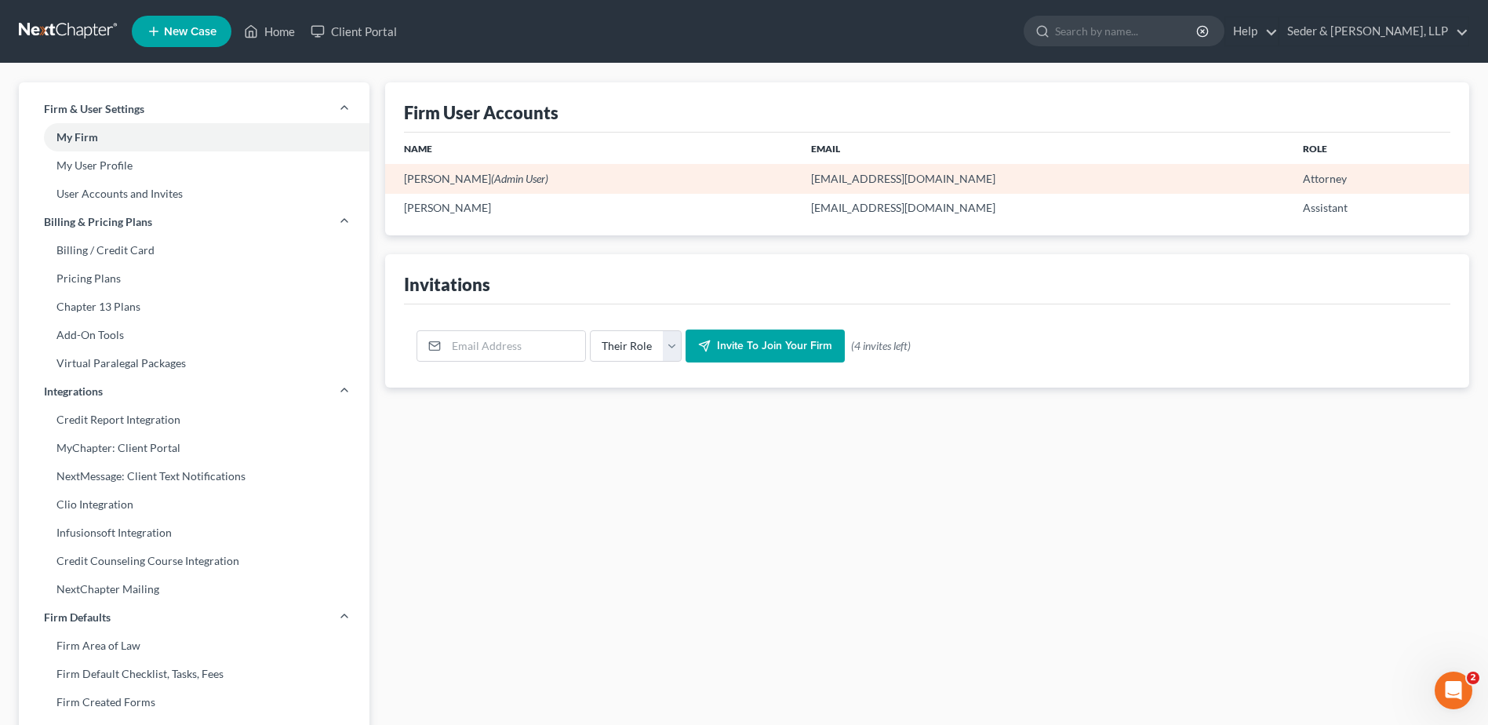
click at [548, 177] on span "(Admin User)" at bounding box center [519, 178] width 57 height 13
click at [669, 176] on td "[PERSON_NAME] (Admin User)" at bounding box center [591, 178] width 413 height 29
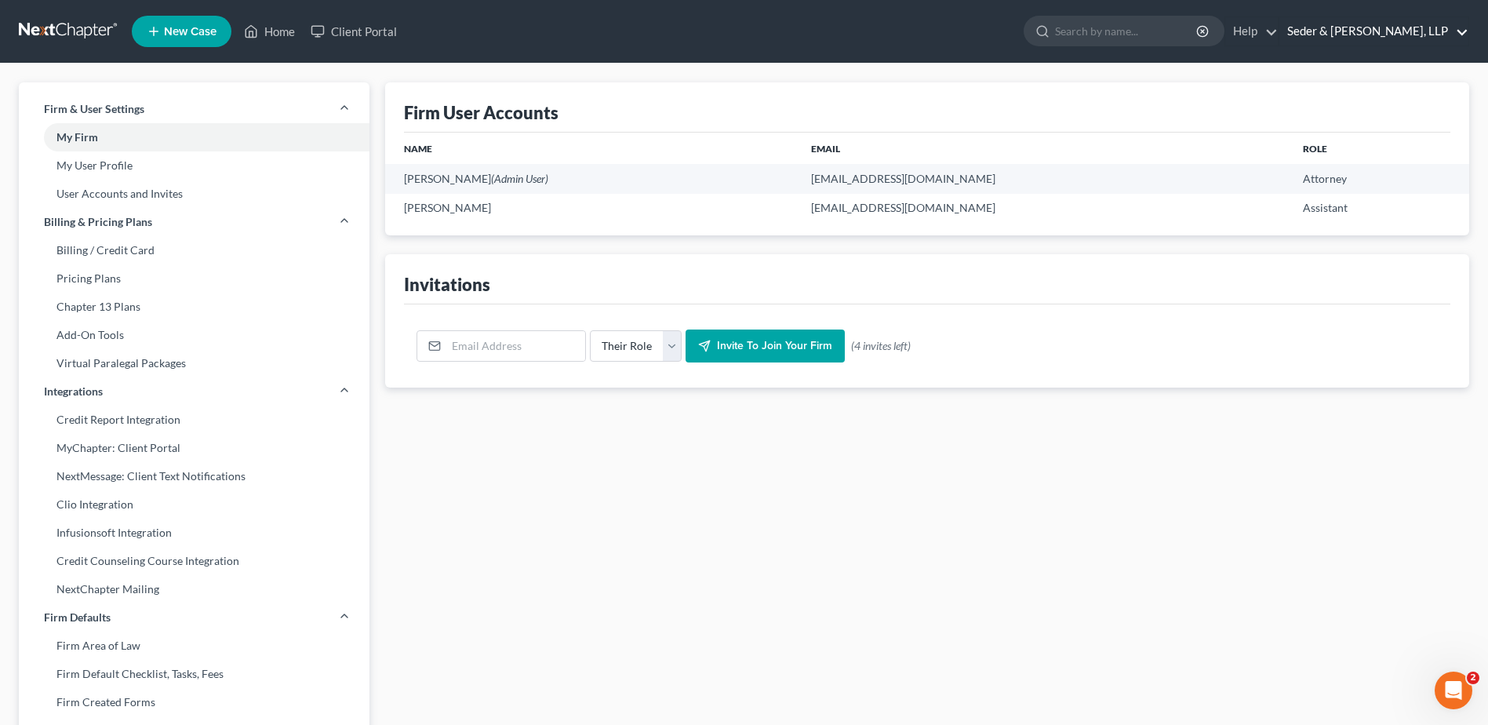
click at [1432, 36] on link "Seder & [PERSON_NAME], LLP" at bounding box center [1374, 31] width 189 height 28
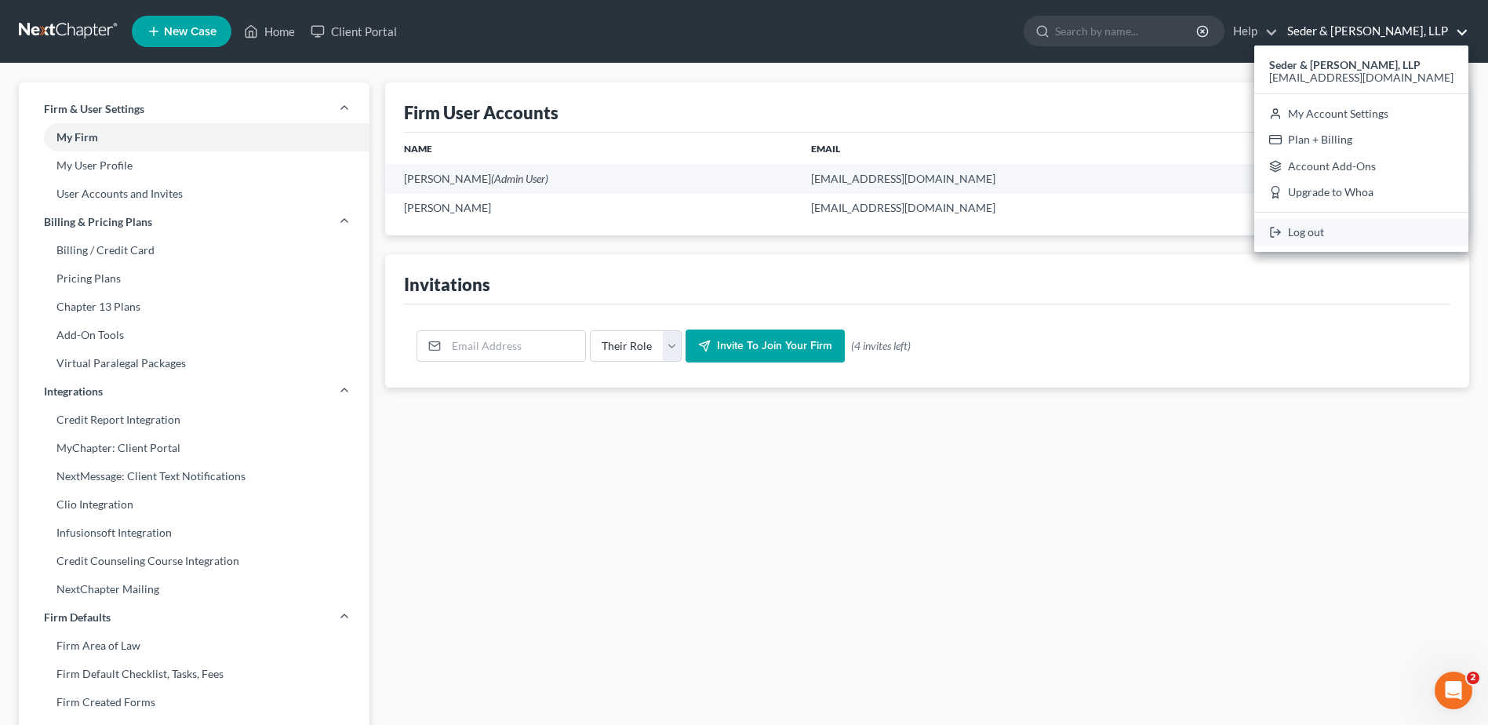
click at [1367, 239] on link "Log out" at bounding box center [1362, 232] width 214 height 27
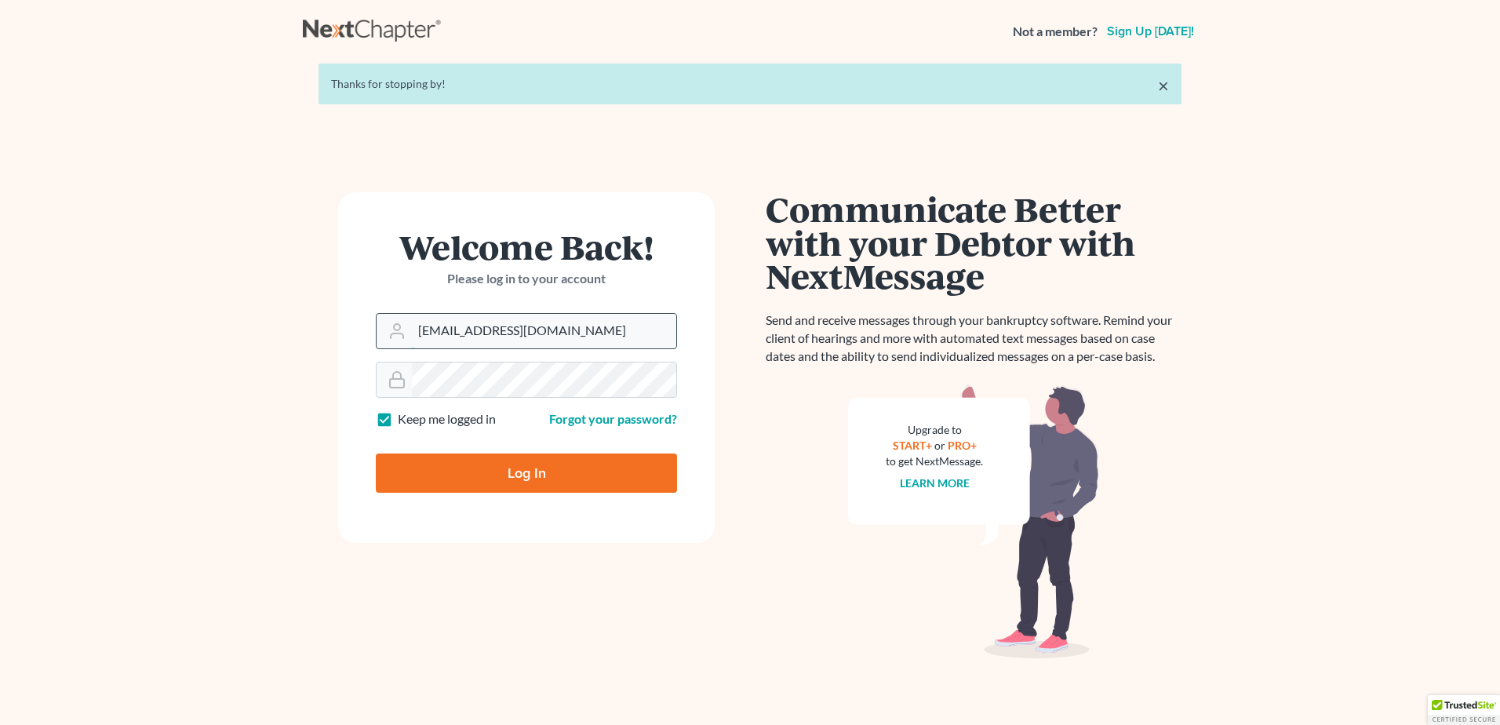
click at [519, 343] on input "[EMAIL_ADDRESS][DOMAIN_NAME]" at bounding box center [544, 331] width 264 height 35
type input "[EMAIL_ADDRESS][DOMAIN_NAME]"
click at [524, 483] on input "Log In" at bounding box center [526, 473] width 301 height 39
type input "Thinking..."
